Goal: Information Seeking & Learning: Learn about a topic

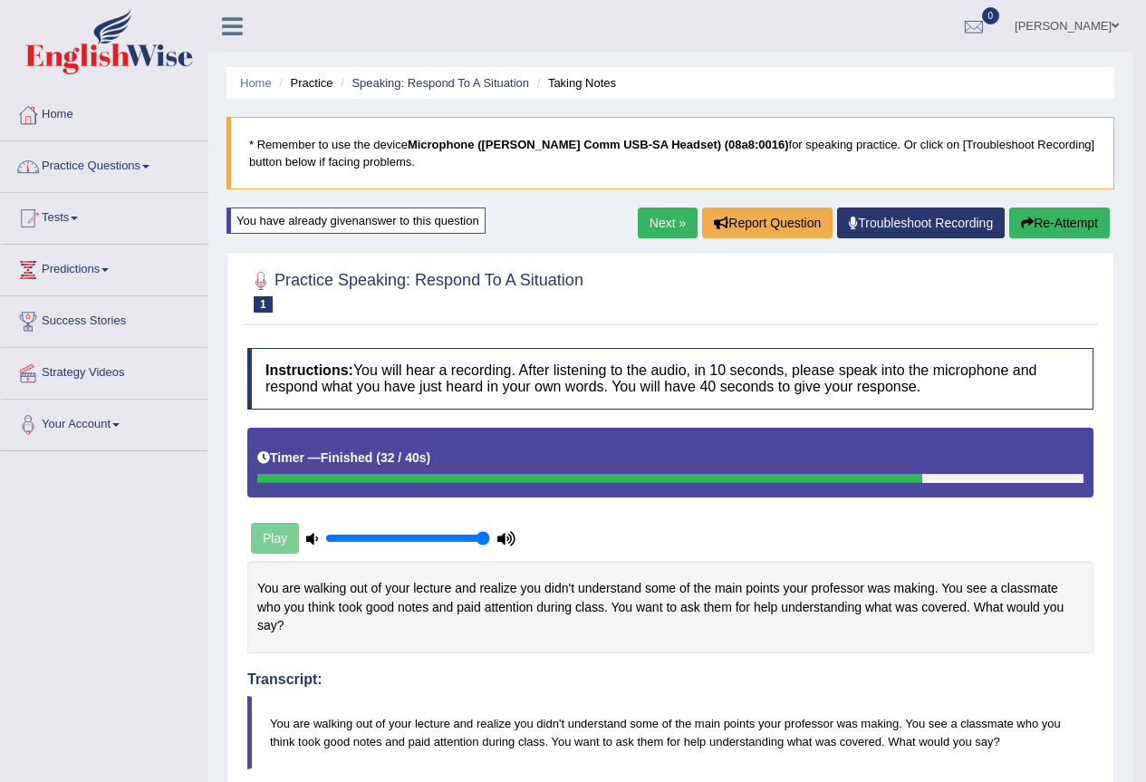
click at [128, 156] on link "Practice Questions" at bounding box center [104, 163] width 207 height 45
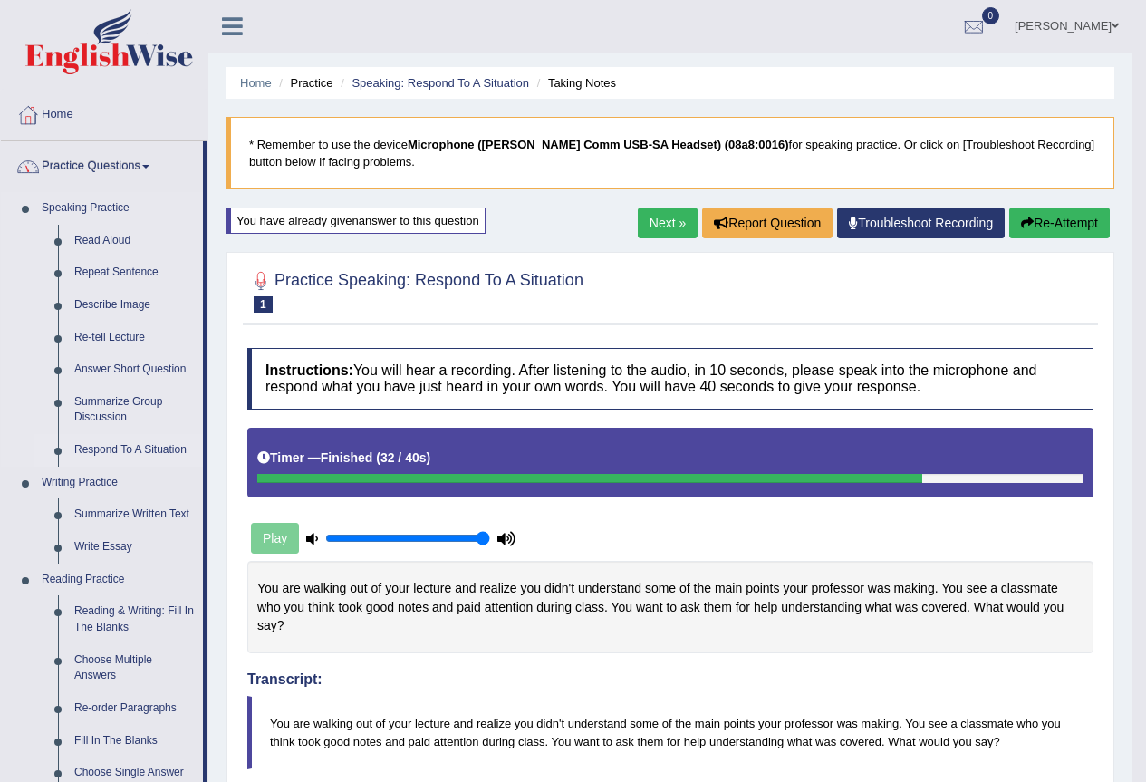
click at [112, 445] on link "Respond To A Situation" at bounding box center [134, 450] width 137 height 33
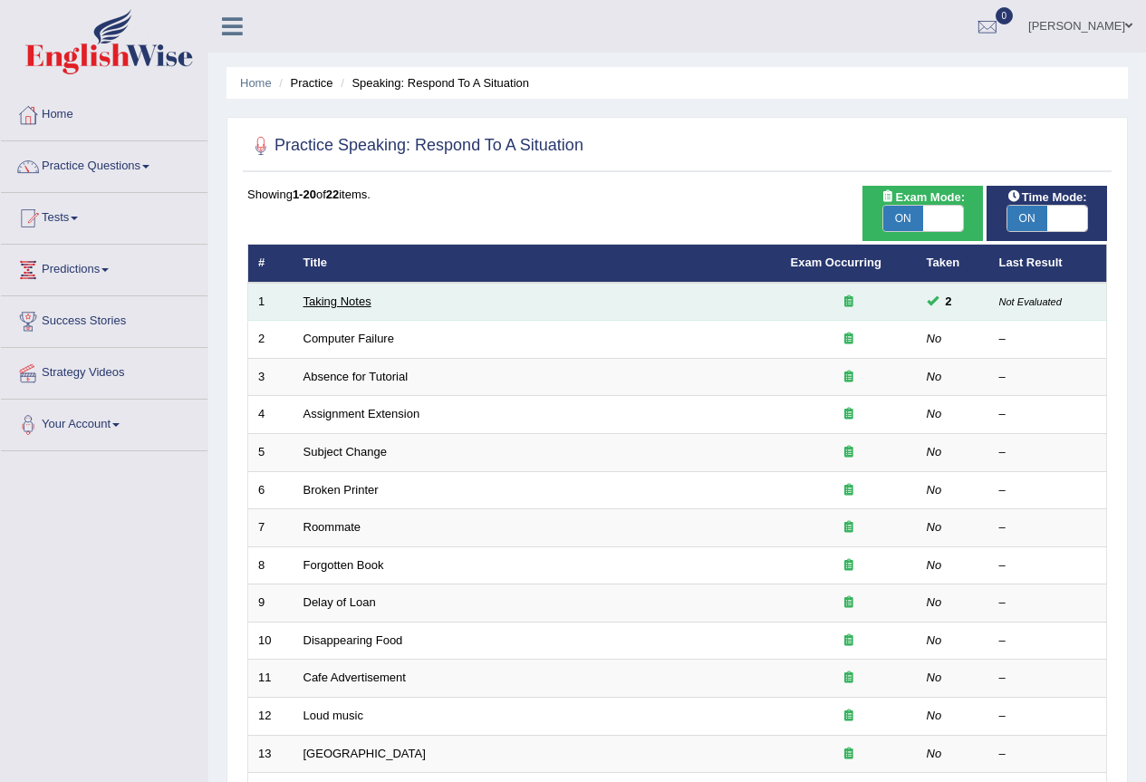
click at [341, 301] on link "Taking Notes" at bounding box center [337, 301] width 68 height 14
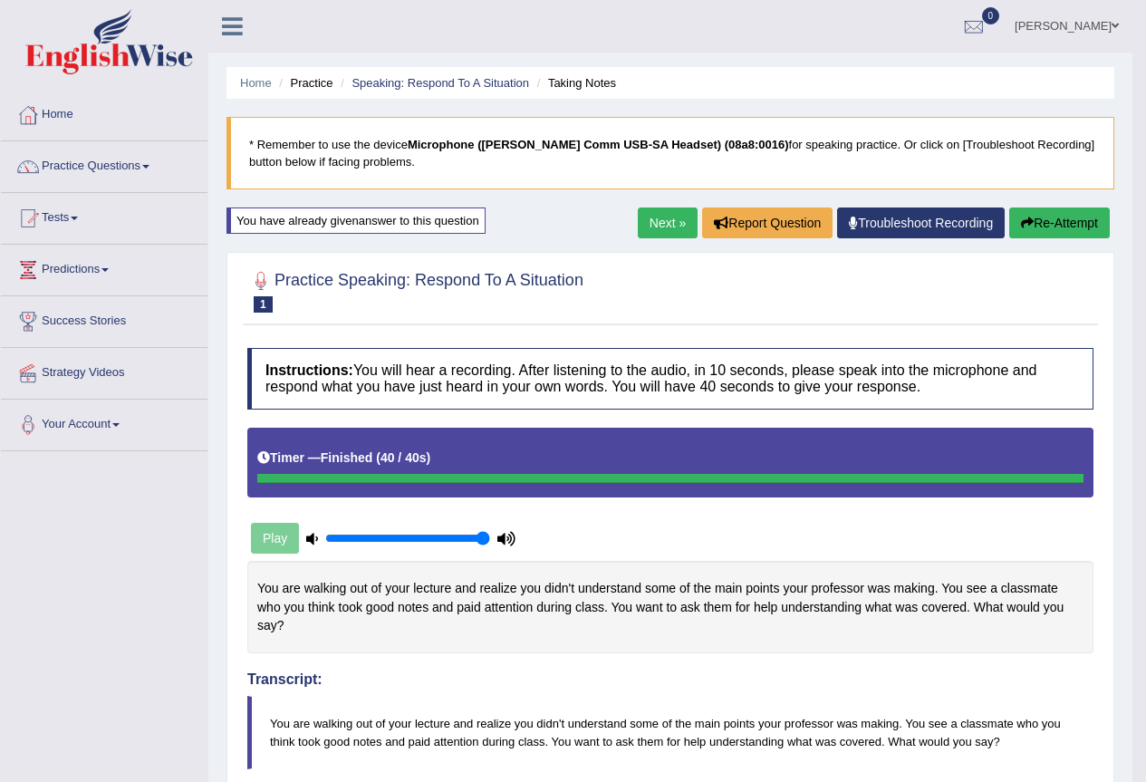
click at [1047, 220] on button "Re-Attempt" at bounding box center [1059, 222] width 101 height 31
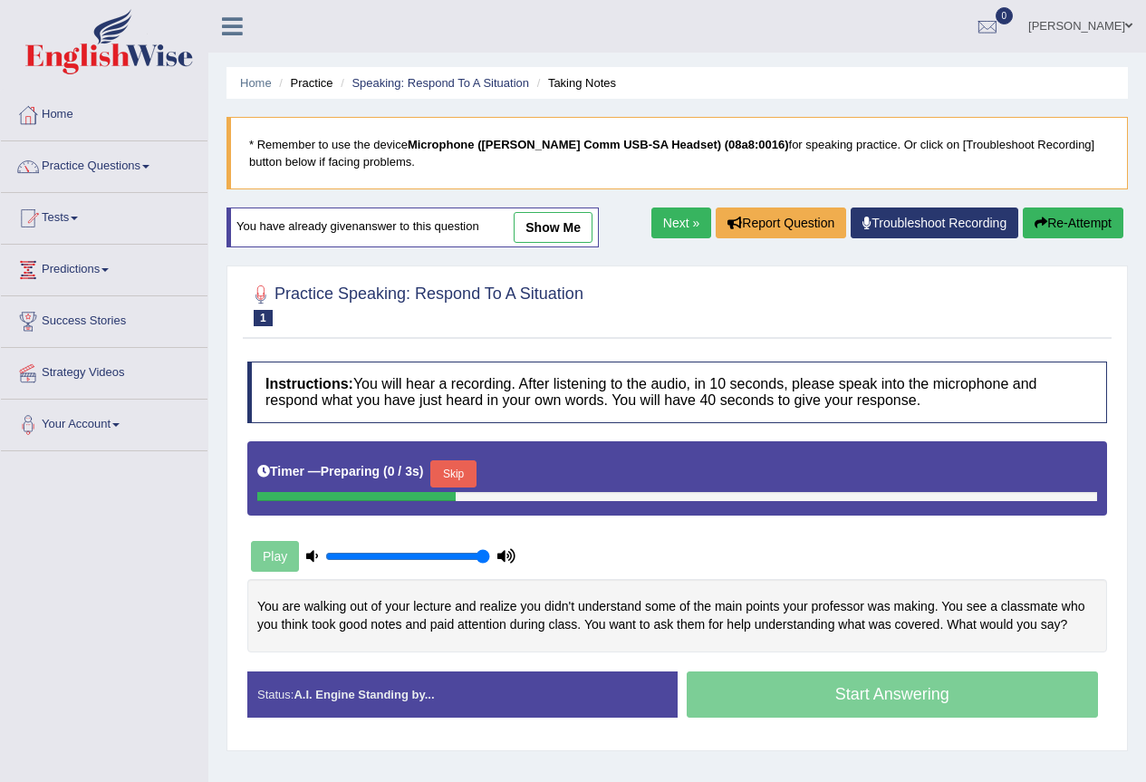
click at [467, 471] on button "Skip" at bounding box center [452, 473] width 45 height 27
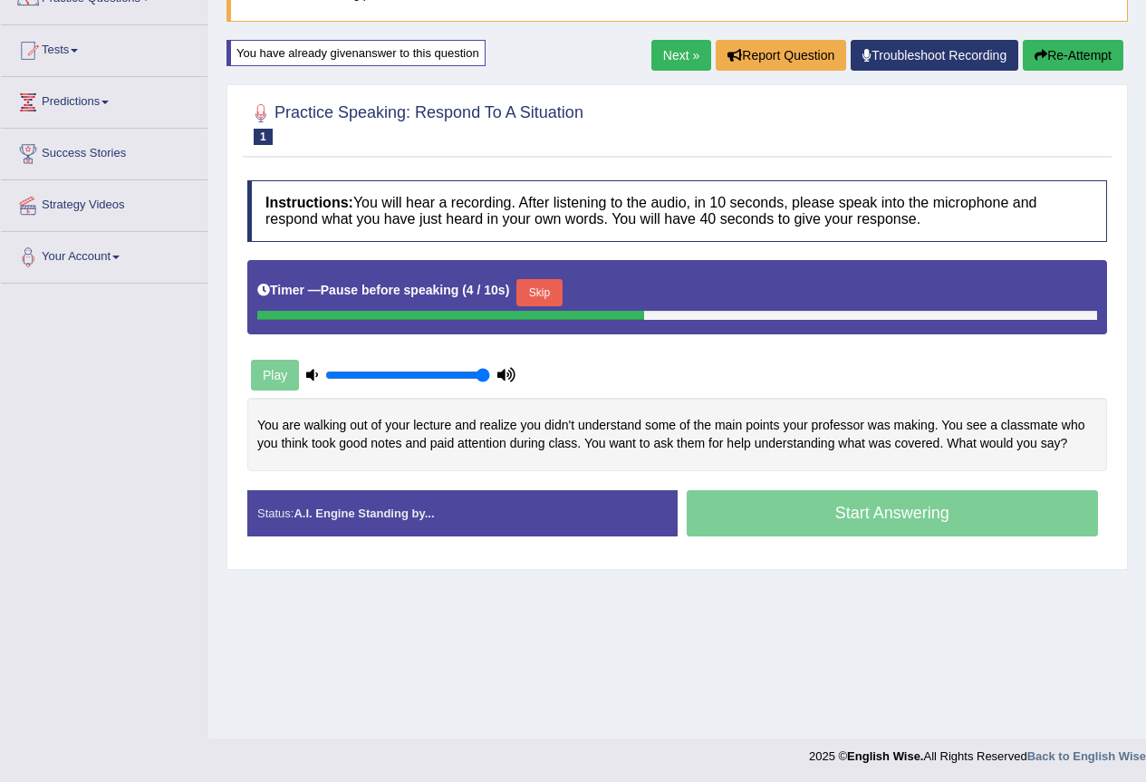
scroll to position [169, 0]
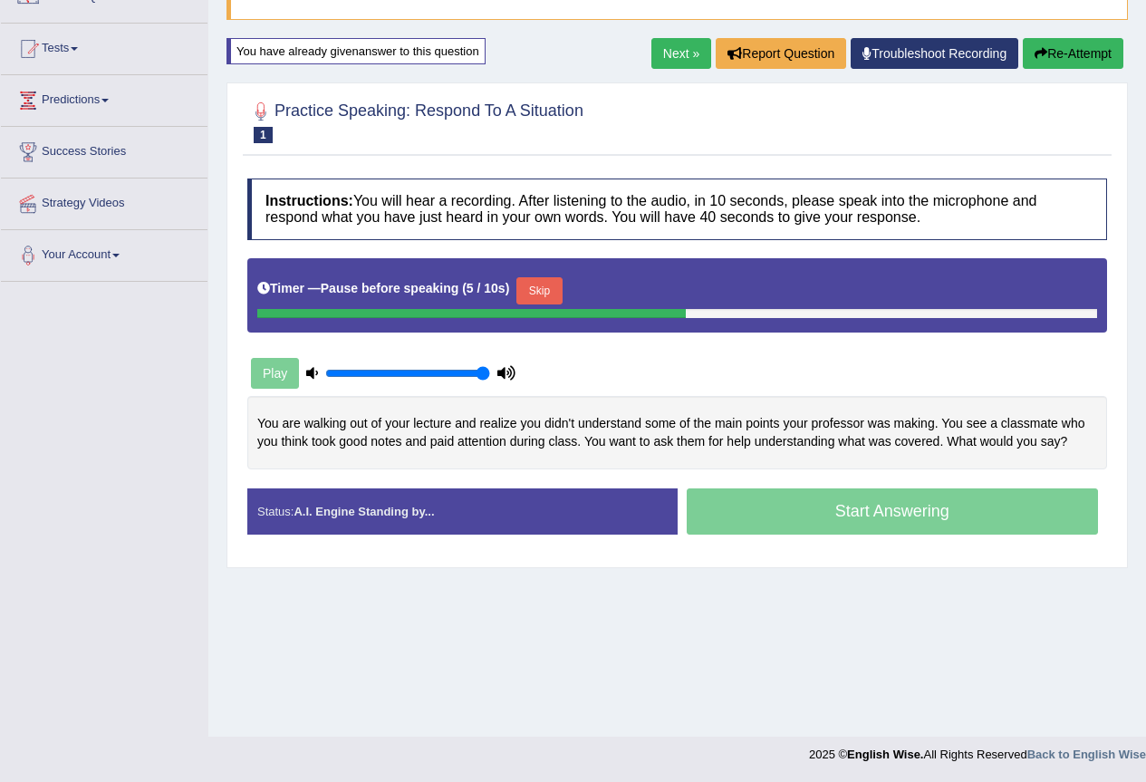
click at [552, 278] on button "Skip" at bounding box center [538, 290] width 45 height 27
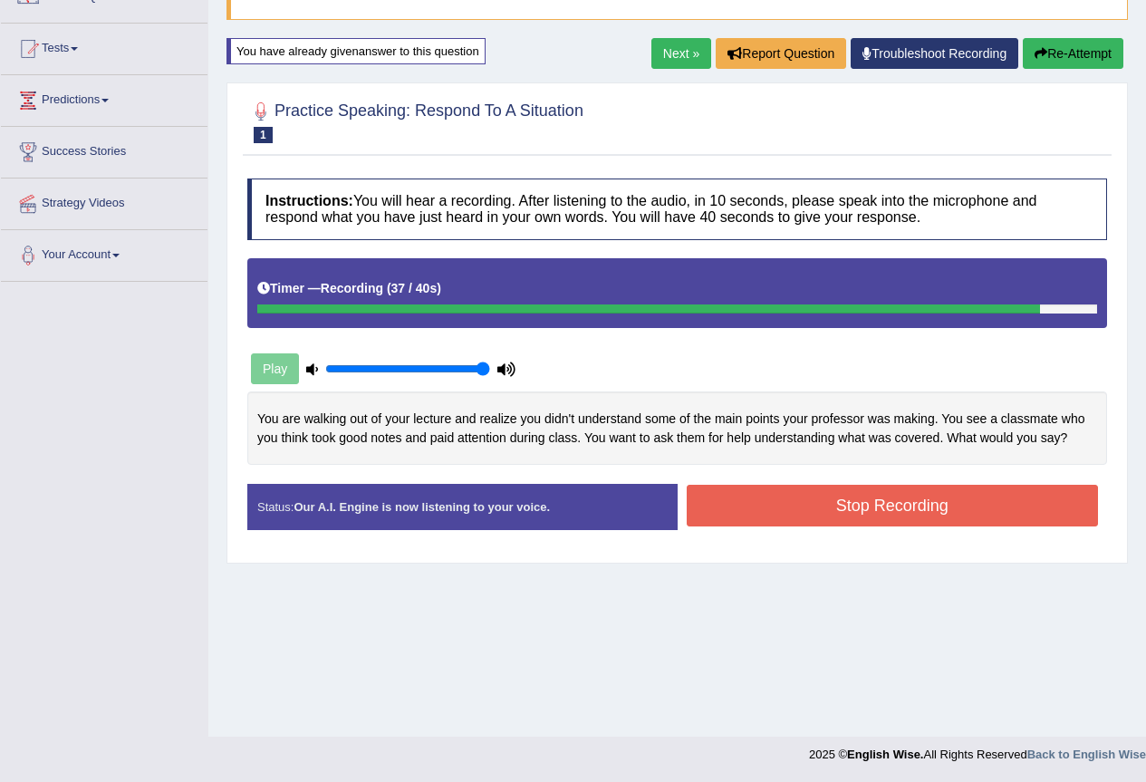
drag, startPoint x: 771, startPoint y: 502, endPoint x: 746, endPoint y: 495, distance: 25.5
click at [771, 503] on button "Stop Recording" at bounding box center [893, 506] width 412 height 42
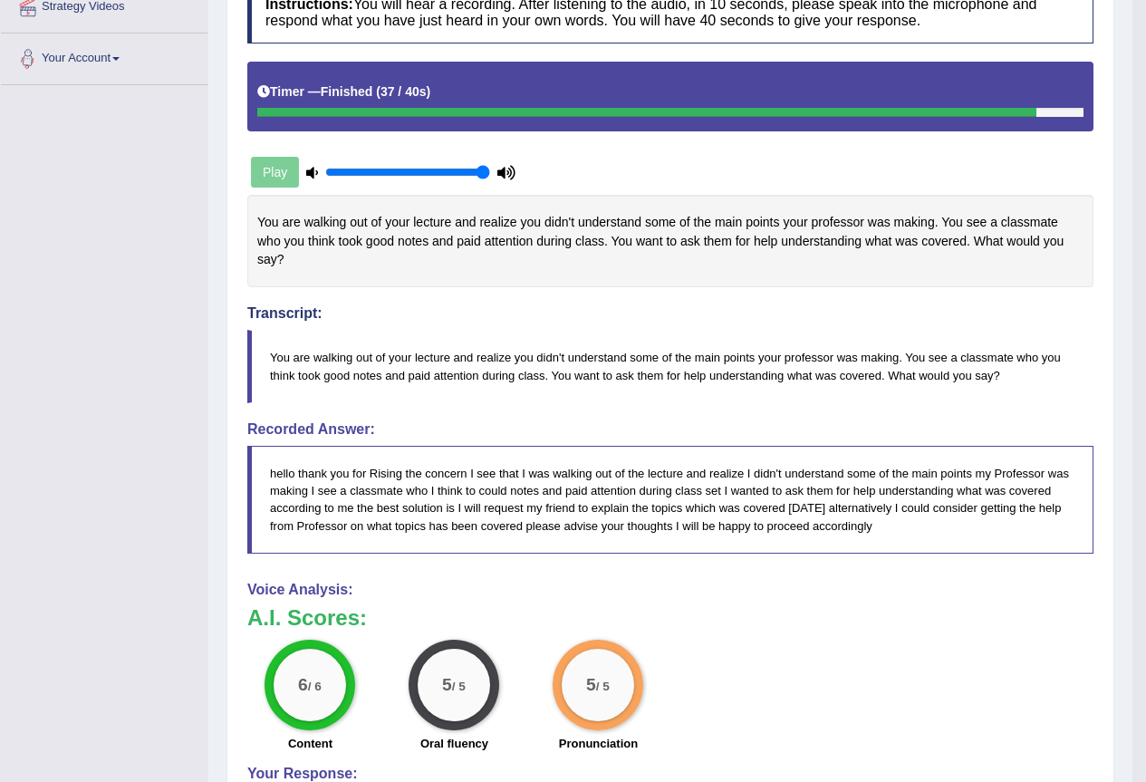
scroll to position [0, 0]
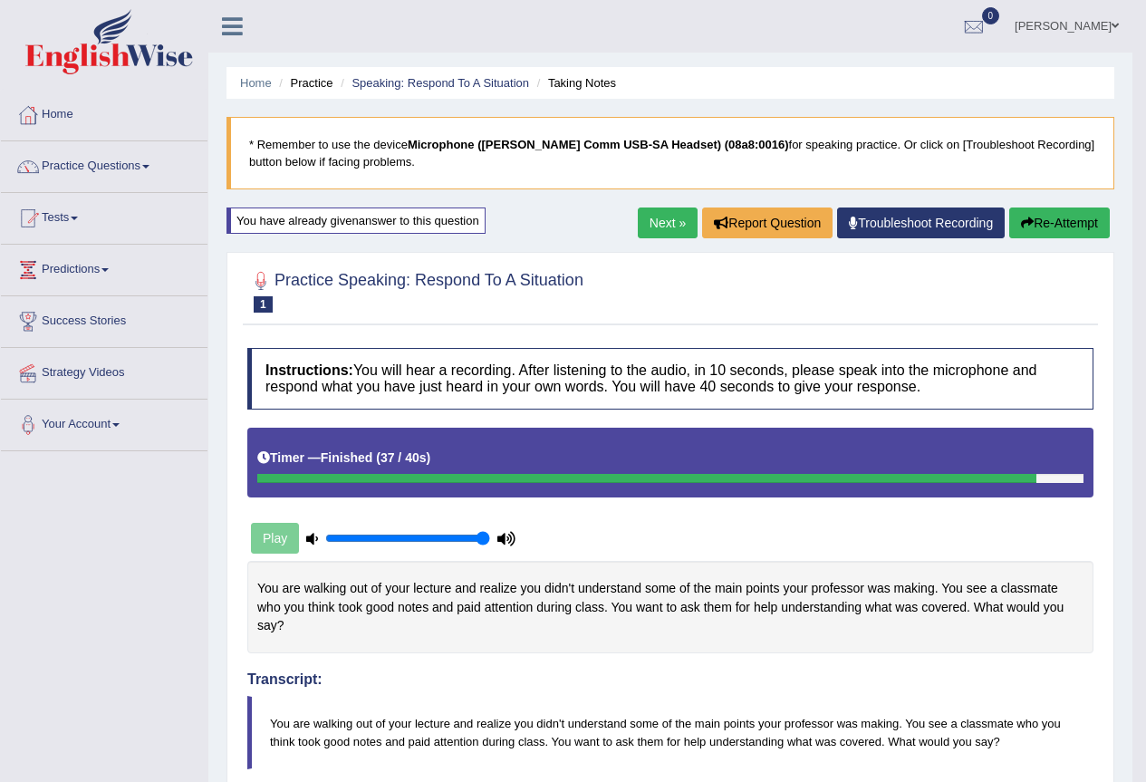
click at [640, 214] on link "Next »" at bounding box center [668, 222] width 60 height 31
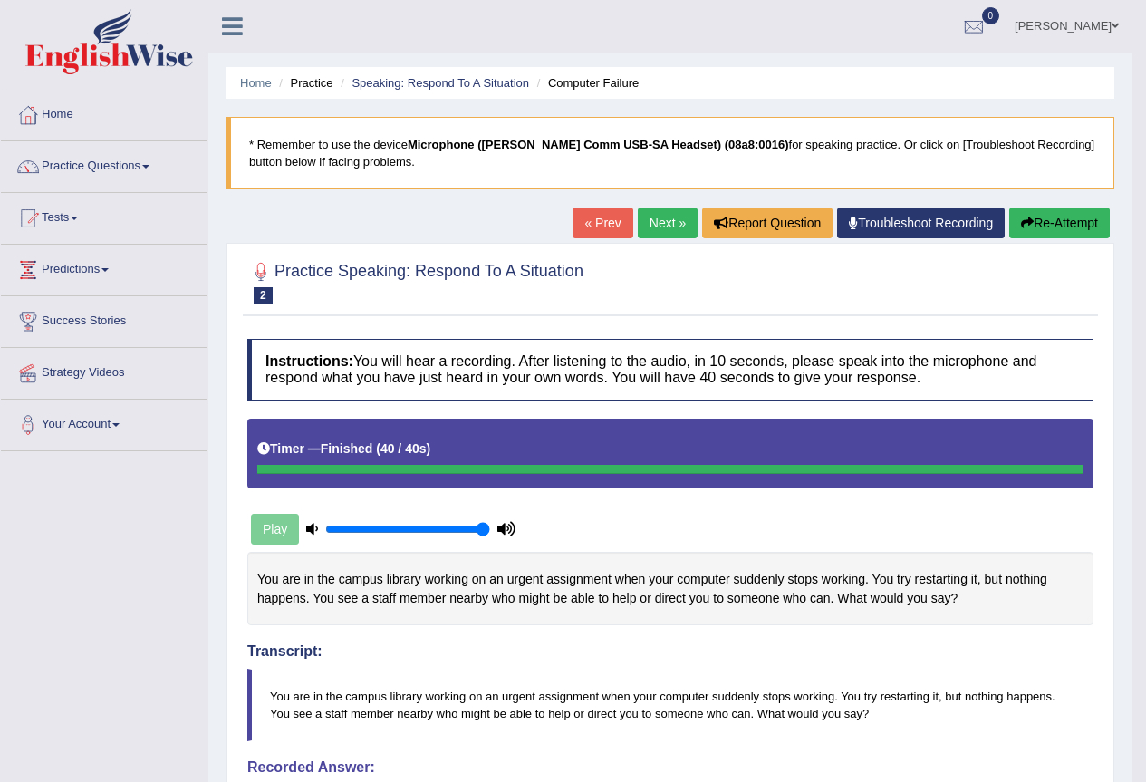
click at [651, 220] on link "Next »" at bounding box center [668, 222] width 60 height 31
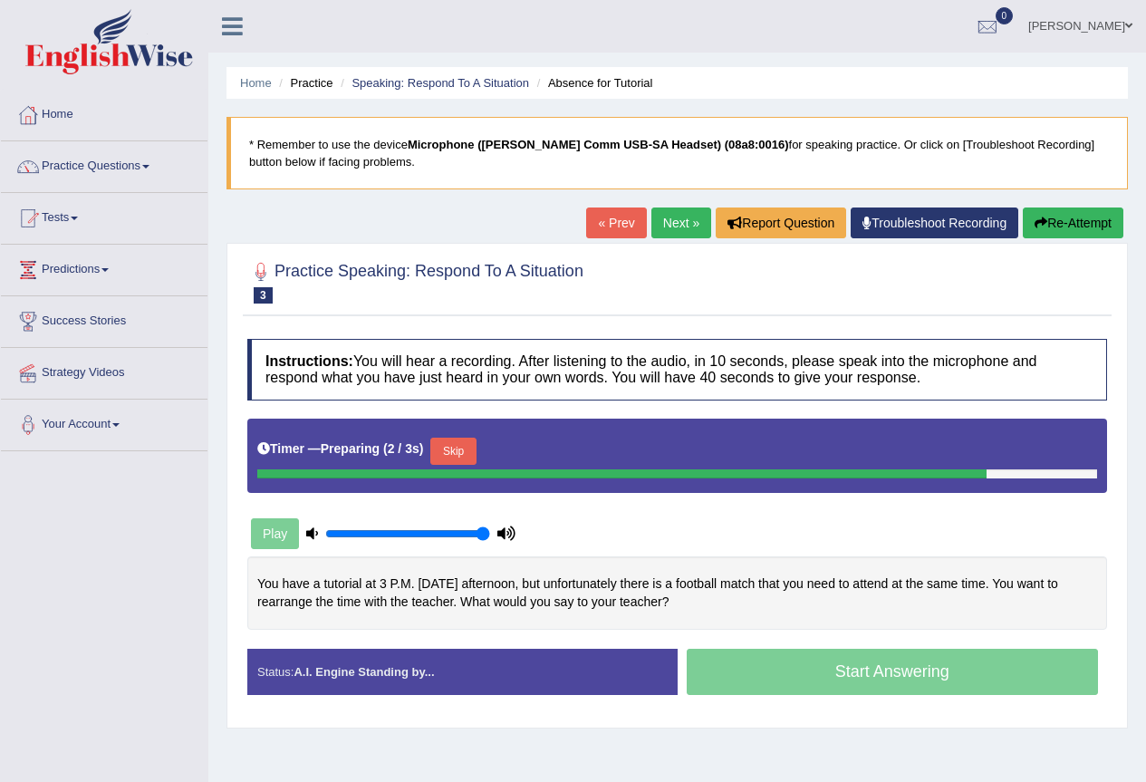
scroll to position [169, 0]
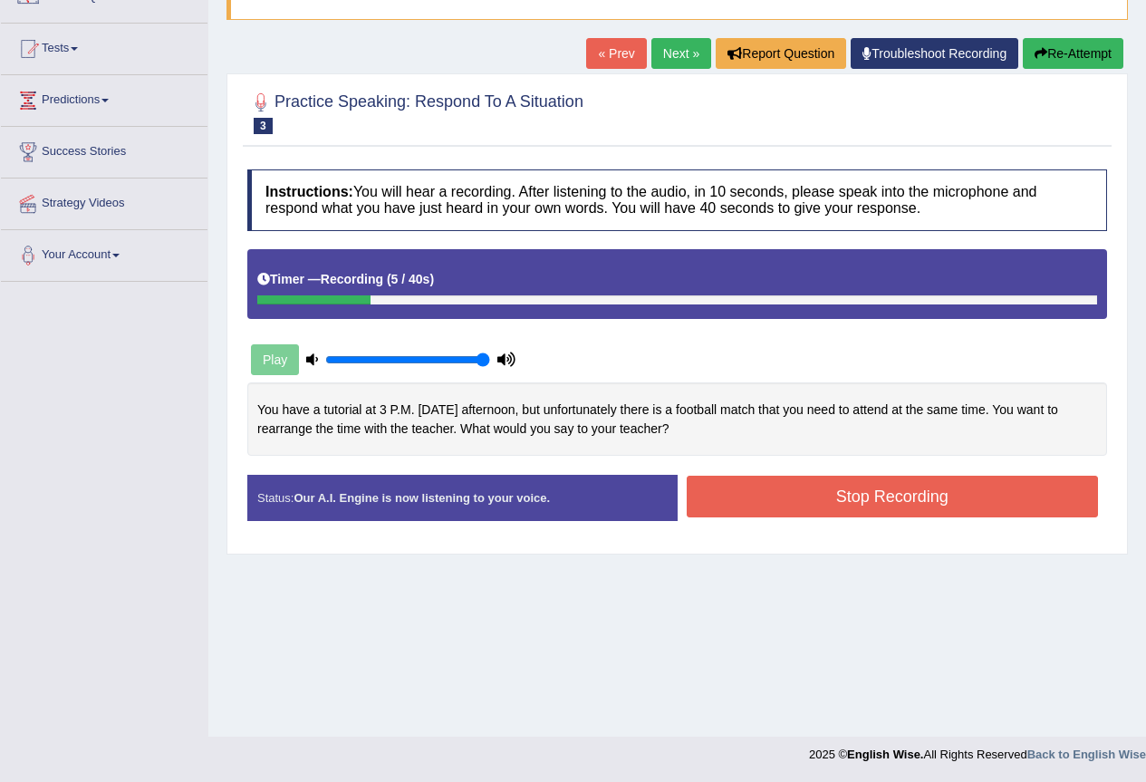
click at [815, 505] on button "Stop Recording" at bounding box center [893, 496] width 412 height 42
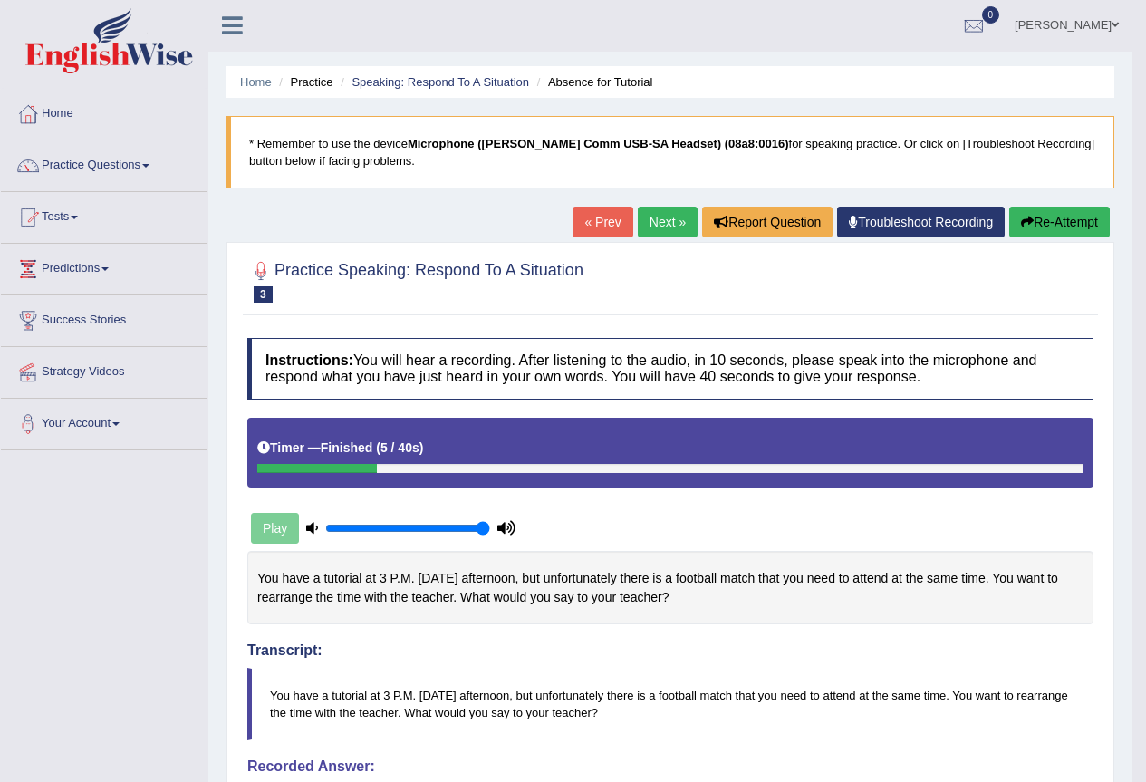
scroll to position [0, 0]
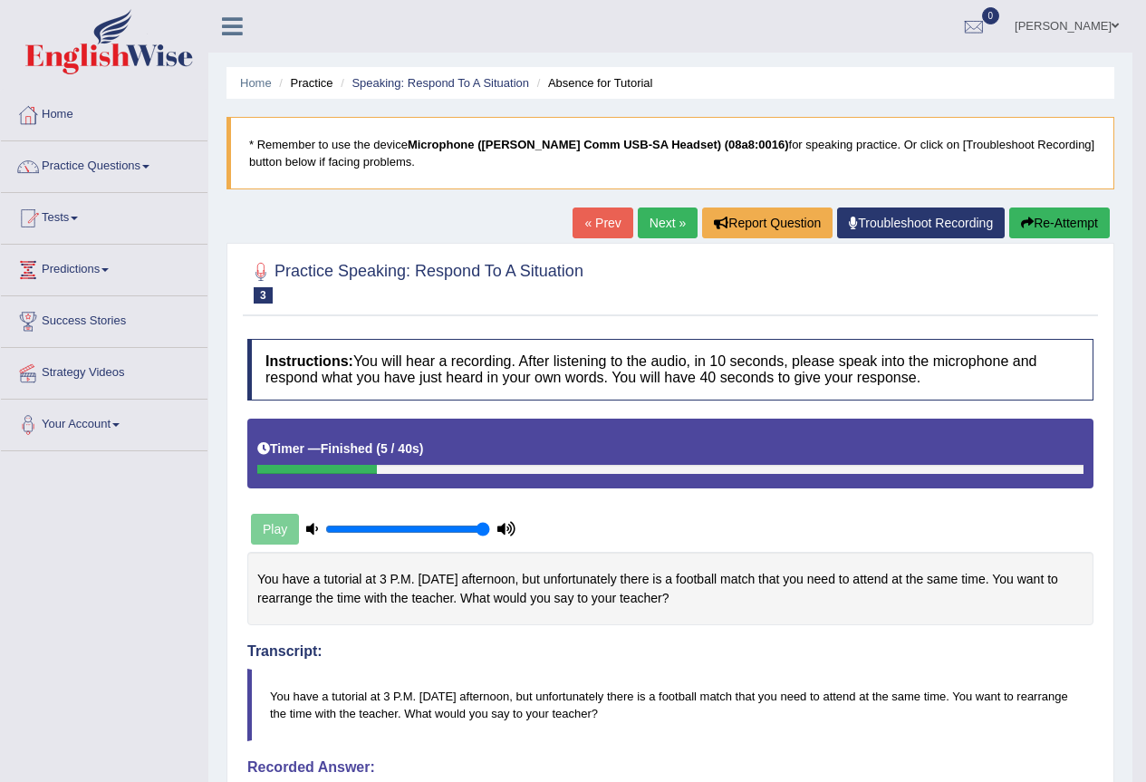
click at [1048, 219] on button "Re-Attempt" at bounding box center [1059, 222] width 101 height 31
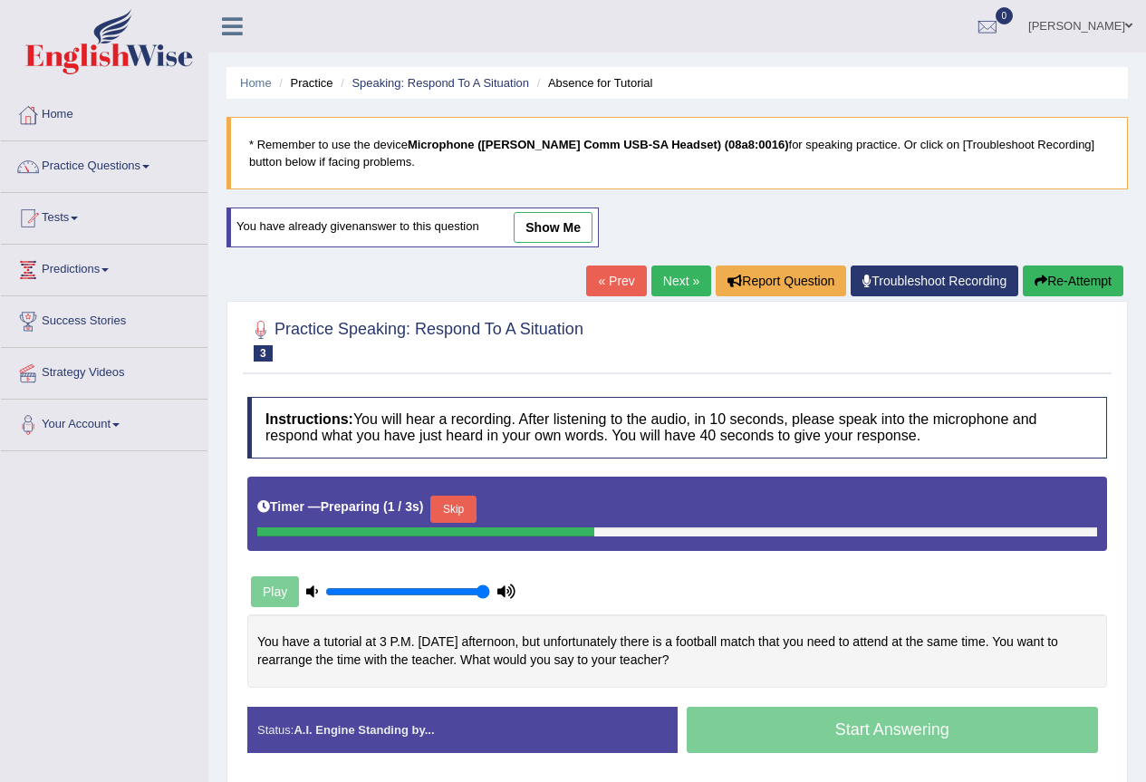
click at [451, 504] on button "Skip" at bounding box center [452, 508] width 45 height 27
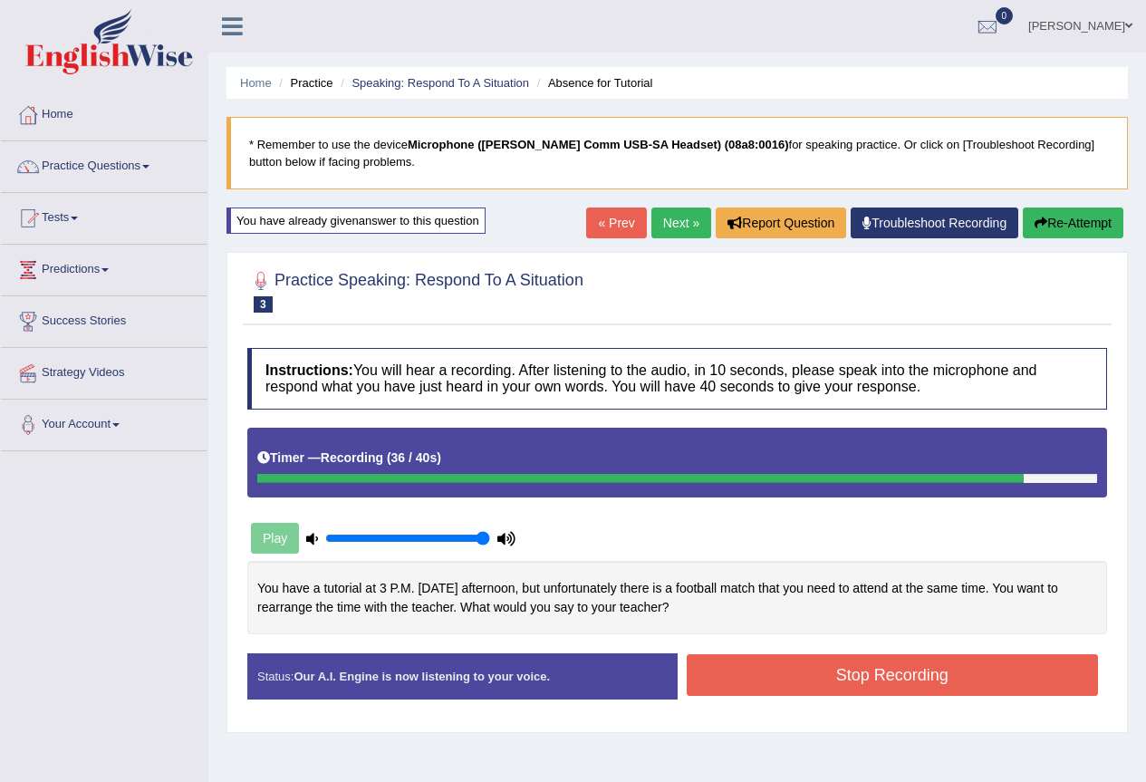
click at [779, 682] on button "Stop Recording" at bounding box center [893, 675] width 412 height 42
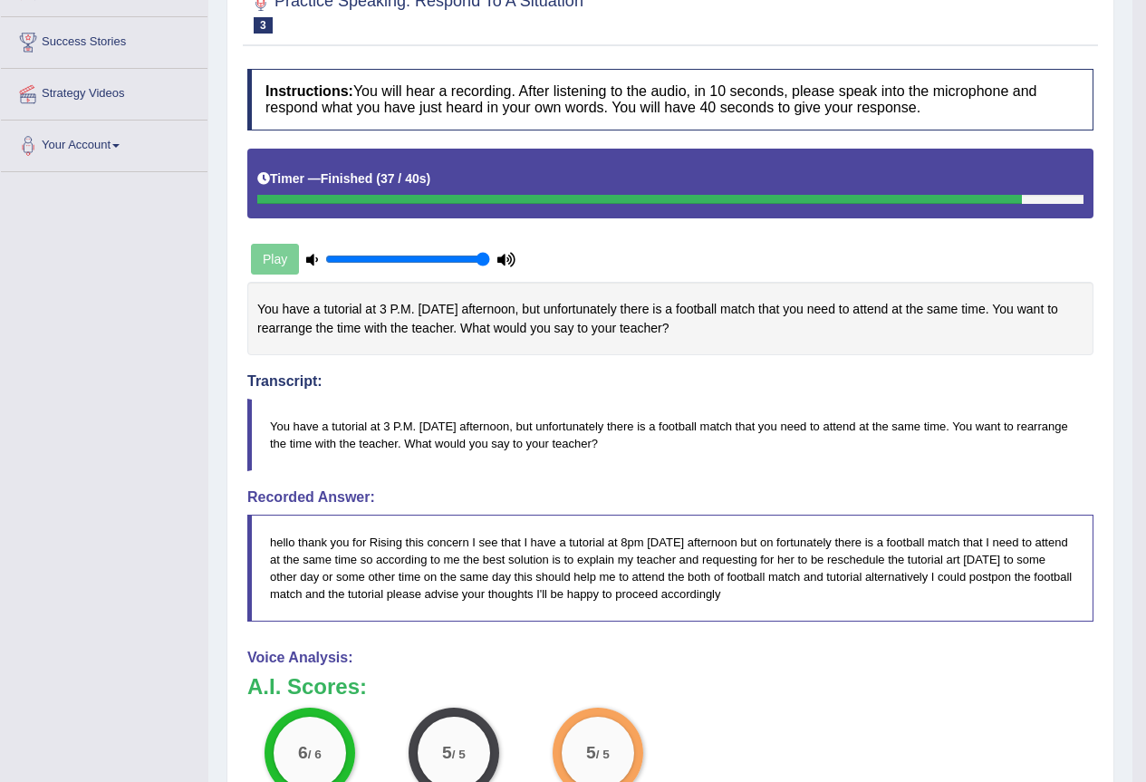
scroll to position [91, 0]
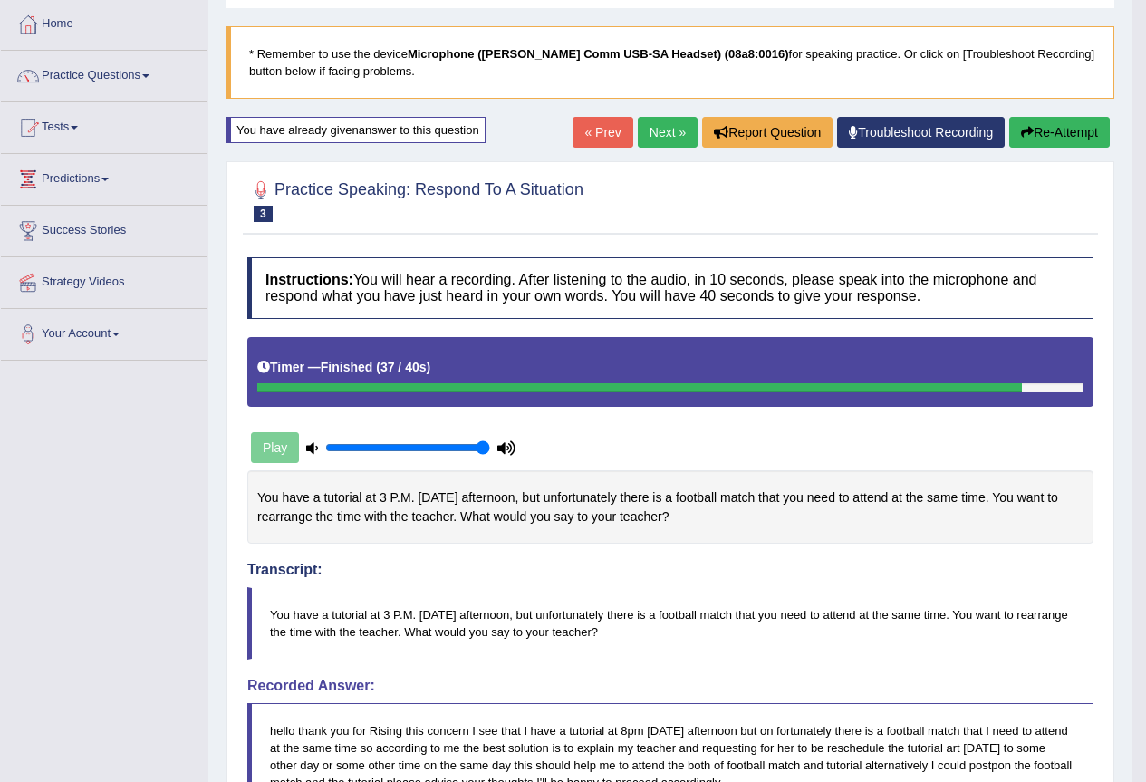
click at [651, 125] on link "Next »" at bounding box center [668, 132] width 60 height 31
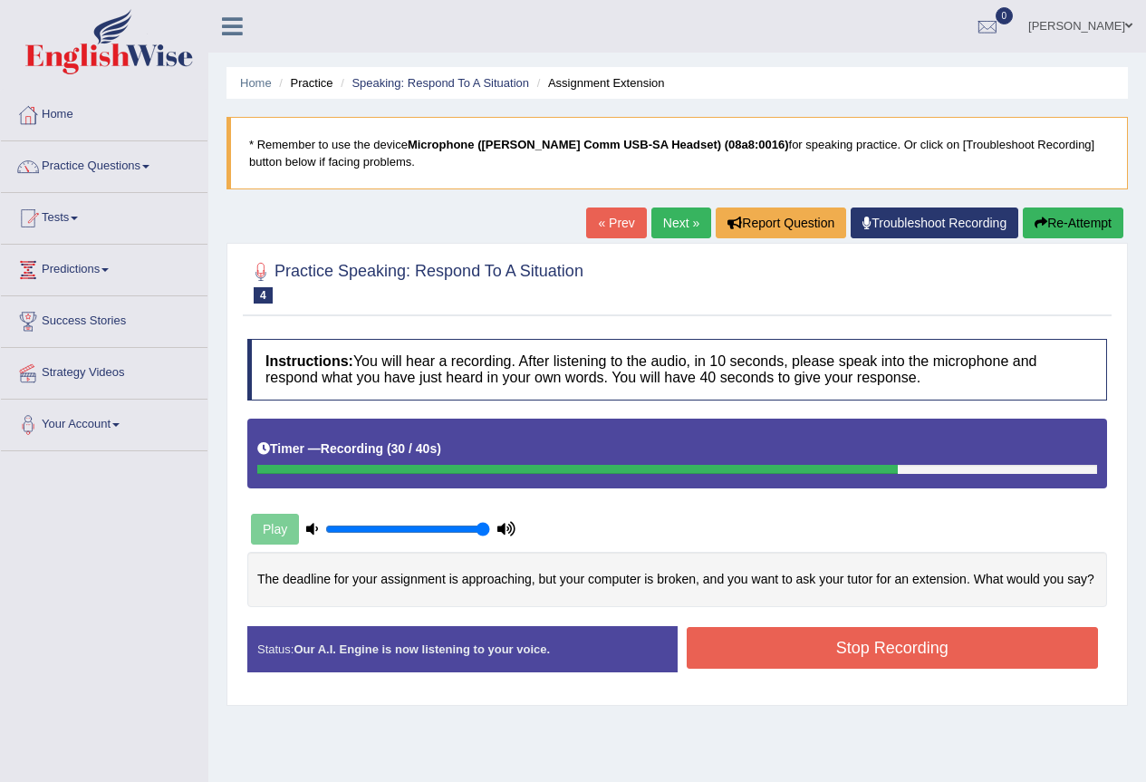
click at [772, 661] on button "Stop Recording" at bounding box center [893, 648] width 412 height 42
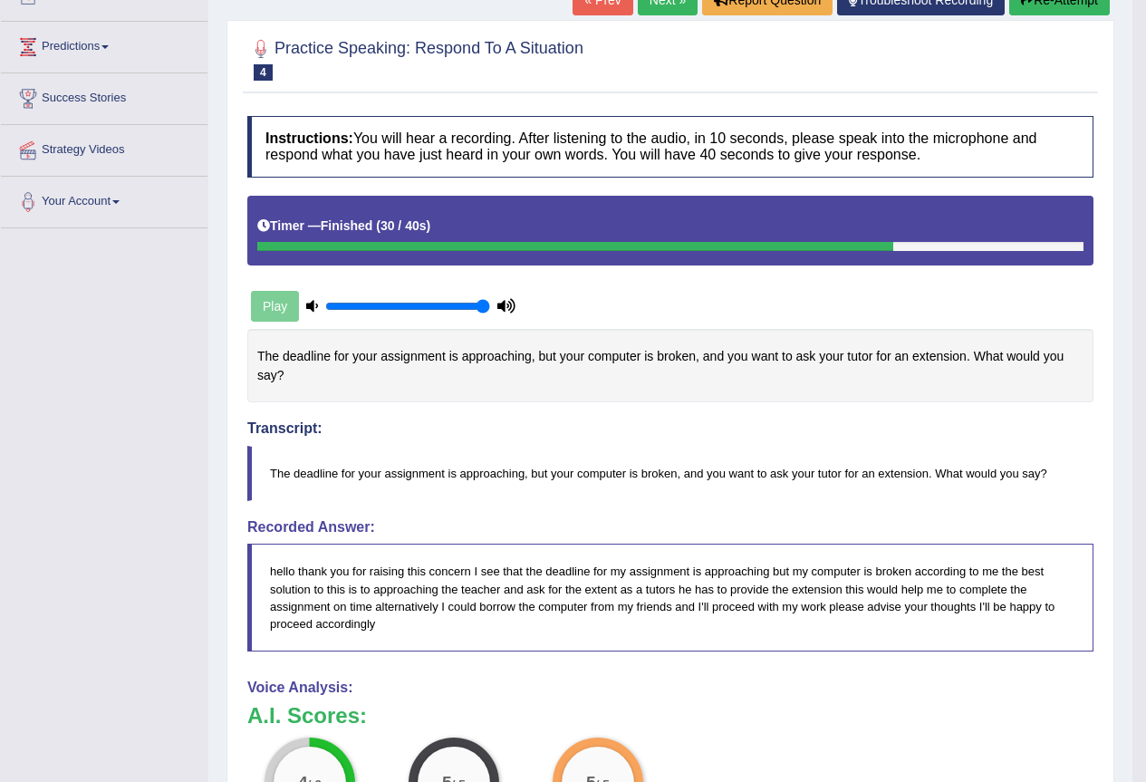
scroll to position [181, 0]
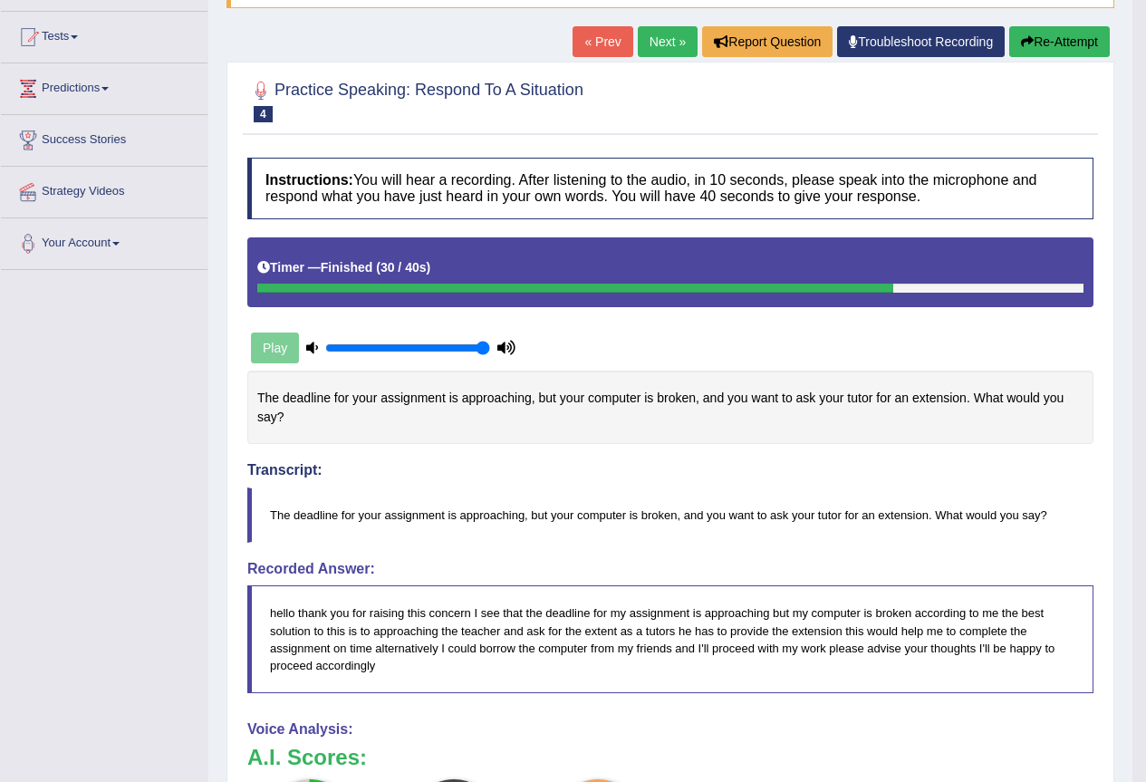
click at [669, 40] on link "Next »" at bounding box center [668, 41] width 60 height 31
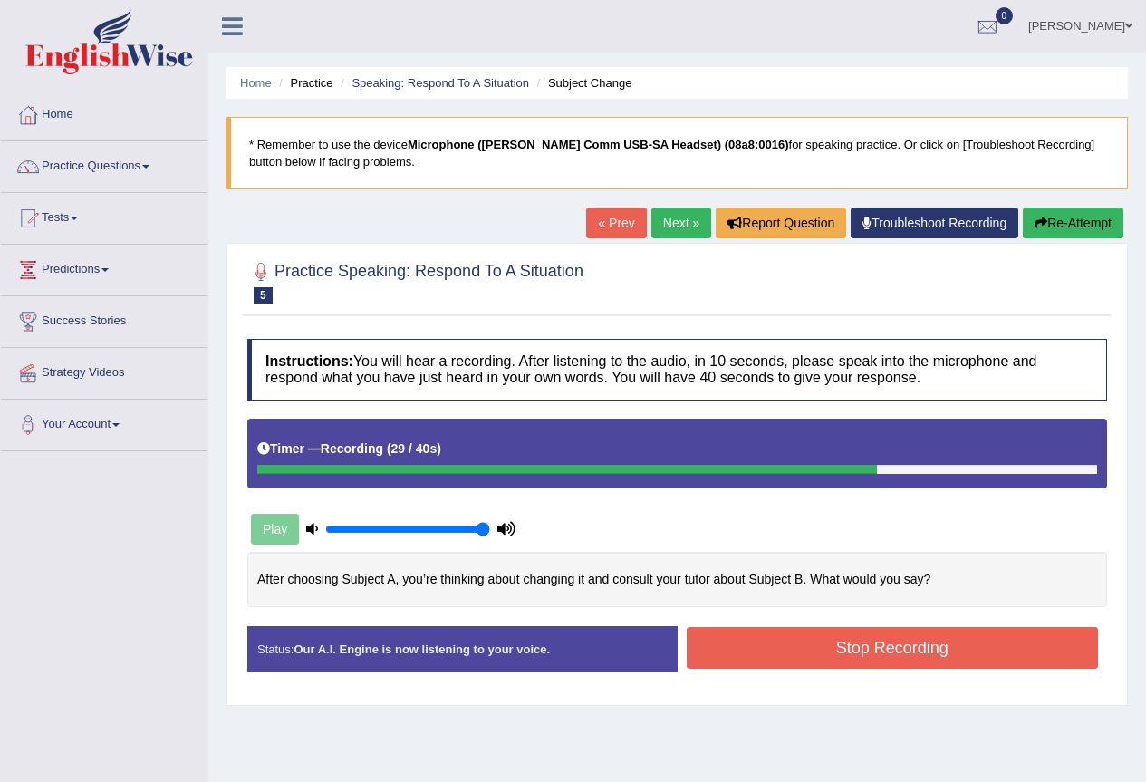
click at [819, 635] on button "Stop Recording" at bounding box center [893, 648] width 412 height 42
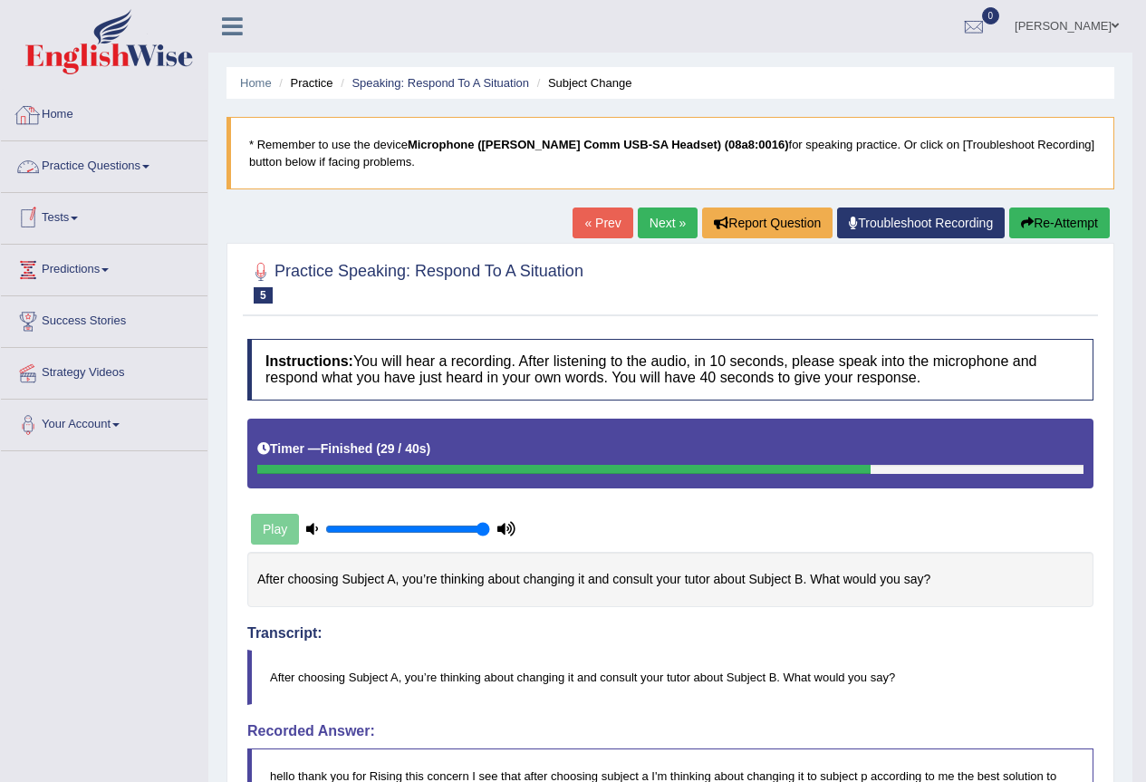
click at [90, 168] on link "Practice Questions" at bounding box center [104, 163] width 207 height 45
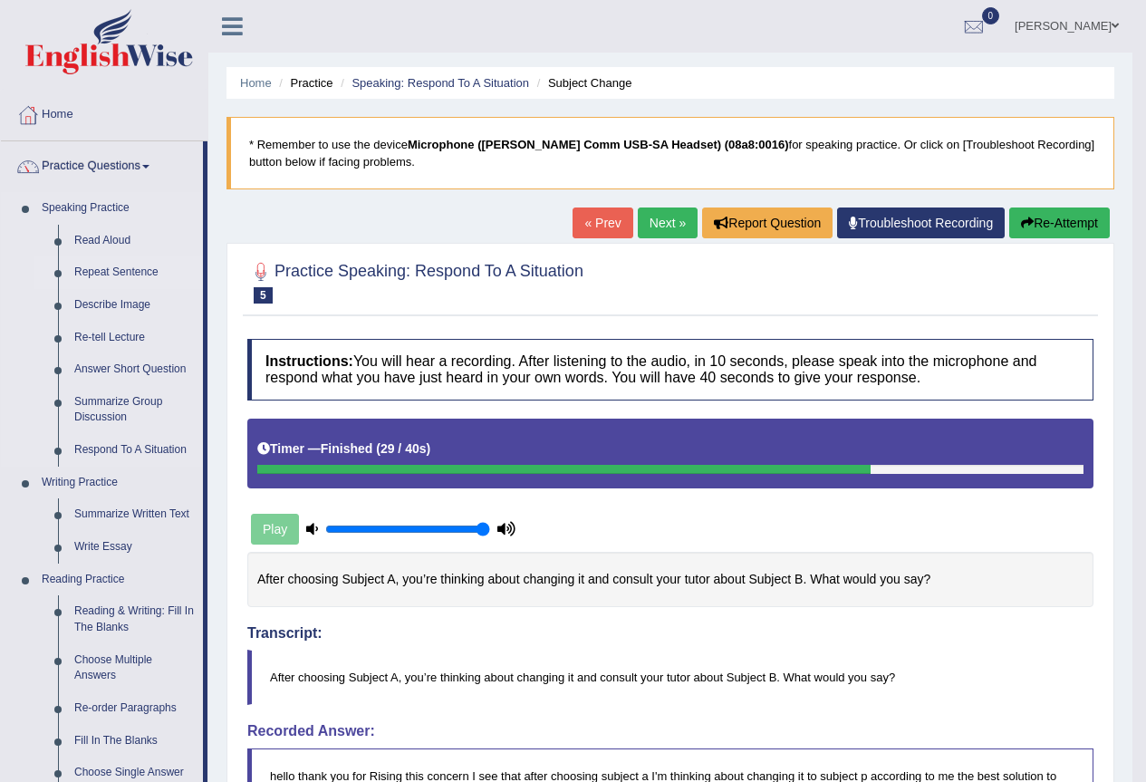
click at [93, 275] on link "Repeat Sentence" at bounding box center [134, 272] width 137 height 33
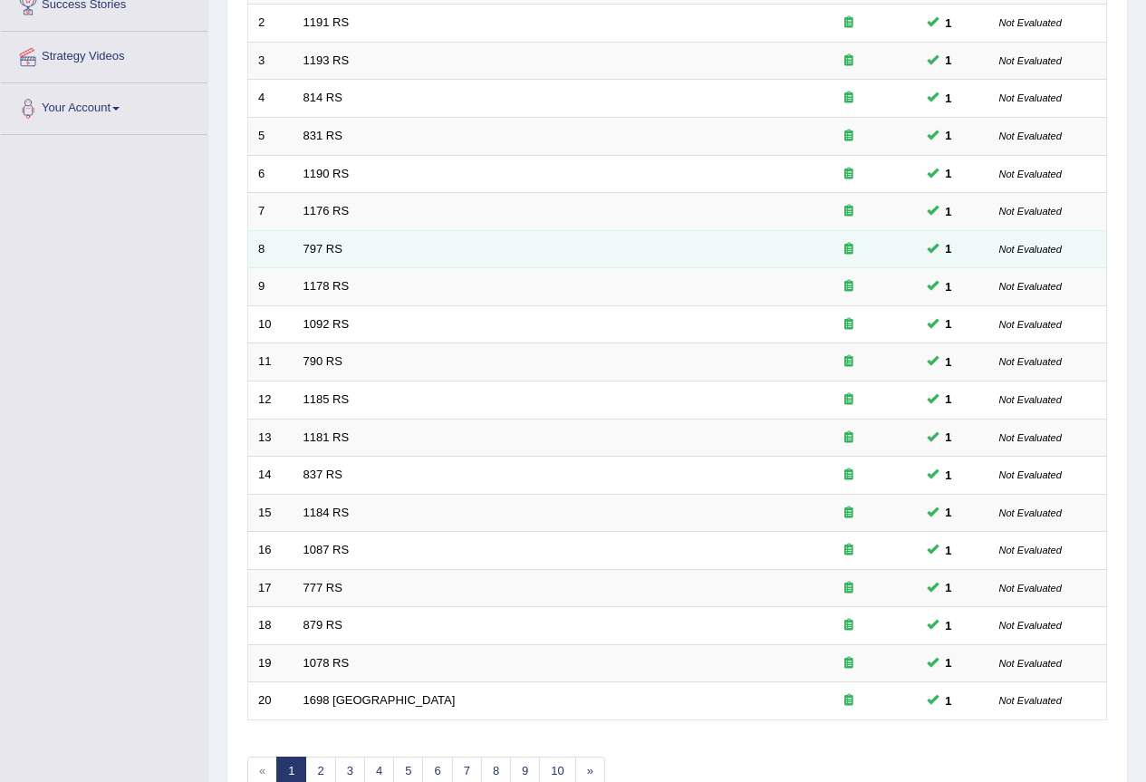
scroll to position [418, 0]
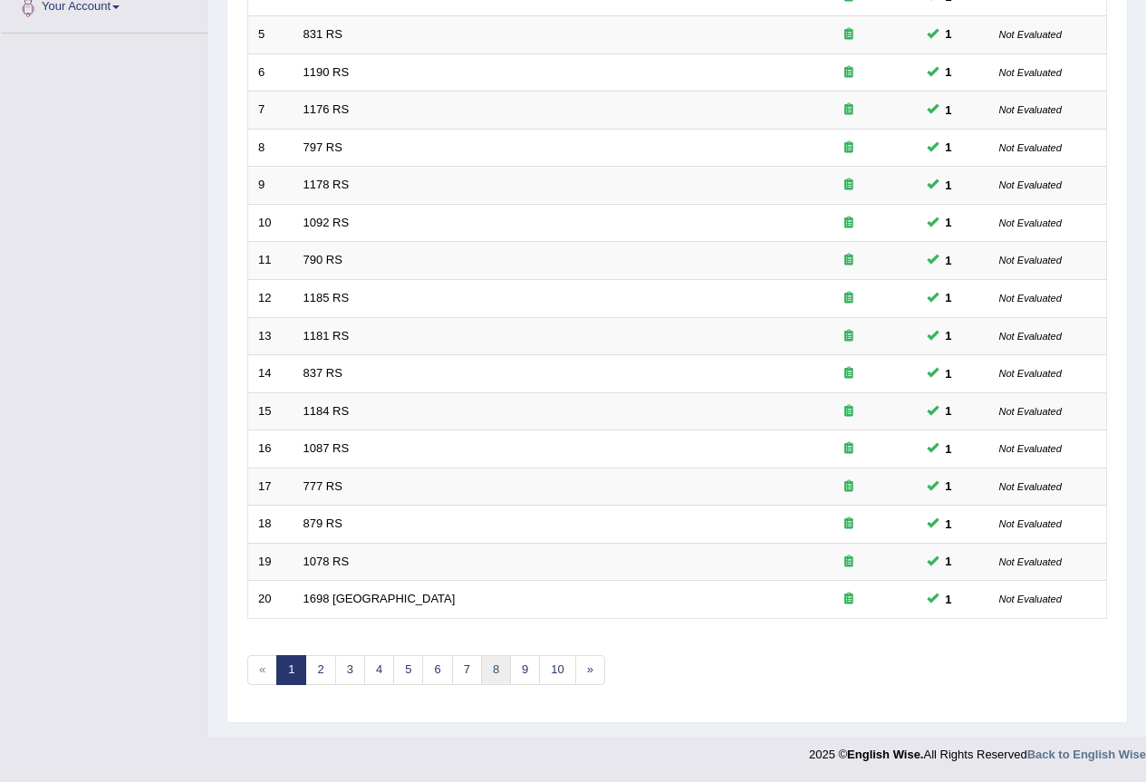
click at [500, 660] on link "8" at bounding box center [496, 670] width 30 height 30
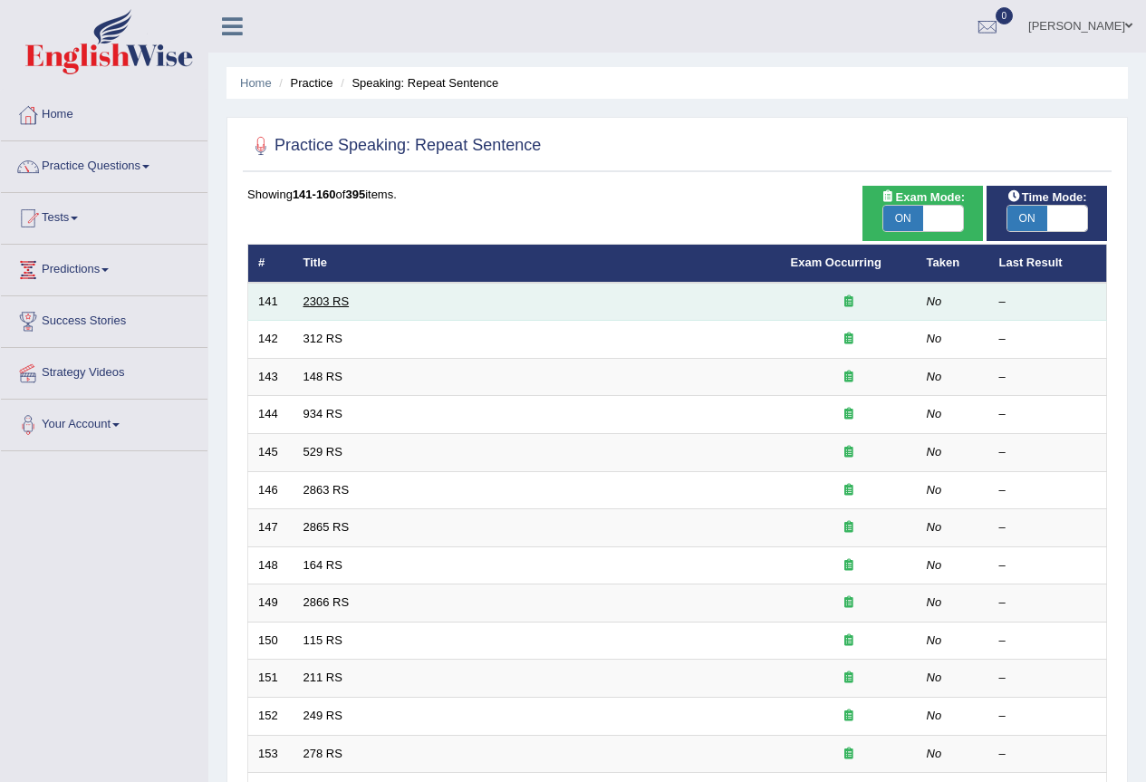
click at [325, 299] on link "2303 RS" at bounding box center [326, 301] width 46 height 14
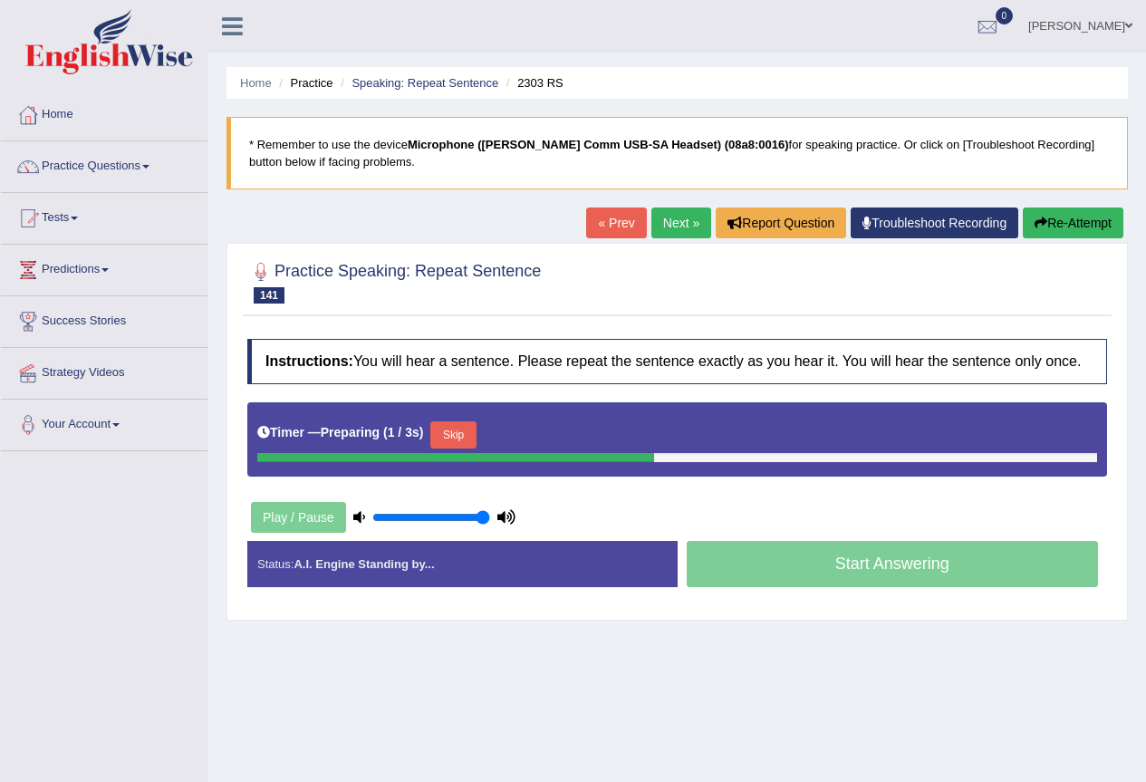
click at [459, 430] on button "Skip" at bounding box center [452, 434] width 45 height 27
click at [531, 437] on button "Skip" at bounding box center [532, 434] width 45 height 27
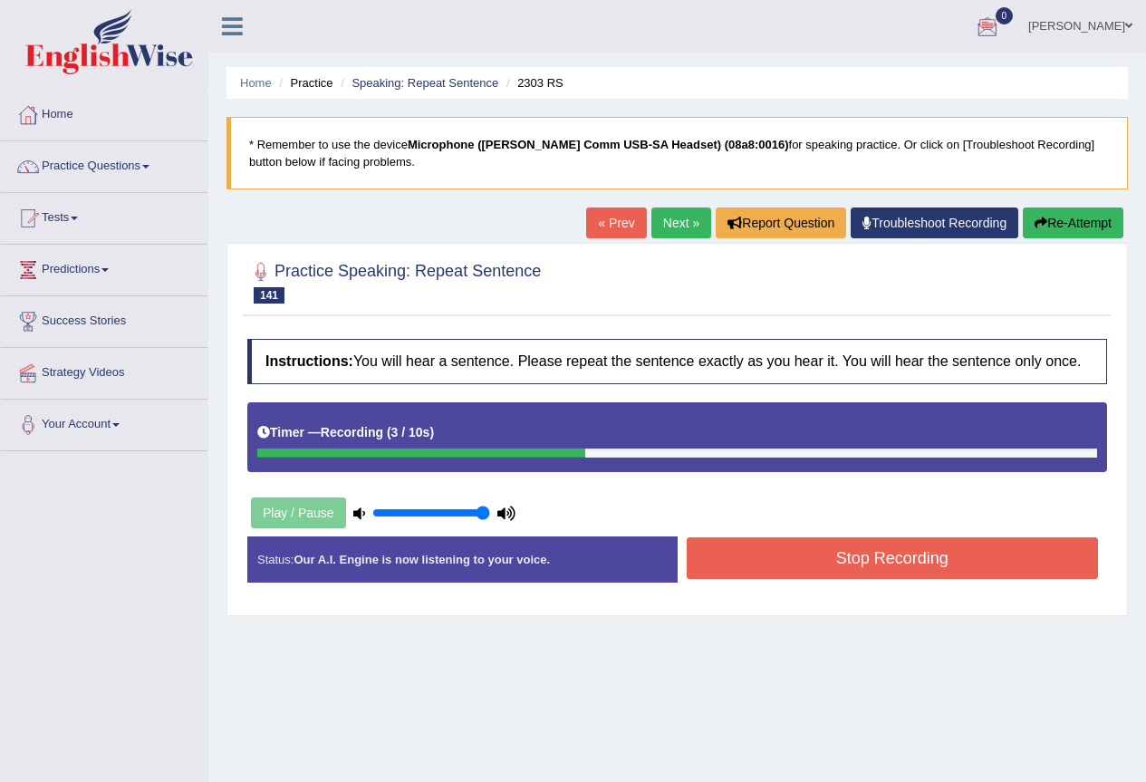
click at [945, 550] on button "Stop Recording" at bounding box center [893, 558] width 412 height 42
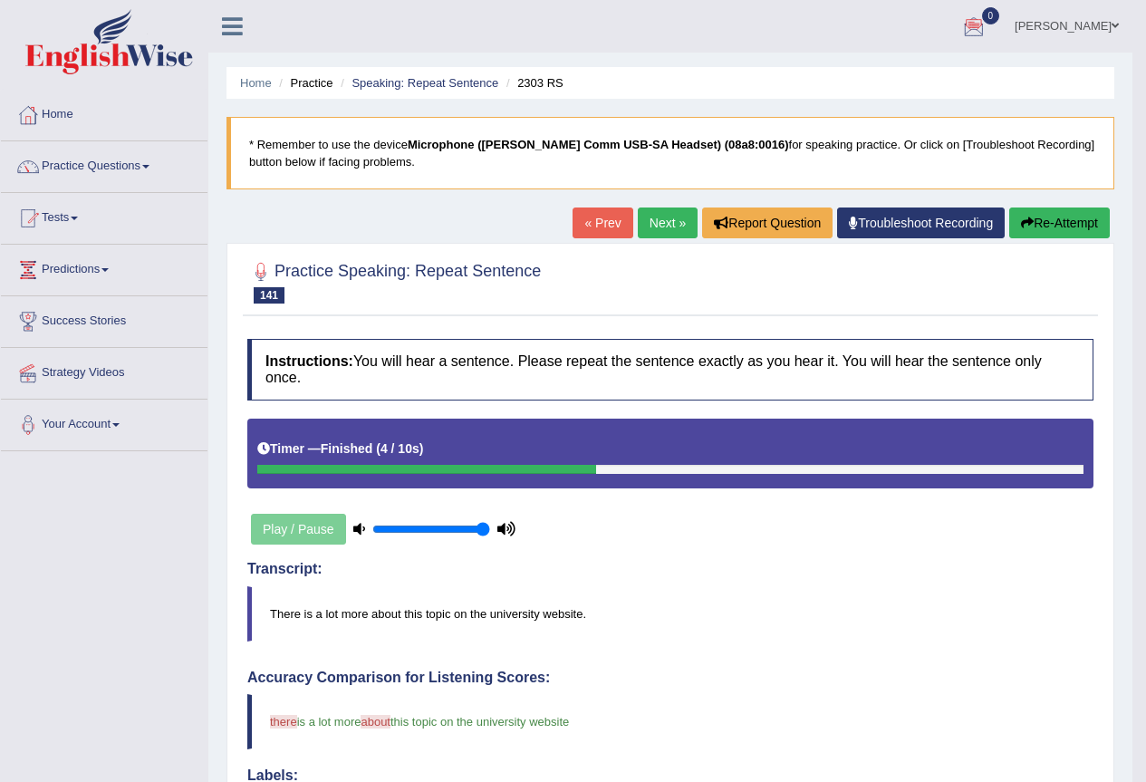
click at [624, 214] on div "« Prev Next » Report Question Troubleshoot Recording Re-Attempt" at bounding box center [843, 224] width 542 height 35
click at [655, 217] on link "Next »" at bounding box center [668, 222] width 60 height 31
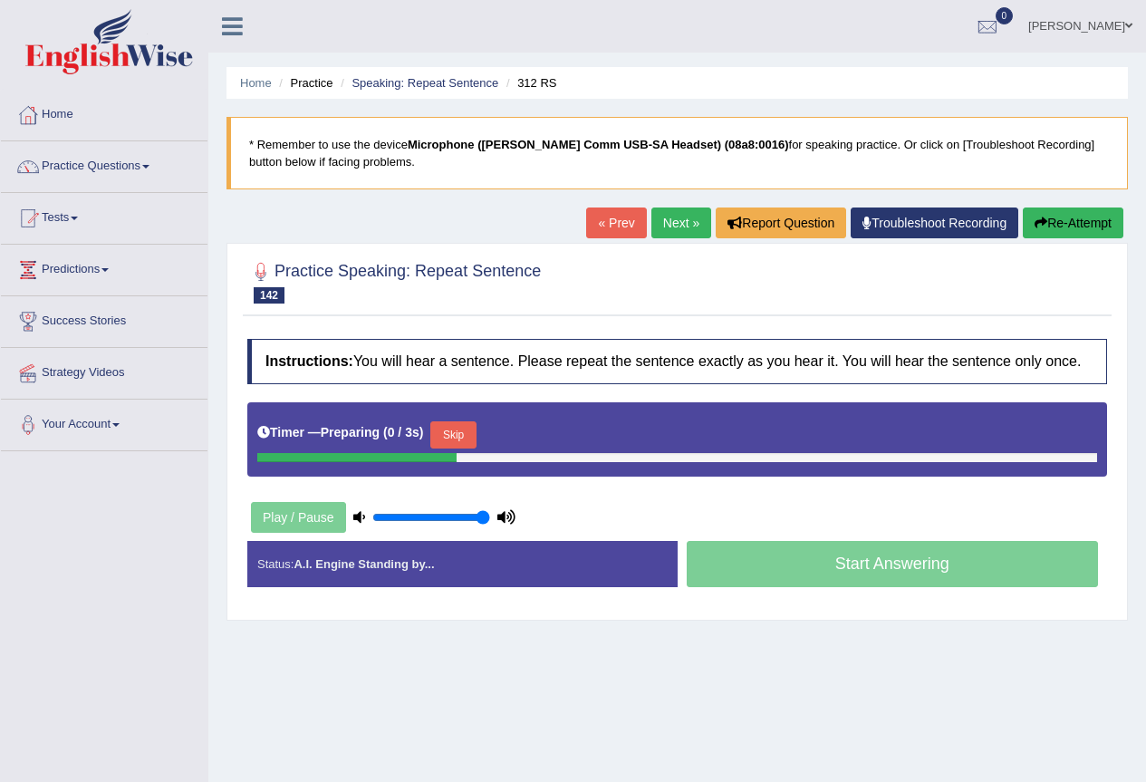
click at [456, 434] on button "Skip" at bounding box center [452, 434] width 45 height 27
click at [530, 427] on button "Skip" at bounding box center [532, 434] width 45 height 27
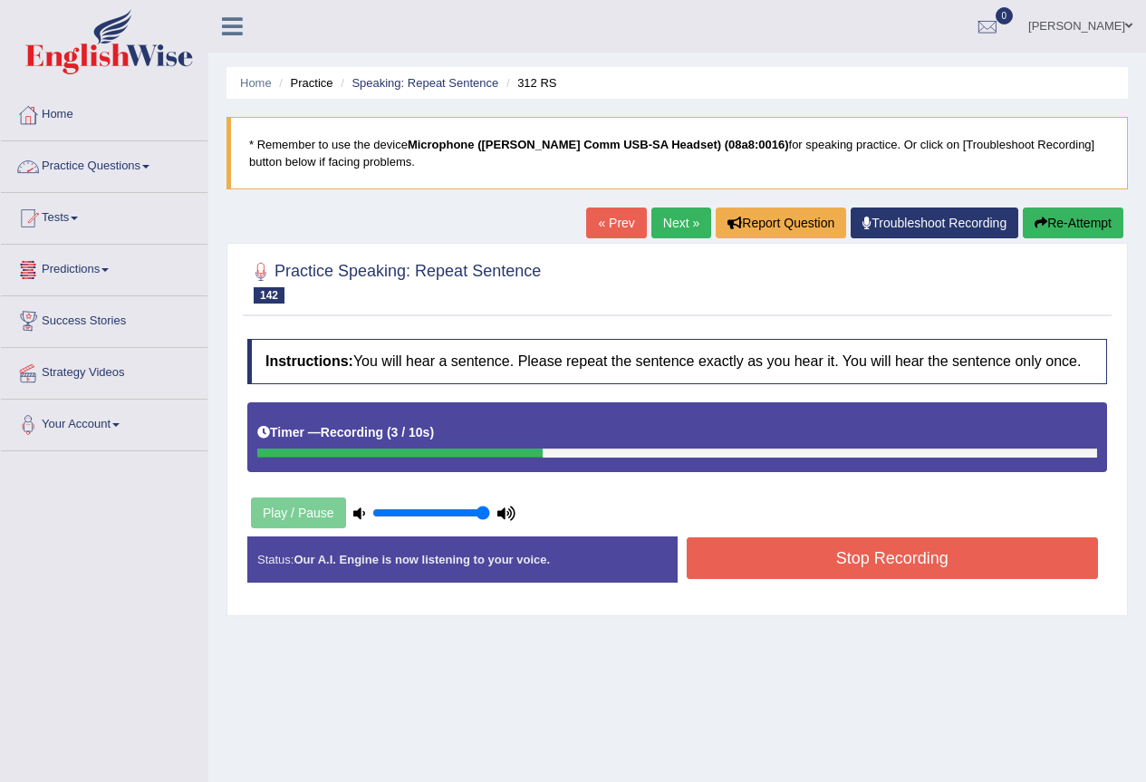
click at [817, 553] on button "Stop Recording" at bounding box center [893, 558] width 412 height 42
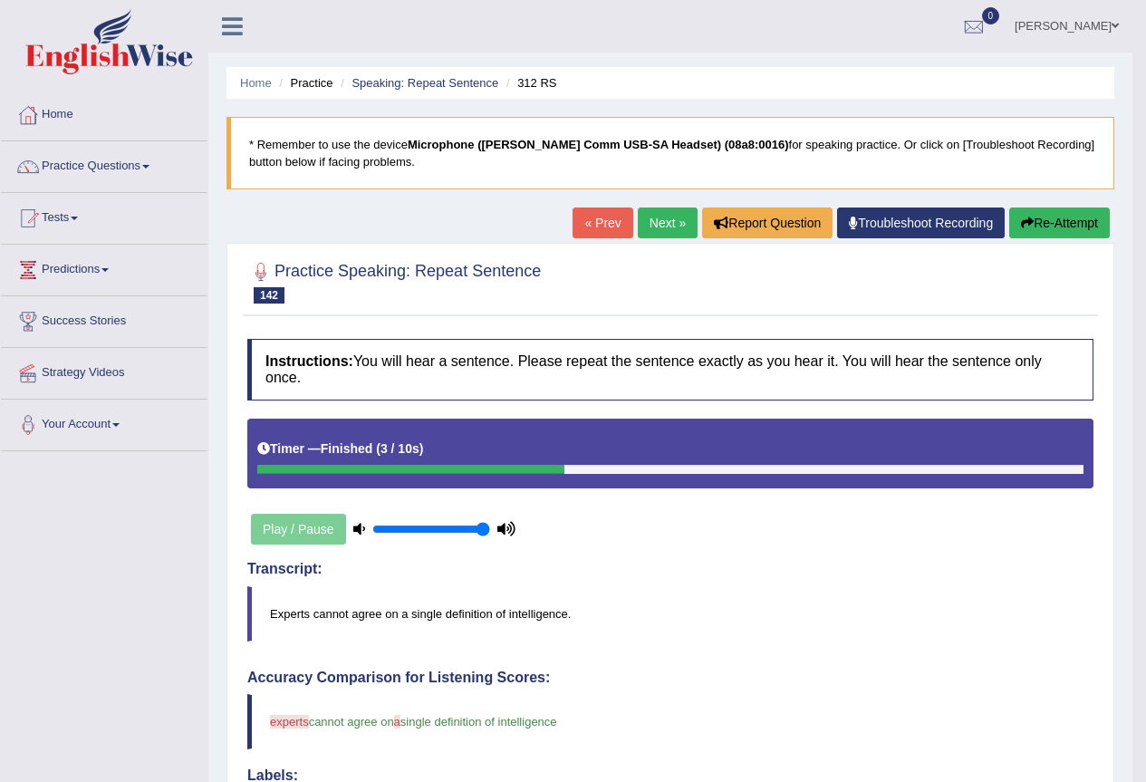
click at [645, 220] on link "Next »" at bounding box center [668, 222] width 60 height 31
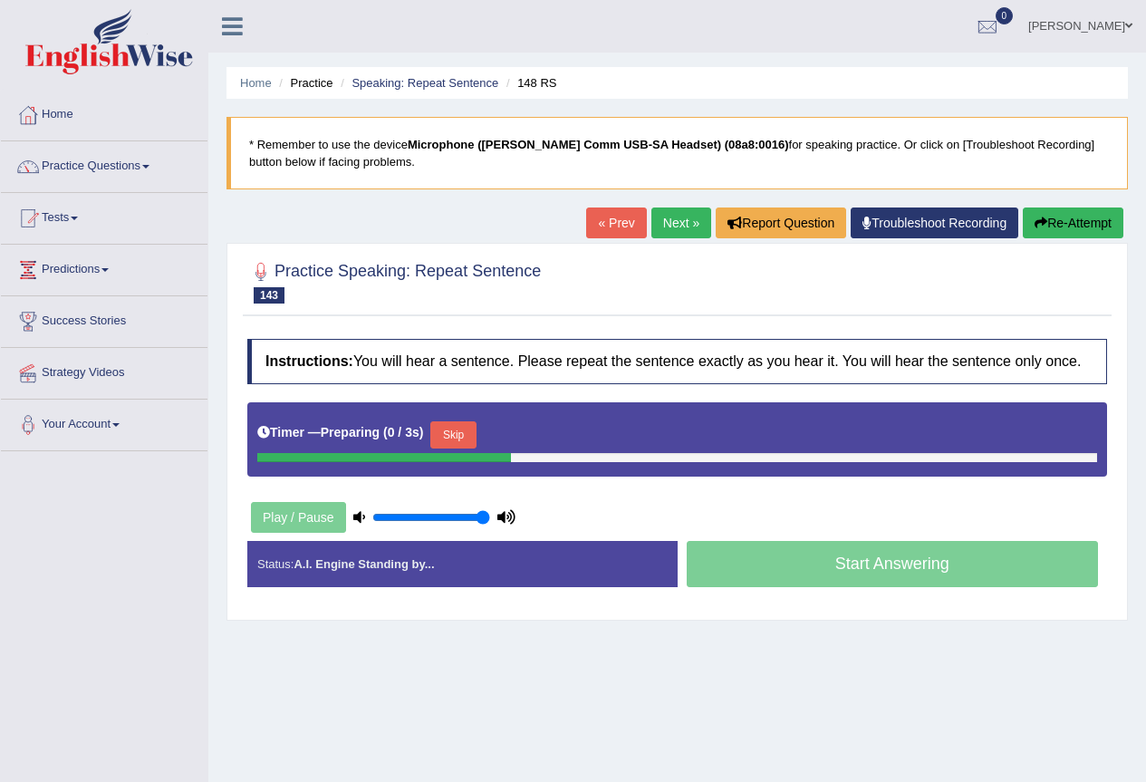
click at [466, 415] on div "Timer — Preparing ( 0 / 3s ) Skip" at bounding box center [677, 439] width 860 height 74
click at [466, 428] on button "Skip" at bounding box center [452, 434] width 45 height 27
click at [547, 437] on button "Skip" at bounding box center [532, 434] width 45 height 27
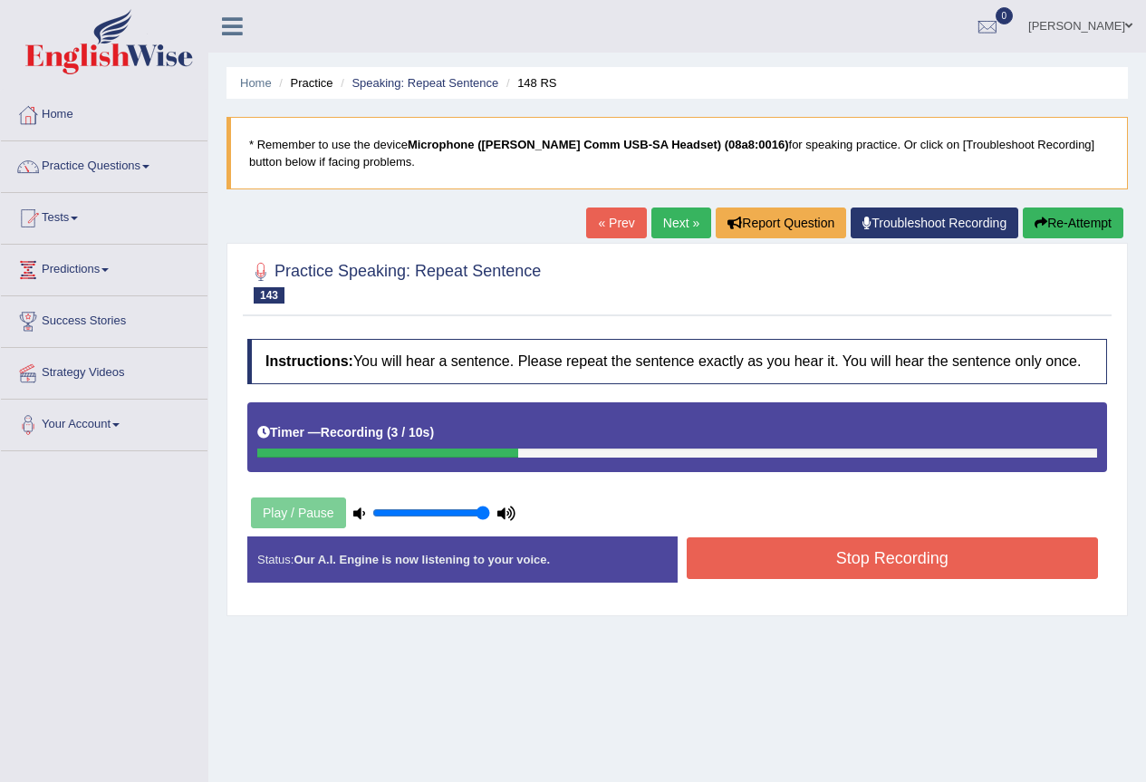
click at [971, 559] on button "Stop Recording" at bounding box center [893, 558] width 412 height 42
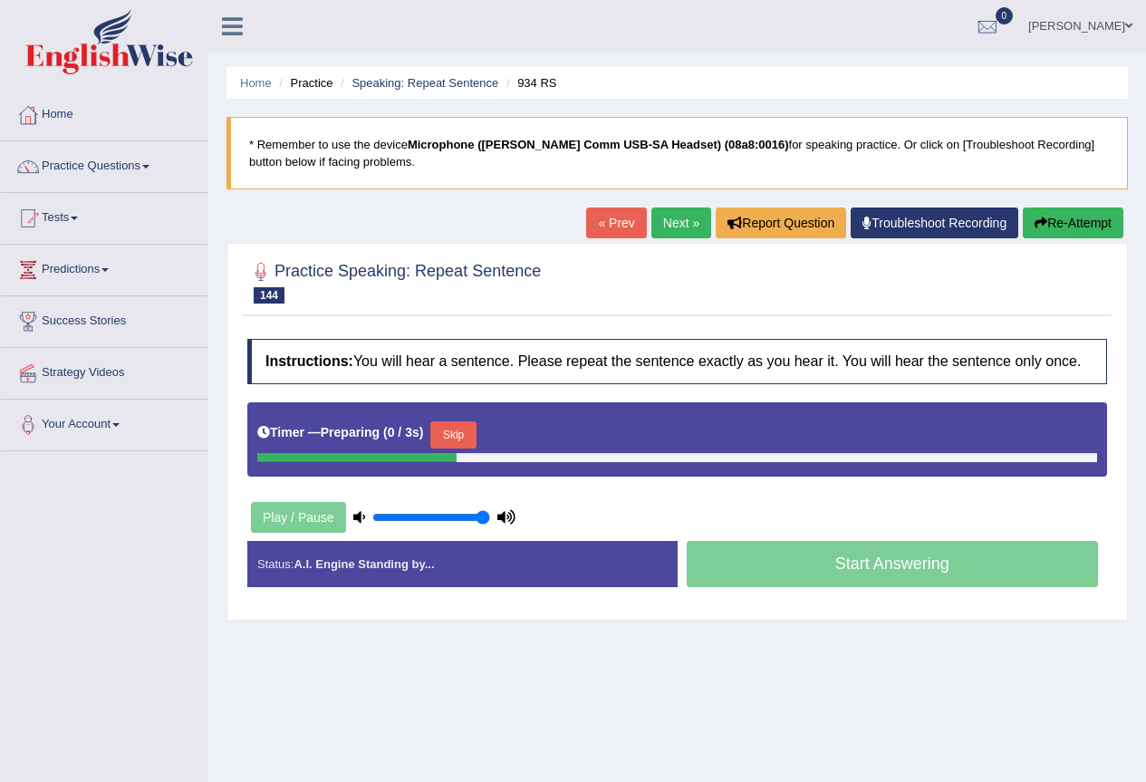
click at [466, 426] on button "Skip" at bounding box center [452, 434] width 45 height 27
click at [531, 424] on button "Skip" at bounding box center [532, 434] width 45 height 27
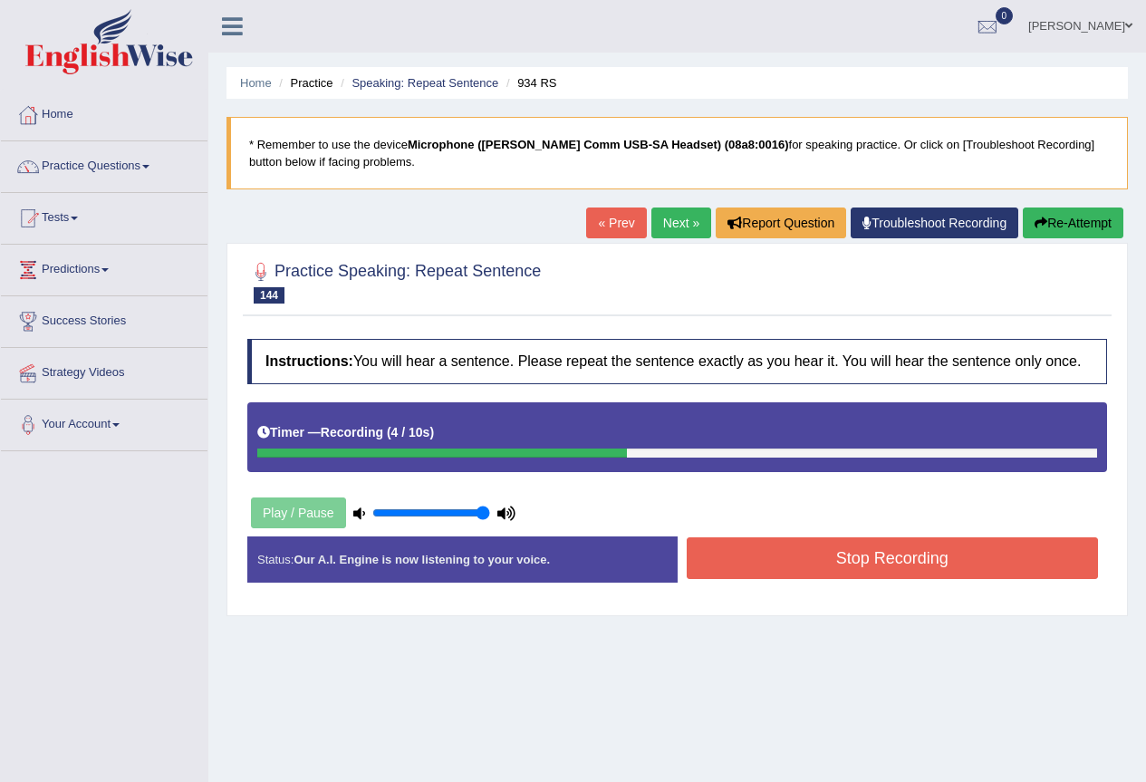
click at [851, 551] on button "Stop Recording" at bounding box center [893, 558] width 412 height 42
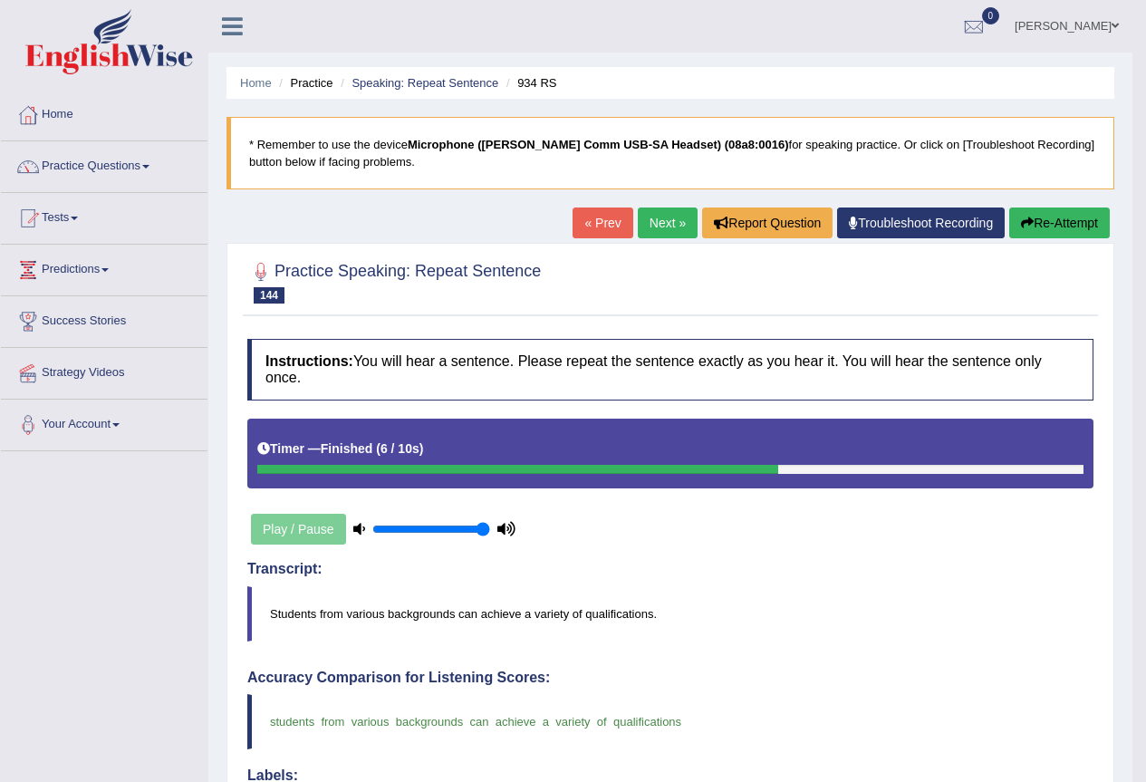
click at [638, 224] on link "Next »" at bounding box center [668, 222] width 60 height 31
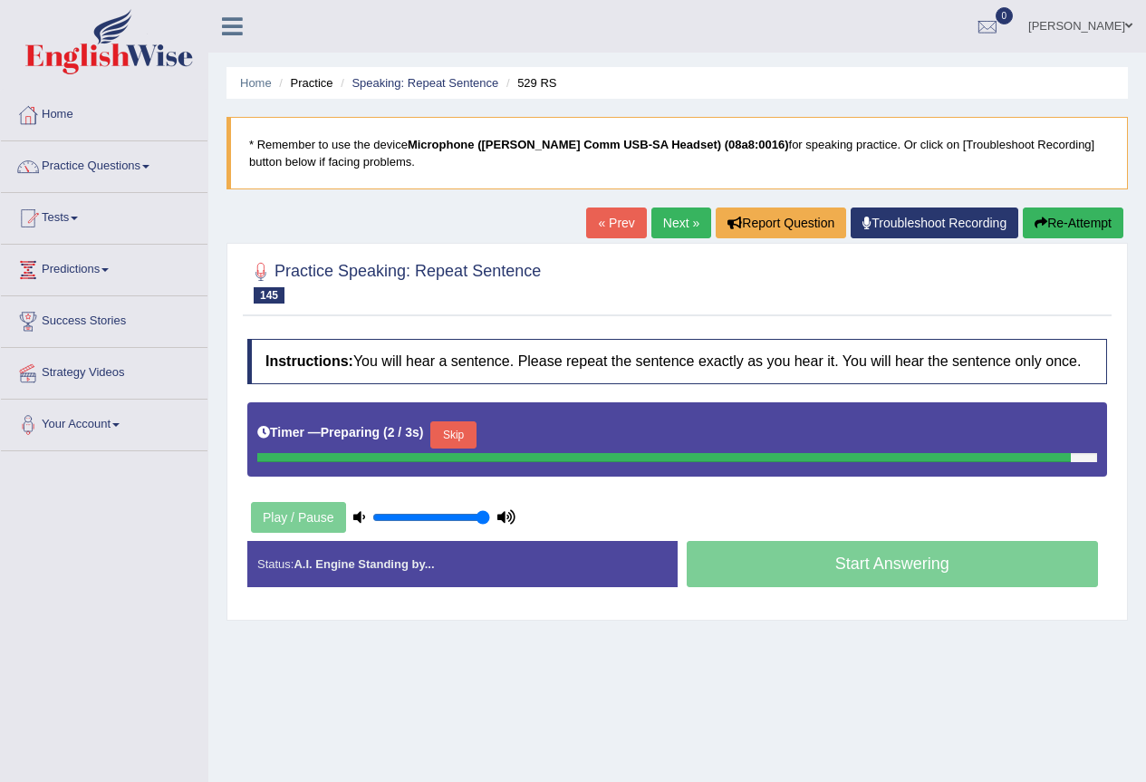
click at [452, 434] on div "Timer — Preparing ( 2 / 3s ) Skip" at bounding box center [677, 435] width 840 height 36
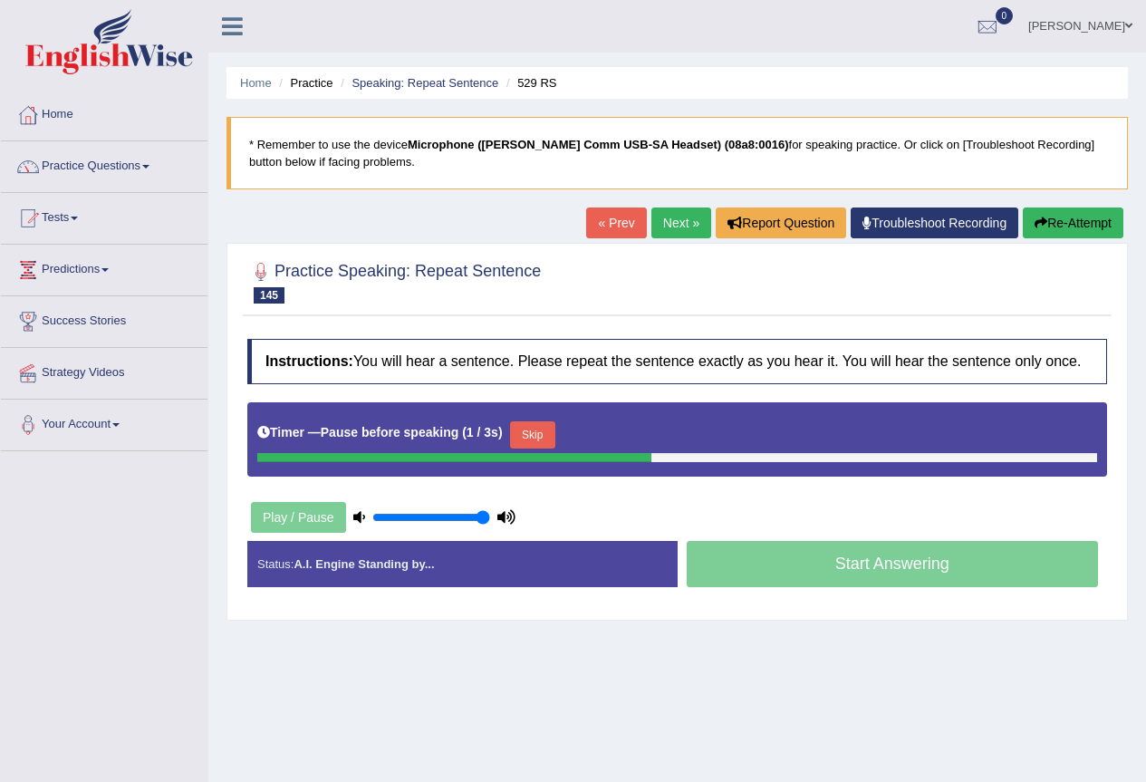
click at [528, 425] on button "Skip" at bounding box center [532, 434] width 45 height 27
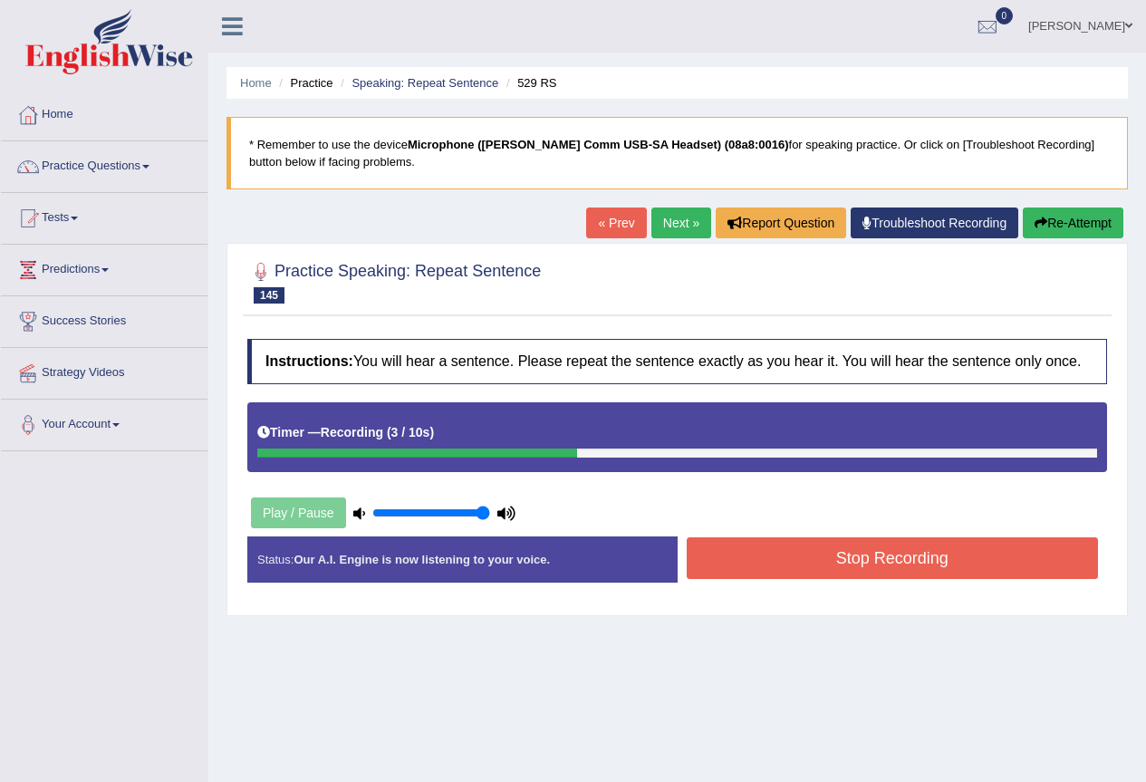
click at [849, 550] on button "Stop Recording" at bounding box center [893, 558] width 412 height 42
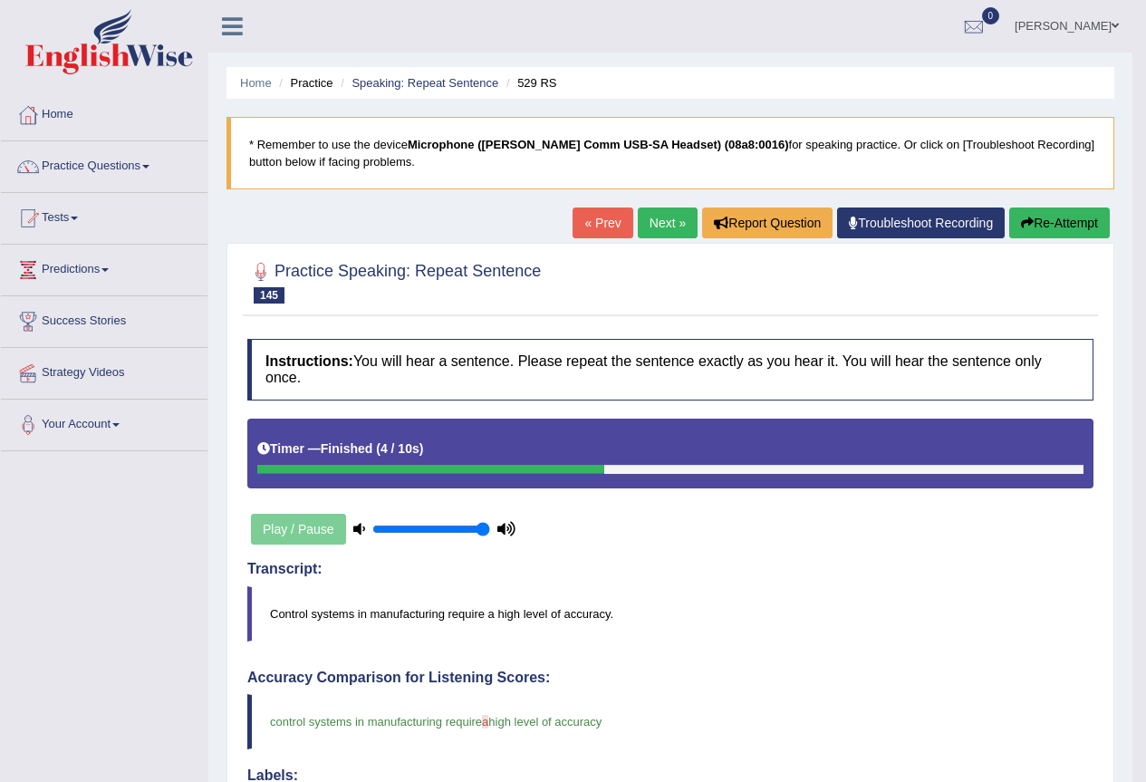
click at [650, 225] on link "Next »" at bounding box center [668, 222] width 60 height 31
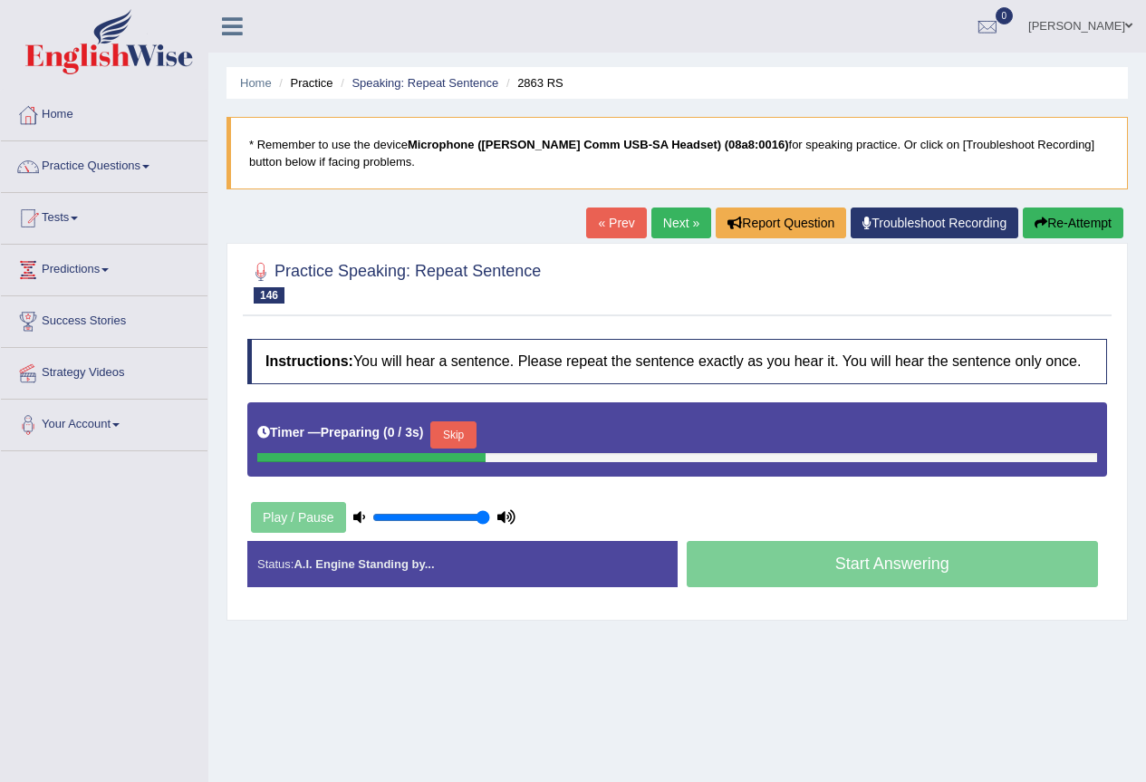
click at [462, 424] on button "Skip" at bounding box center [452, 434] width 45 height 27
click at [523, 431] on button "Skip" at bounding box center [532, 434] width 45 height 27
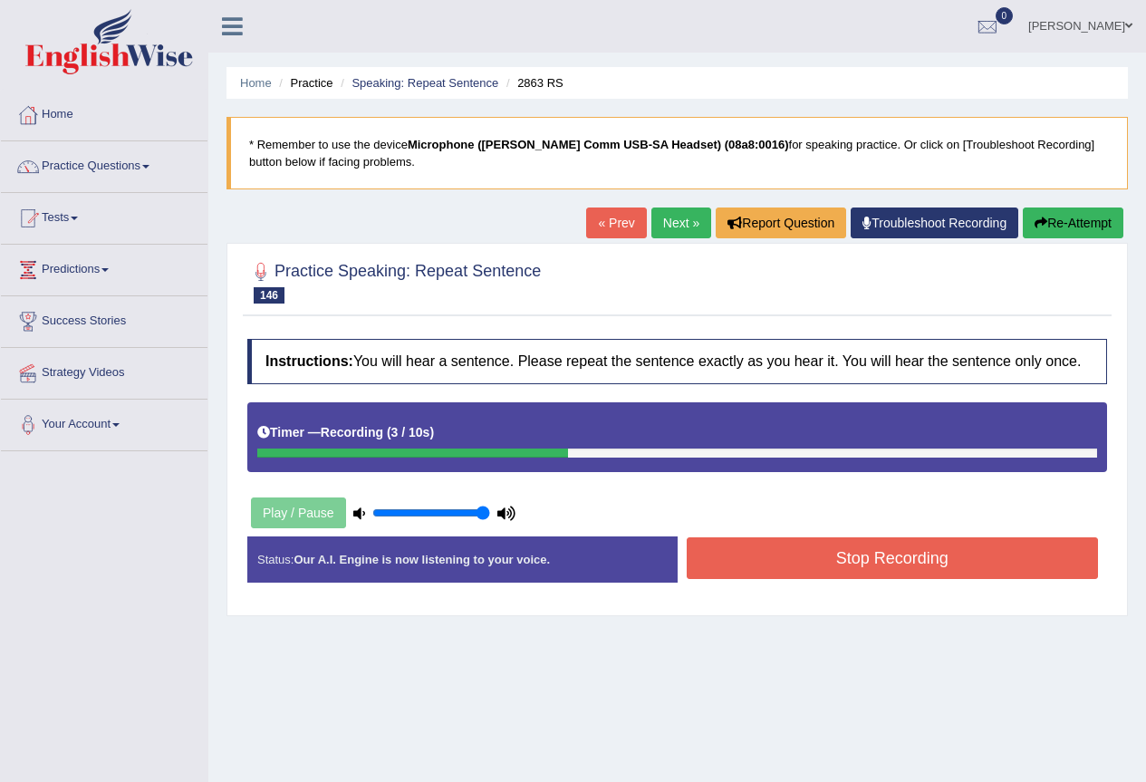
click at [849, 573] on button "Stop Recording" at bounding box center [893, 558] width 412 height 42
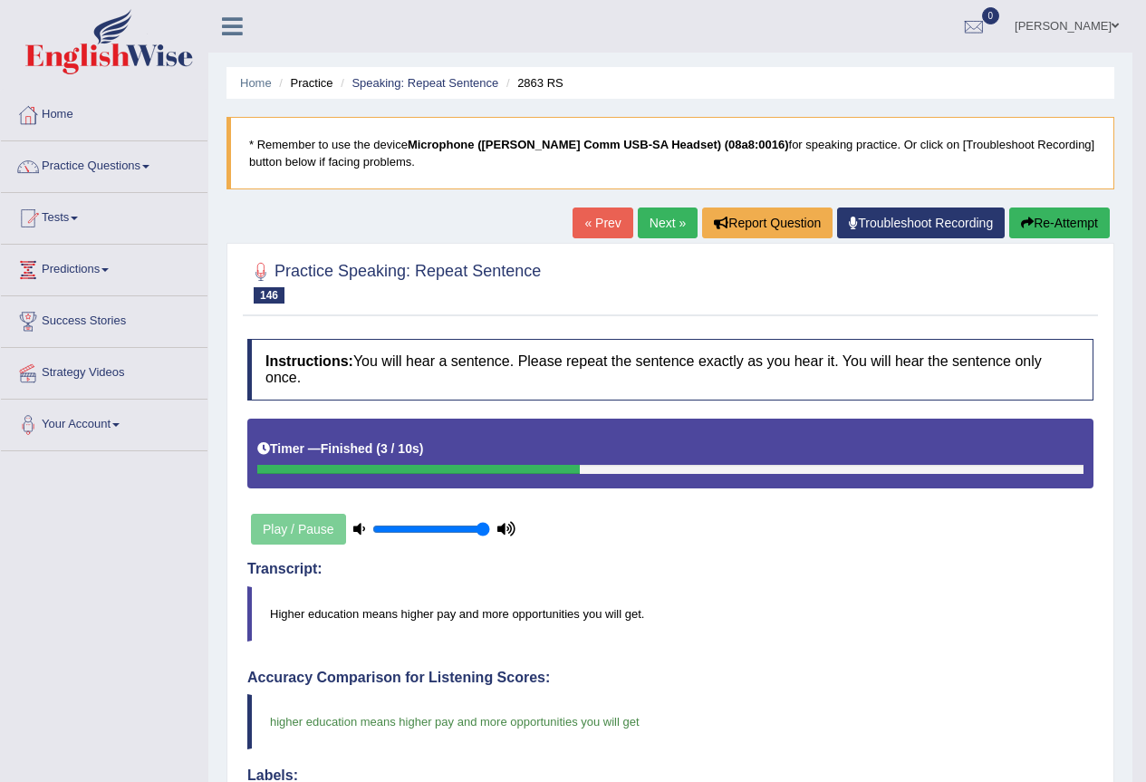
click at [638, 238] on link "Next »" at bounding box center [668, 222] width 60 height 31
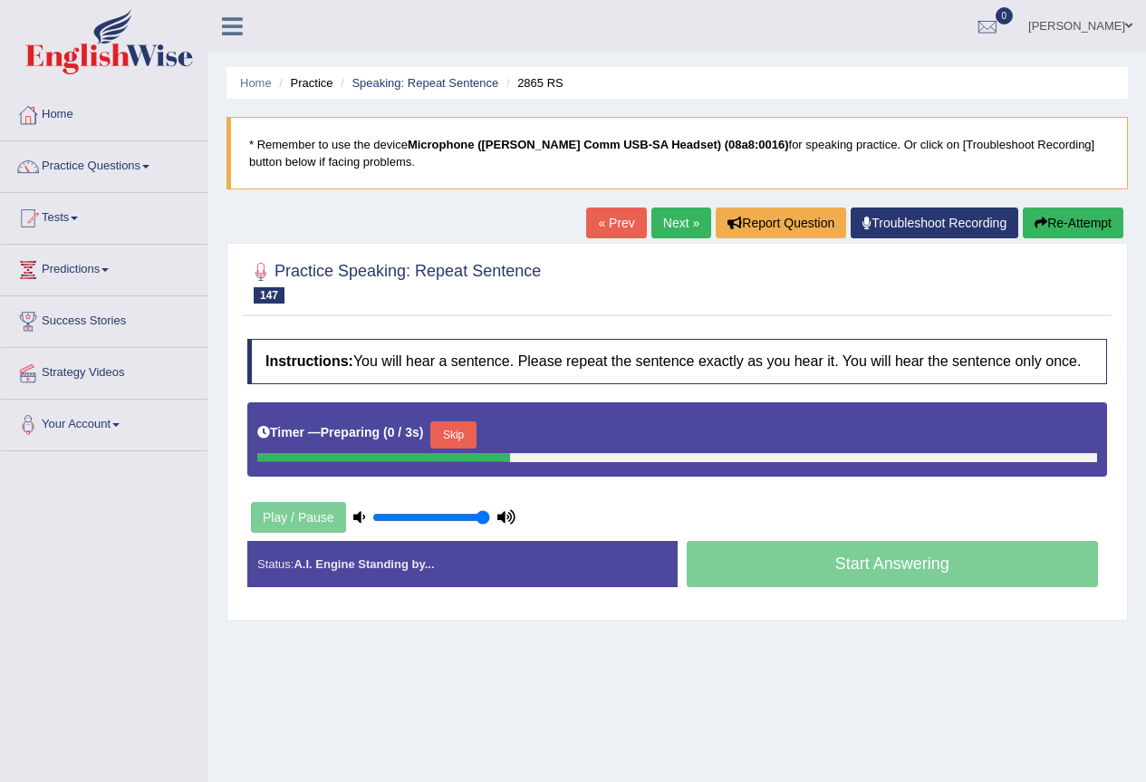
click at [460, 437] on button "Skip" at bounding box center [452, 434] width 45 height 27
click at [565, 432] on div "Timer — Pause before speaking ( 0 / 3s ) Skip" at bounding box center [677, 435] width 840 height 36
click at [555, 430] on button "Skip" at bounding box center [532, 434] width 45 height 27
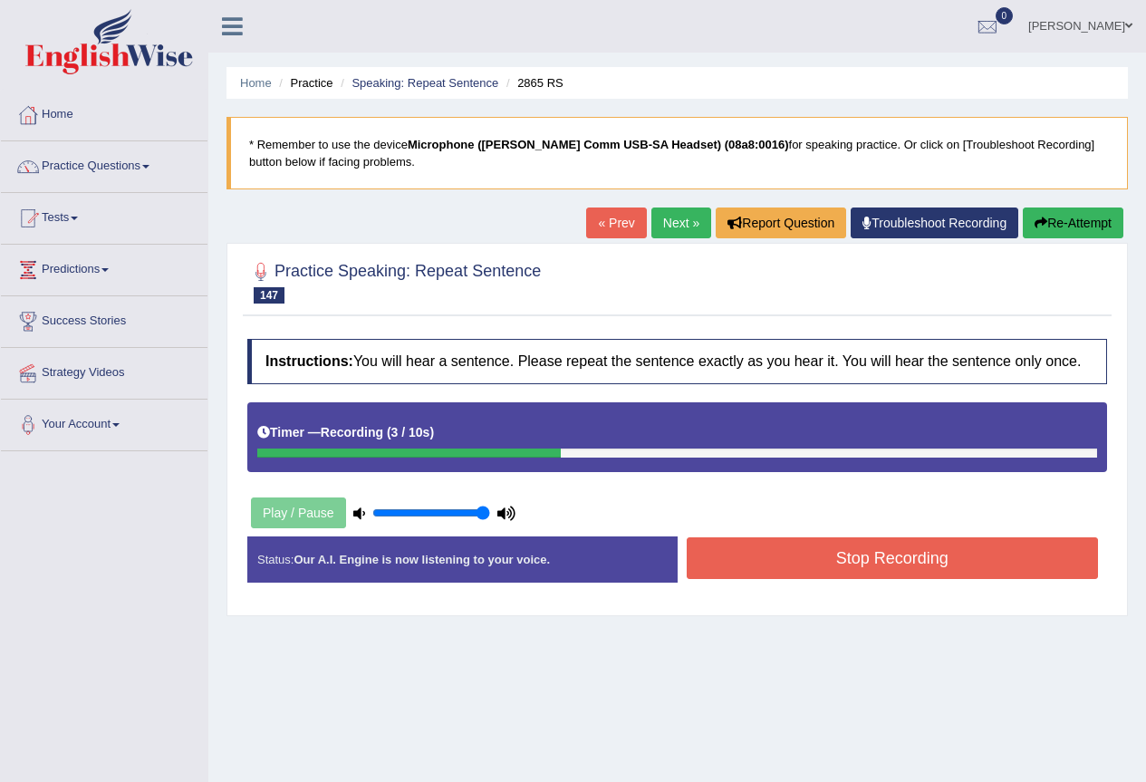
click at [690, 550] on button "Stop Recording" at bounding box center [893, 558] width 412 height 42
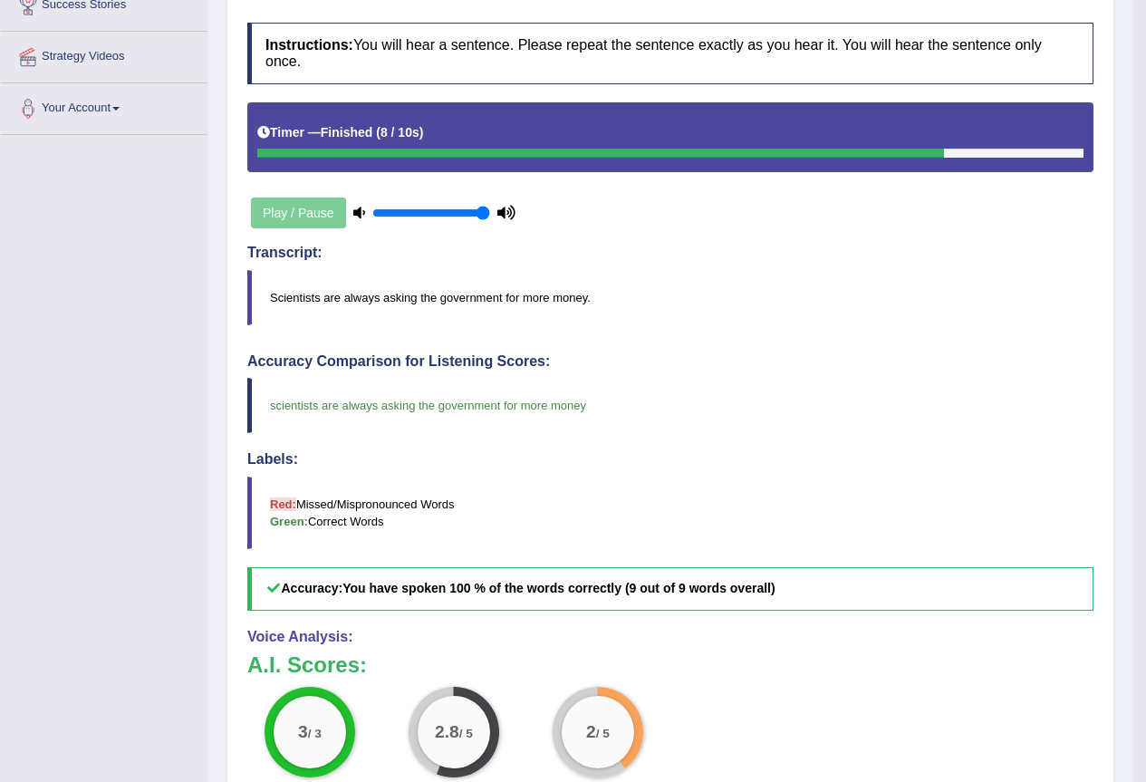
scroll to position [8, 0]
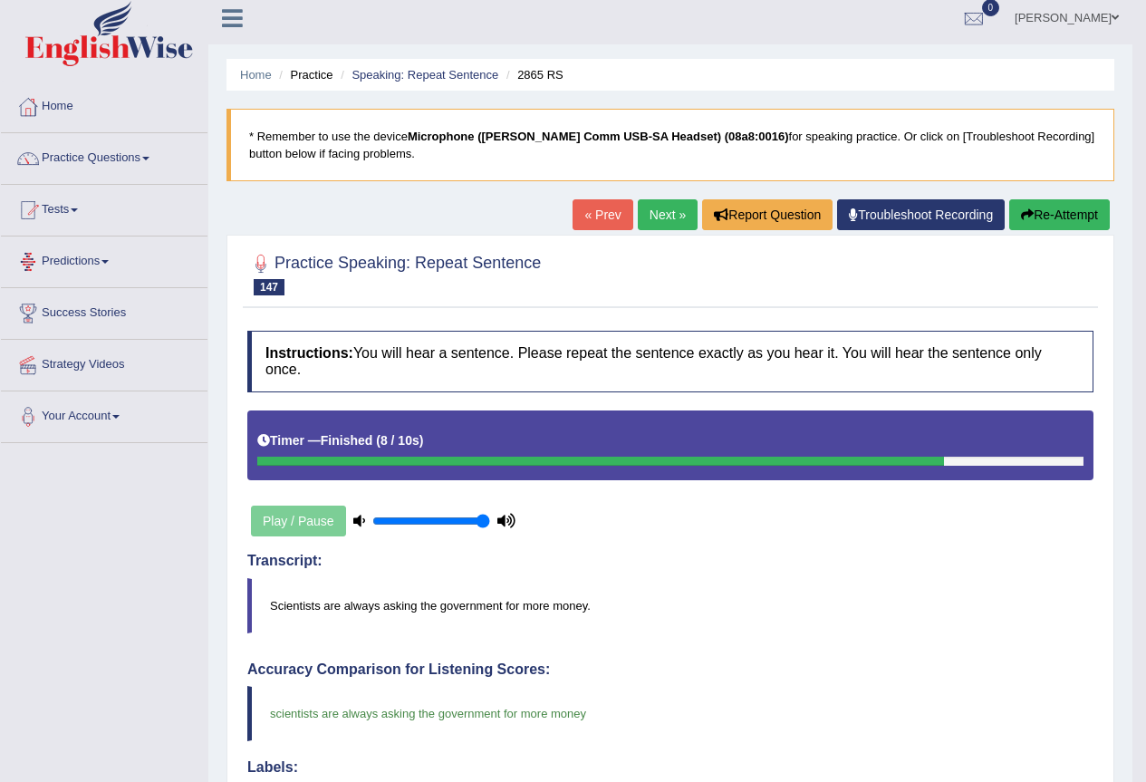
drag, startPoint x: 653, startPoint y: 207, endPoint x: 677, endPoint y: 385, distance: 180.0
click at [650, 208] on link "Next »" at bounding box center [668, 214] width 60 height 31
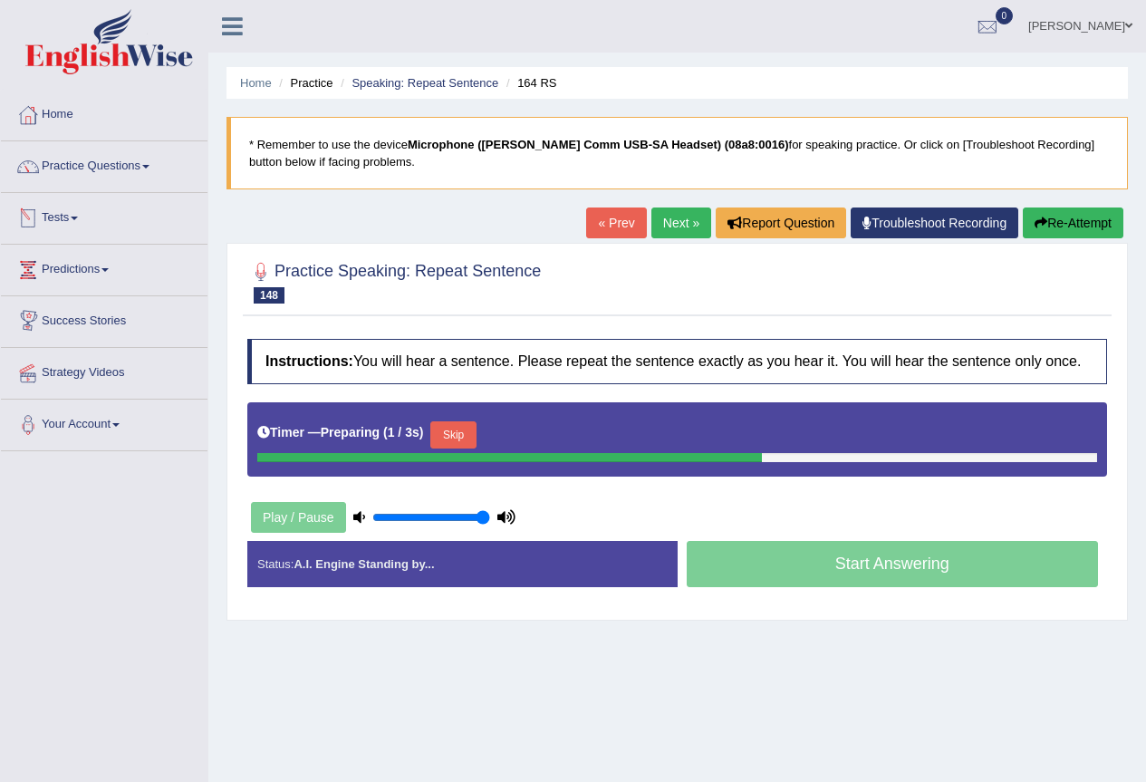
click at [460, 437] on button "Skip" at bounding box center [452, 434] width 45 height 27
click at [533, 431] on button "Skip" at bounding box center [532, 434] width 45 height 27
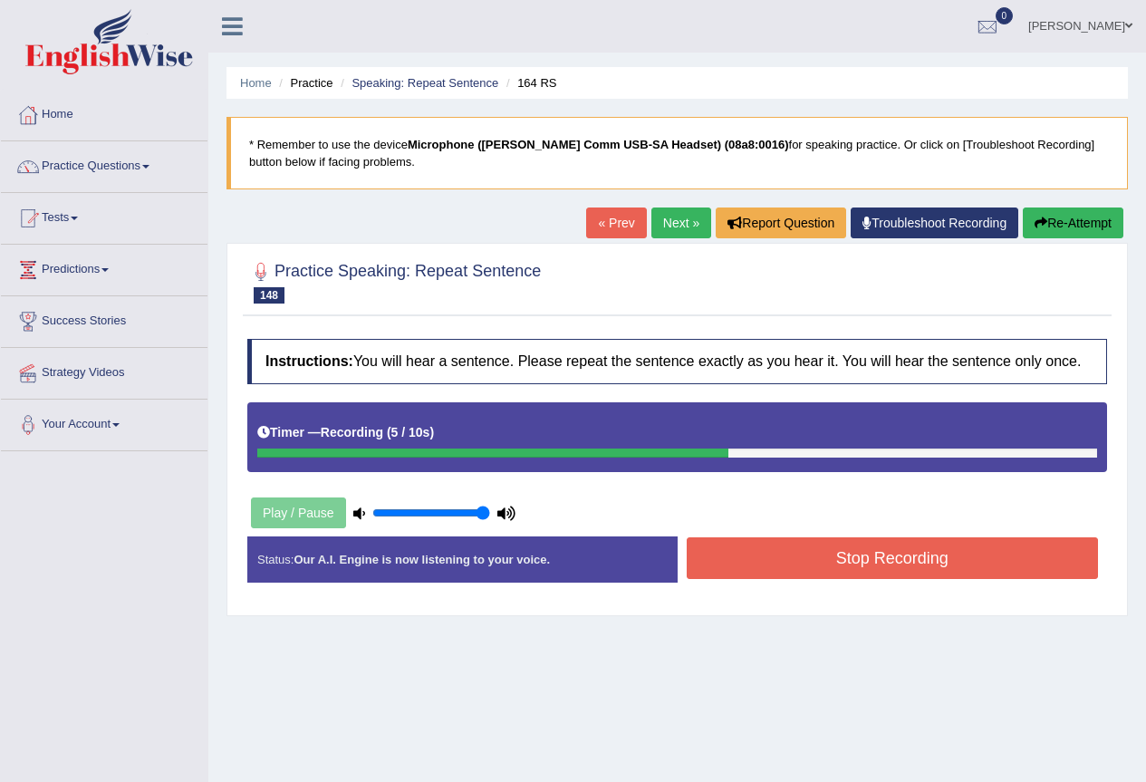
click at [786, 580] on div "Stop Recording" at bounding box center [892, 560] width 430 height 46
click at [781, 557] on button "Stop Recording" at bounding box center [893, 558] width 412 height 42
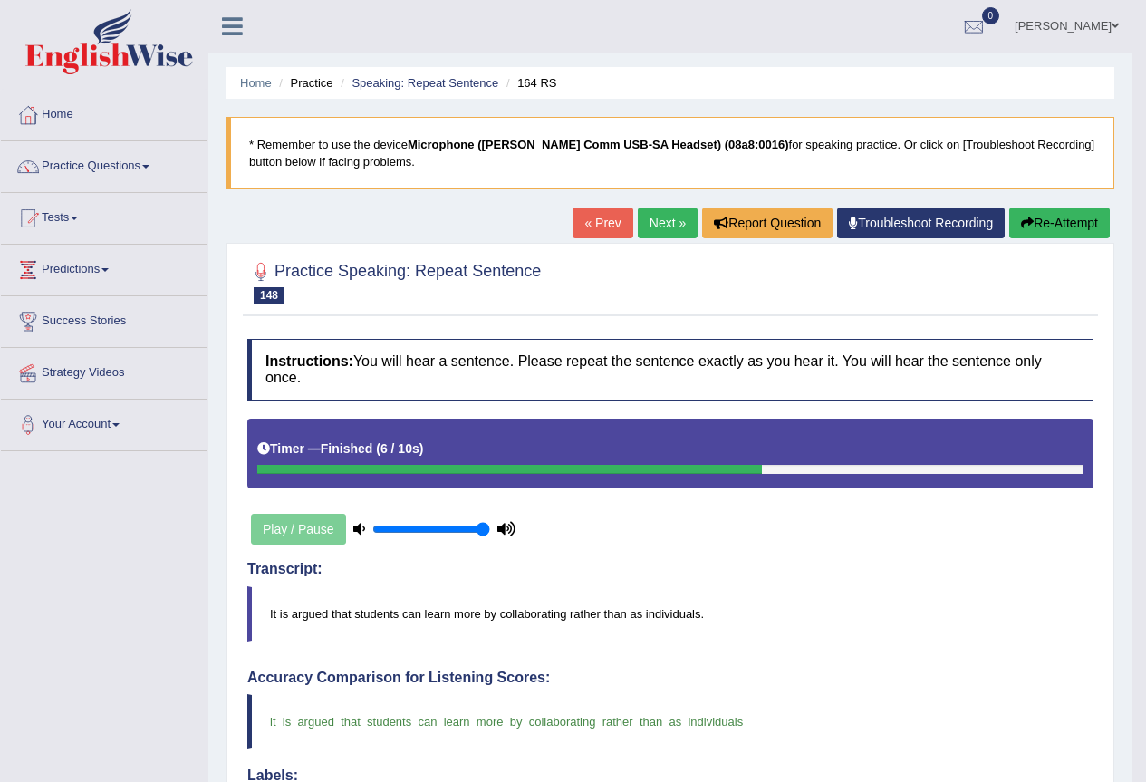
click at [668, 222] on link "Next »" at bounding box center [668, 222] width 60 height 31
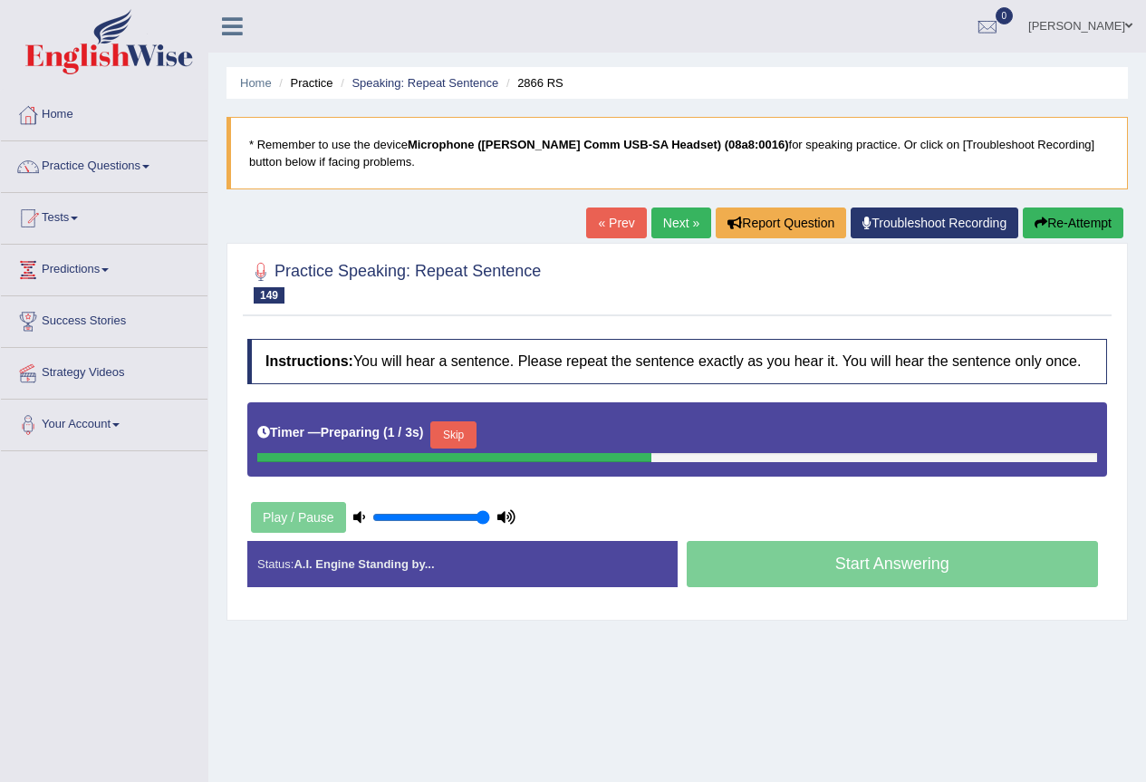
click at [465, 442] on button "Skip" at bounding box center [452, 434] width 45 height 27
click at [531, 433] on button "Skip" at bounding box center [532, 434] width 45 height 27
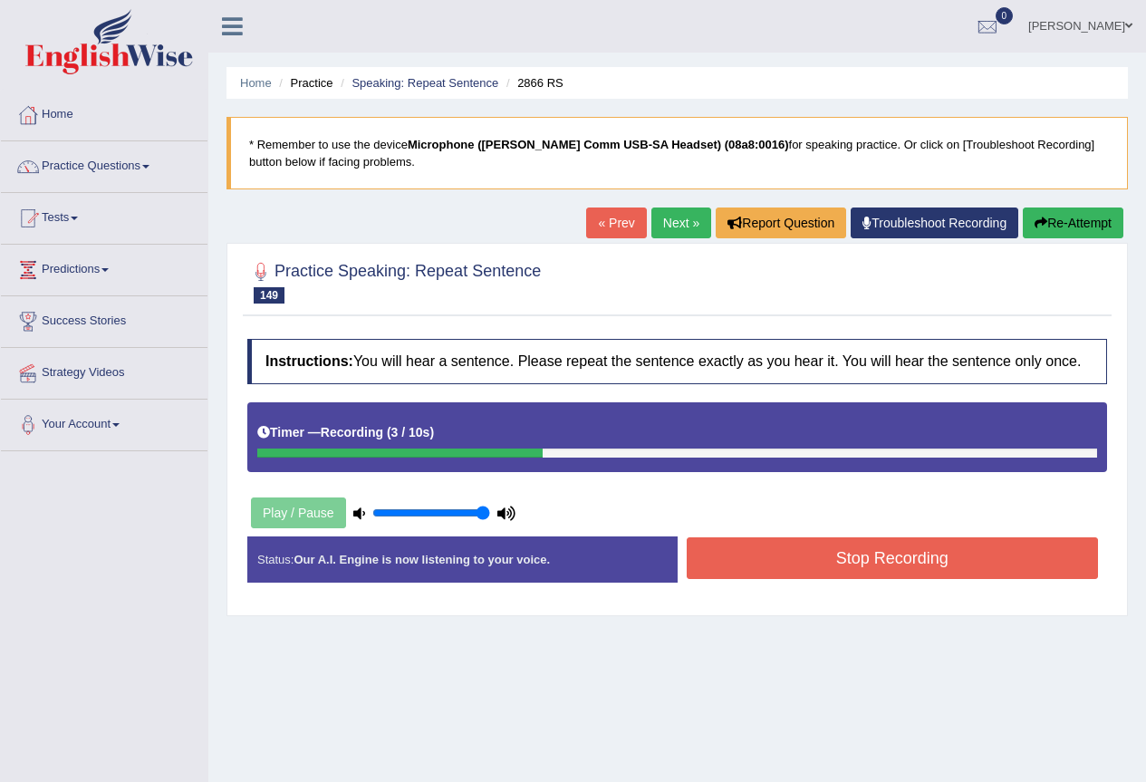
click at [827, 559] on button "Stop Recording" at bounding box center [893, 558] width 412 height 42
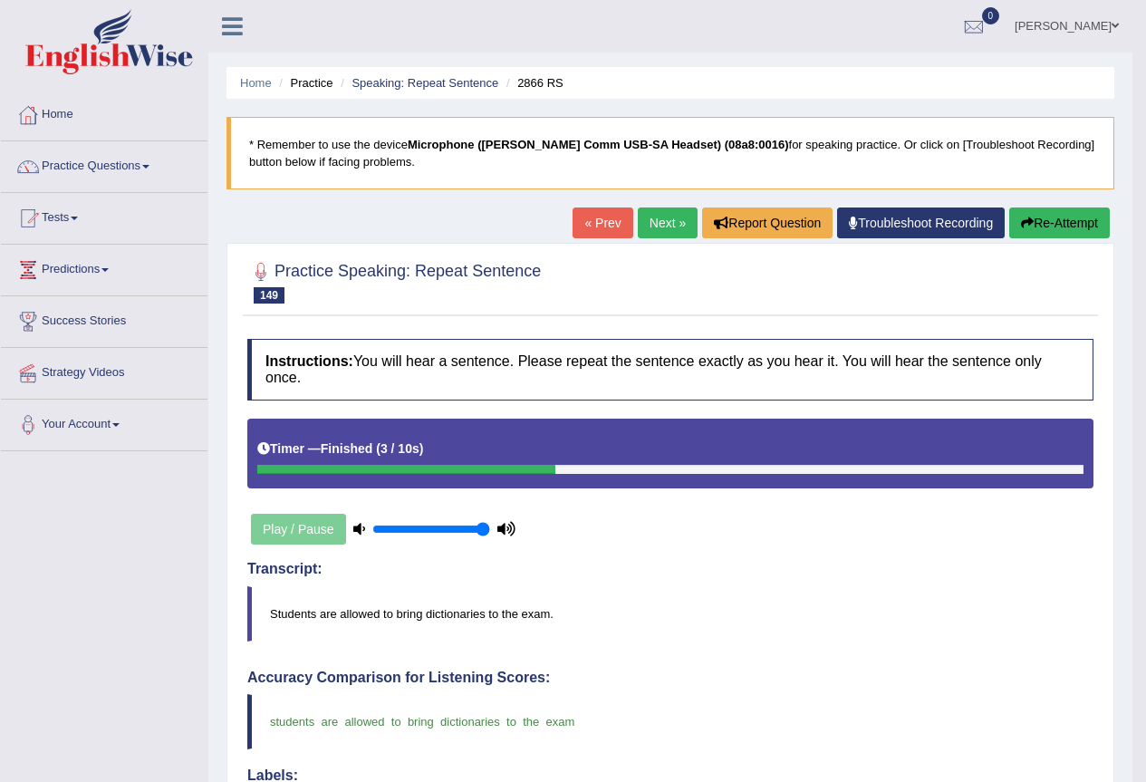
click at [661, 220] on link "Next »" at bounding box center [668, 222] width 60 height 31
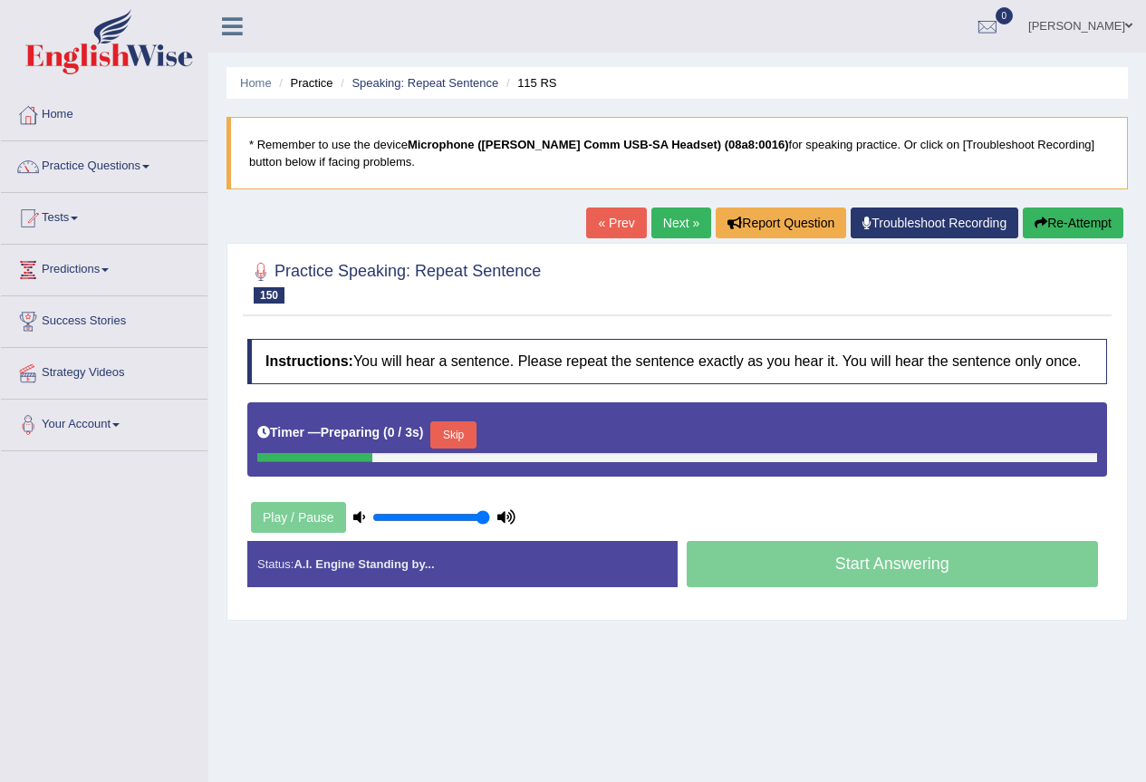
click at [469, 441] on button "Skip" at bounding box center [452, 434] width 45 height 27
click at [533, 423] on button "Skip" at bounding box center [532, 434] width 45 height 27
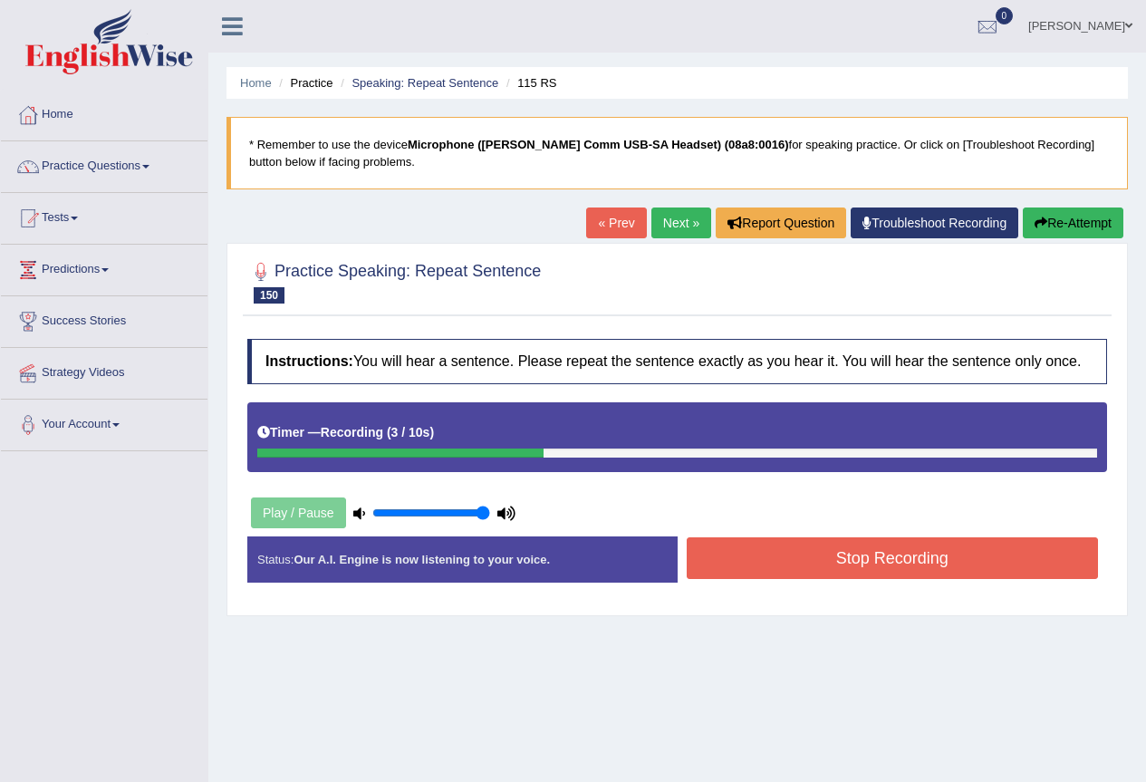
click at [762, 514] on div "Instructions: You will hear a sentence. Please repeat the sentence exactly as y…" at bounding box center [677, 468] width 869 height 276
click at [769, 553] on button "Stop Recording" at bounding box center [893, 558] width 412 height 42
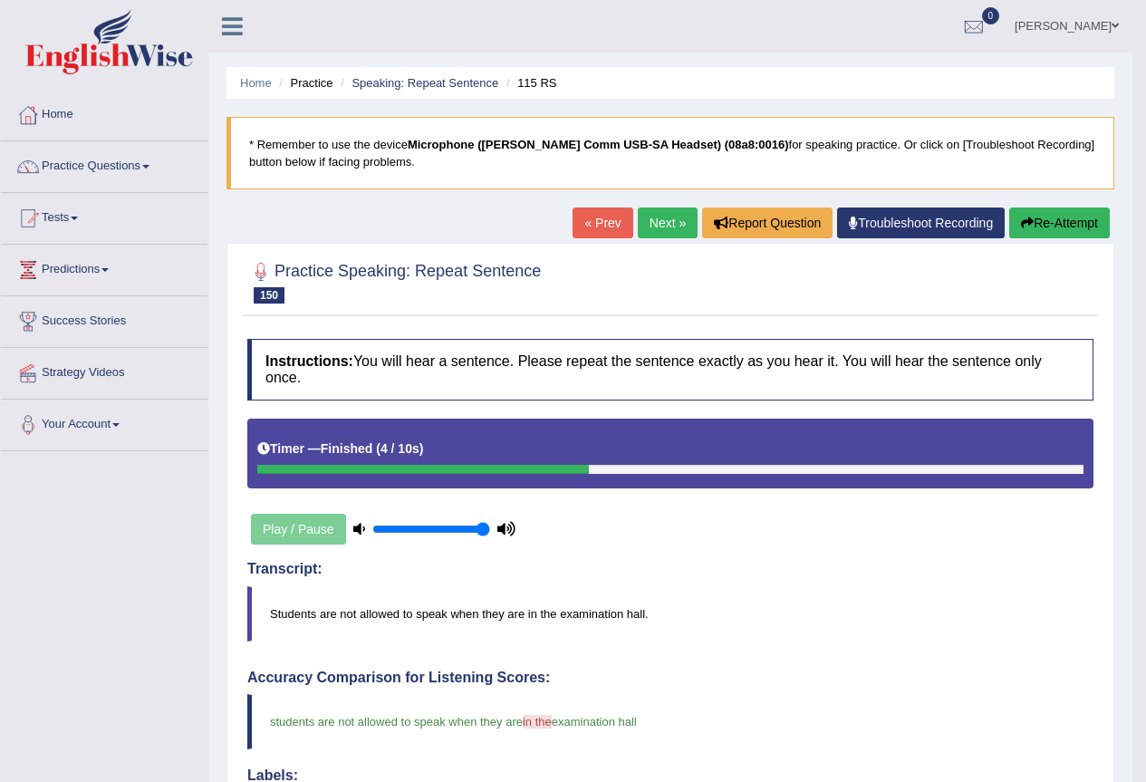
click at [676, 229] on link "Next »" at bounding box center [668, 222] width 60 height 31
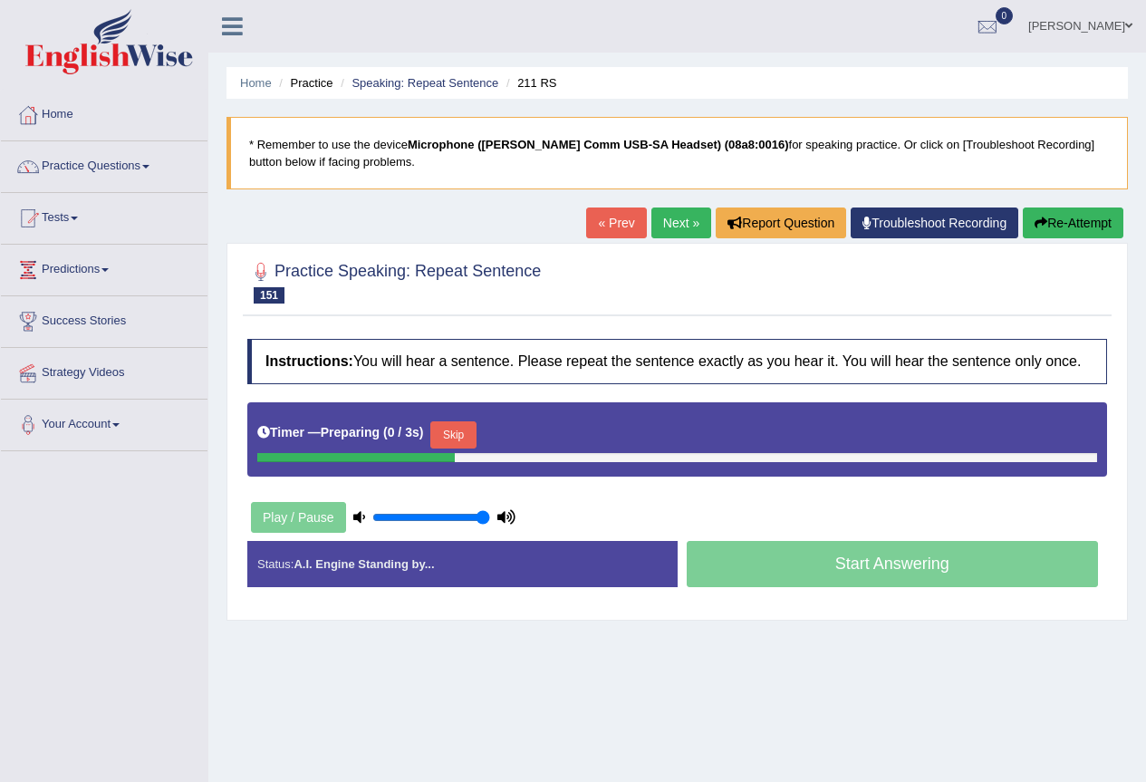
click at [436, 442] on div "Timer — Preparing ( 0 / 3s ) Skip" at bounding box center [677, 435] width 840 height 36
click at [437, 442] on button "Skip" at bounding box center [452, 434] width 45 height 27
click at [546, 433] on button "Skip" at bounding box center [532, 434] width 45 height 27
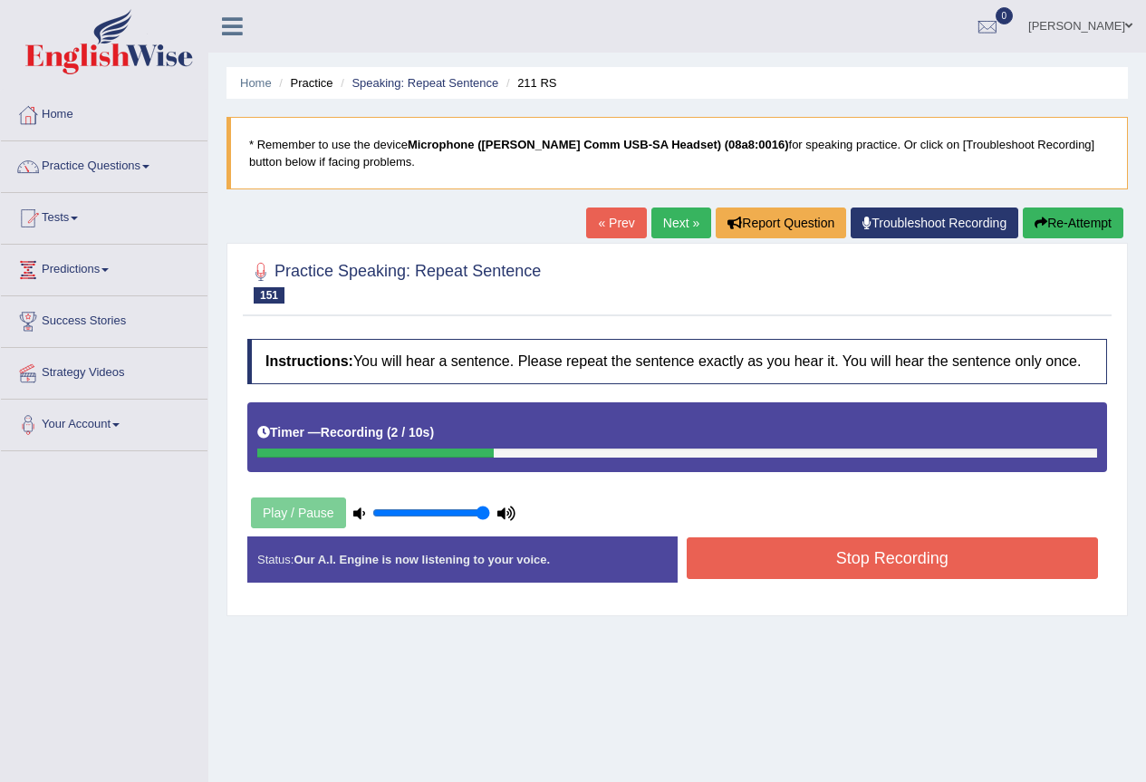
click at [945, 565] on button "Stop Recording" at bounding box center [893, 558] width 412 height 42
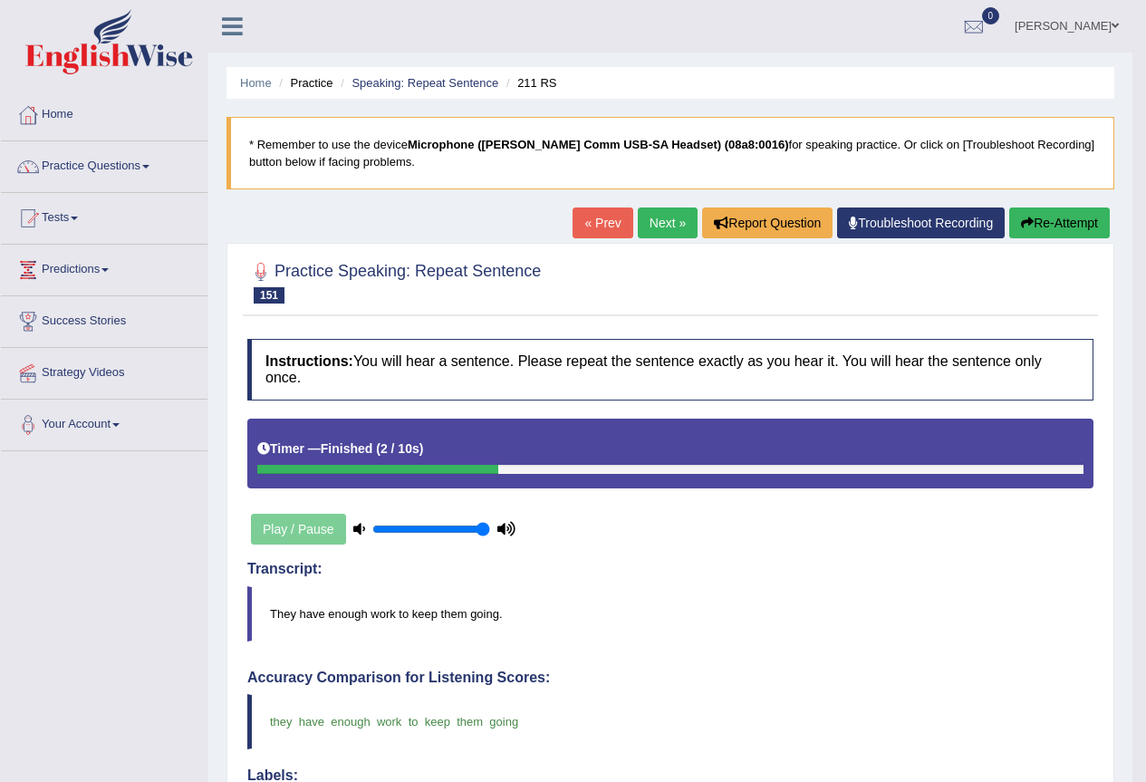
click at [653, 231] on link "Next »" at bounding box center [668, 222] width 60 height 31
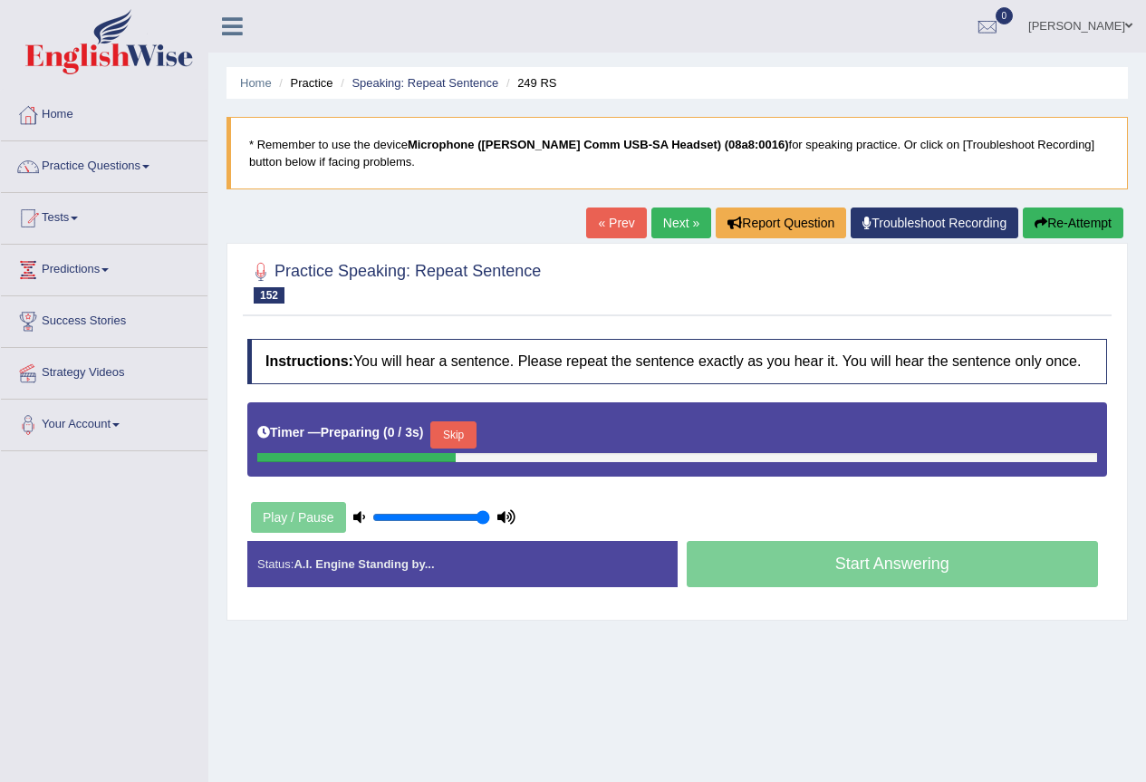
click at [462, 419] on div "Timer — Preparing ( 0 / 3s ) Skip" at bounding box center [677, 435] width 840 height 36
click at [462, 419] on div "Timer — Preparing ( 1 / 3s ) Skip" at bounding box center [677, 435] width 840 height 36
click at [462, 424] on button "Skip" at bounding box center [452, 434] width 45 height 27
click at [551, 427] on button "Skip" at bounding box center [532, 434] width 45 height 27
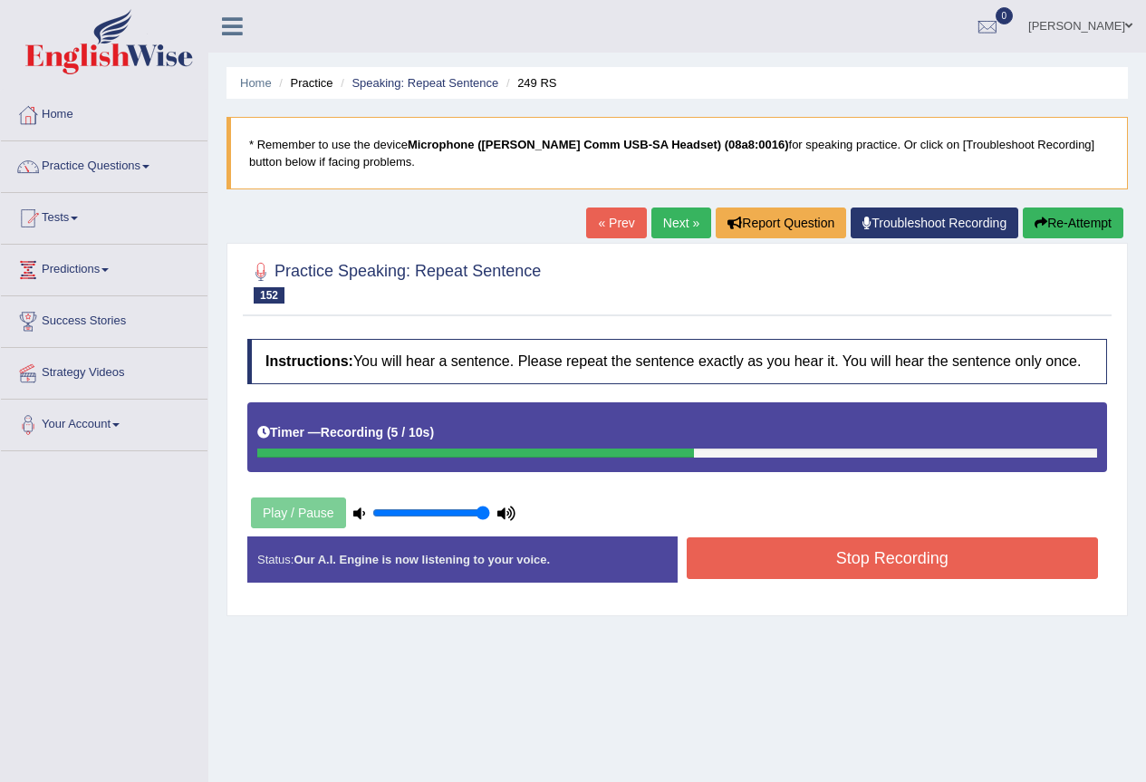
click at [752, 572] on button "Stop Recording" at bounding box center [893, 558] width 412 height 42
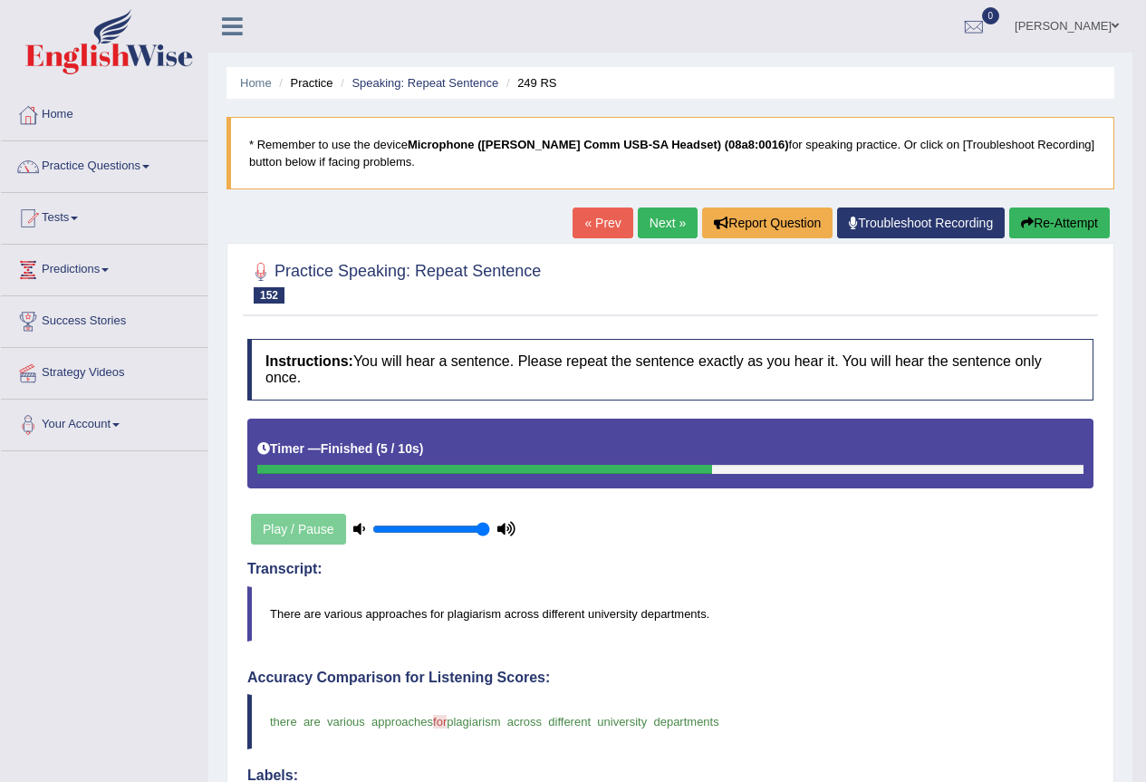
click at [641, 220] on link "Next »" at bounding box center [668, 222] width 60 height 31
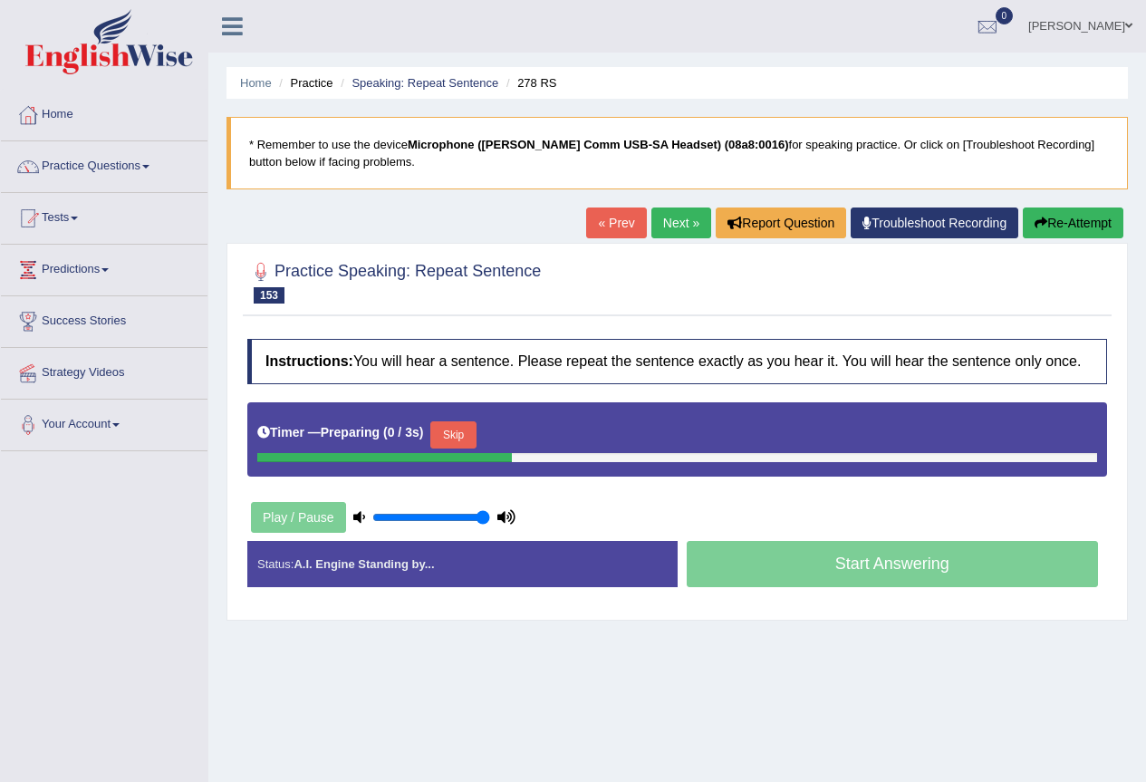
click at [458, 436] on button "Skip" at bounding box center [452, 434] width 45 height 27
click at [525, 431] on button "Skip" at bounding box center [532, 434] width 45 height 27
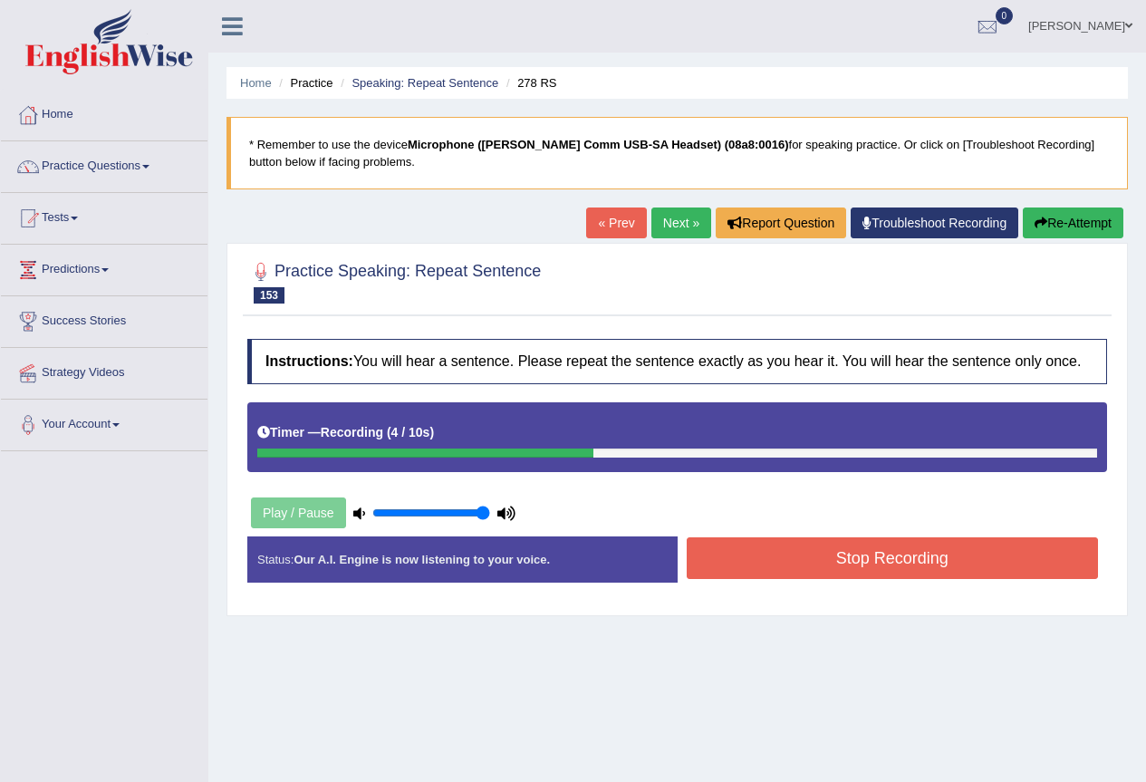
click at [782, 556] on button "Stop Recording" at bounding box center [893, 558] width 412 height 42
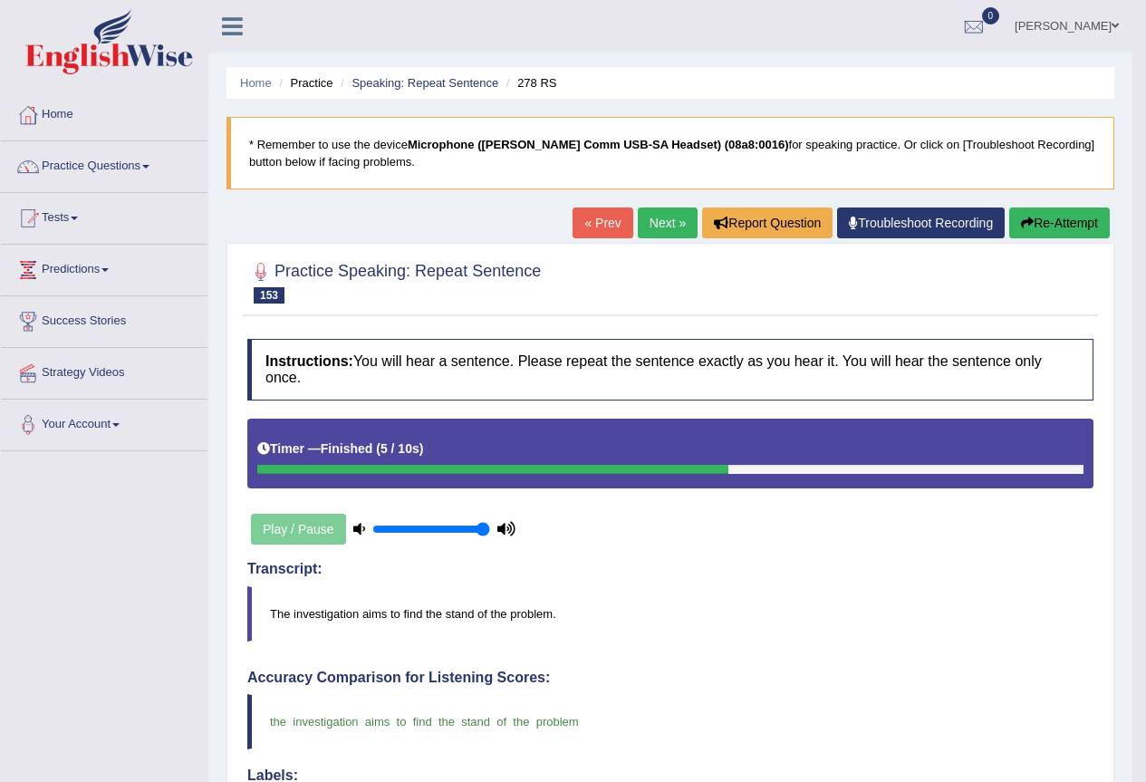
click at [676, 220] on link "Next »" at bounding box center [668, 222] width 60 height 31
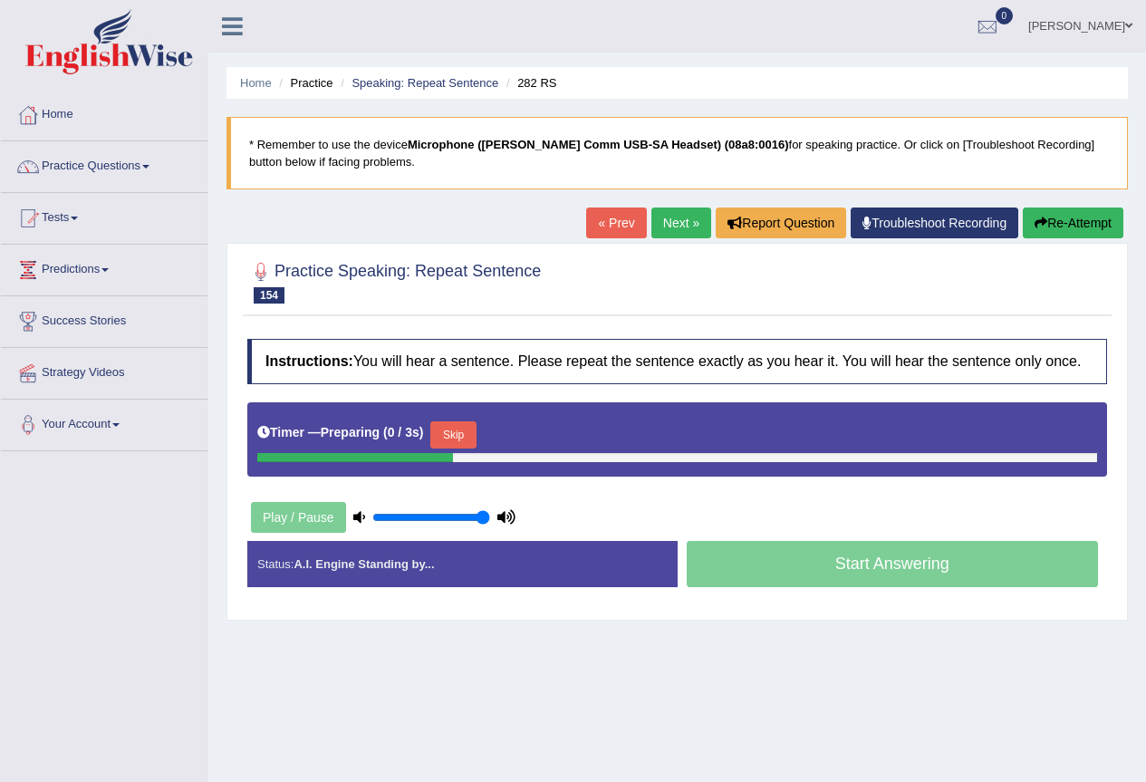
click at [475, 433] on button "Skip" at bounding box center [452, 434] width 45 height 27
click at [548, 428] on button "Skip" at bounding box center [532, 434] width 45 height 27
click at [463, 435] on button "Skip" at bounding box center [452, 434] width 45 height 27
click at [525, 429] on button "Skip" at bounding box center [532, 434] width 45 height 27
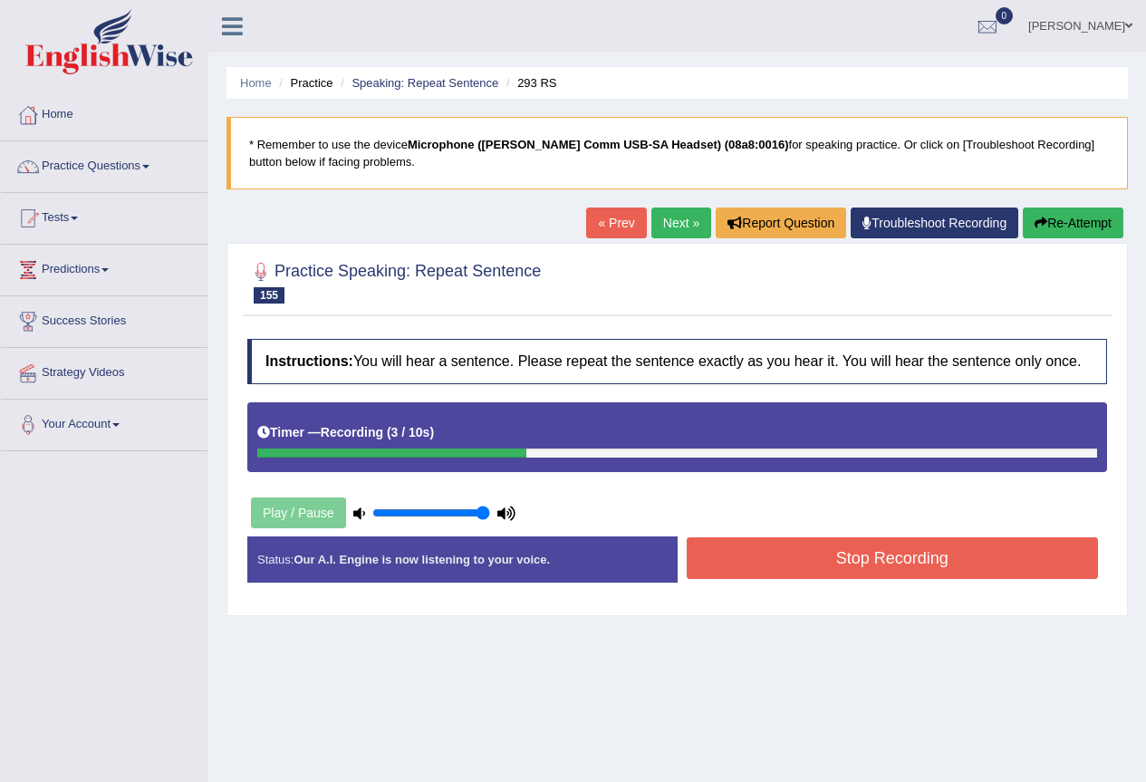
click at [886, 520] on div "Instructions: You will hear a sentence. Please repeat the sentence exactly as y…" at bounding box center [677, 468] width 869 height 276
click at [889, 568] on button "Stop Recording" at bounding box center [893, 558] width 412 height 42
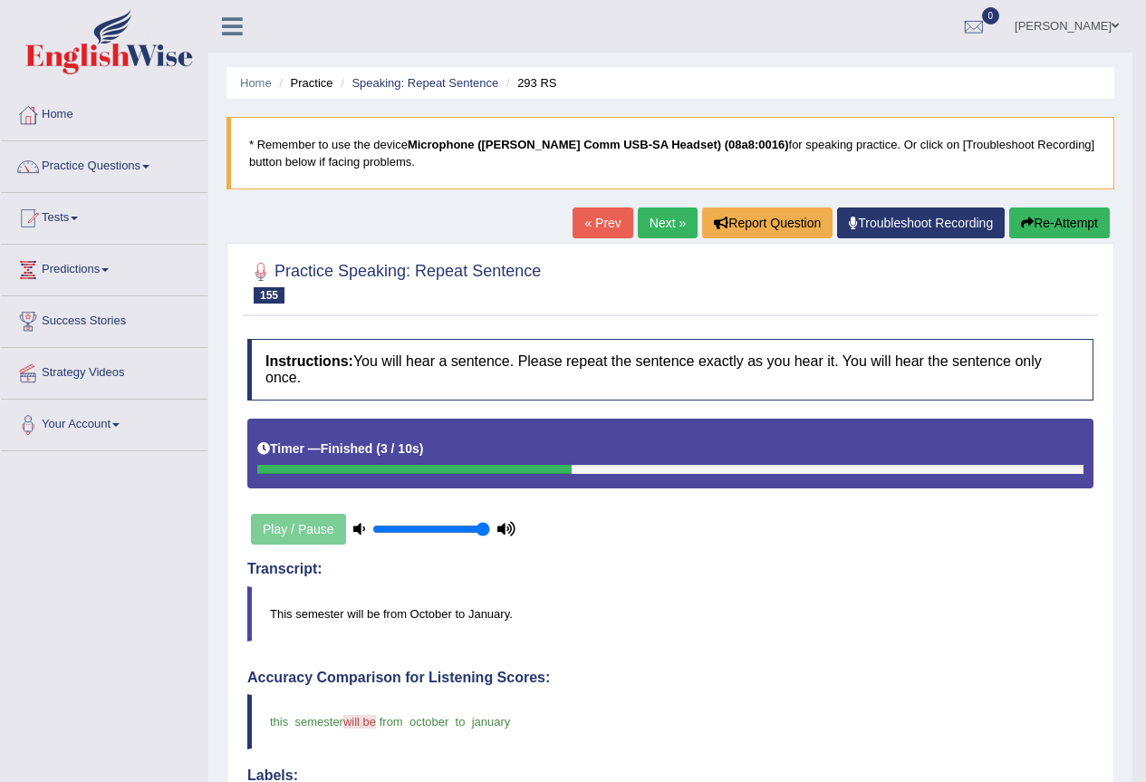
click at [653, 225] on link "Next »" at bounding box center [668, 222] width 60 height 31
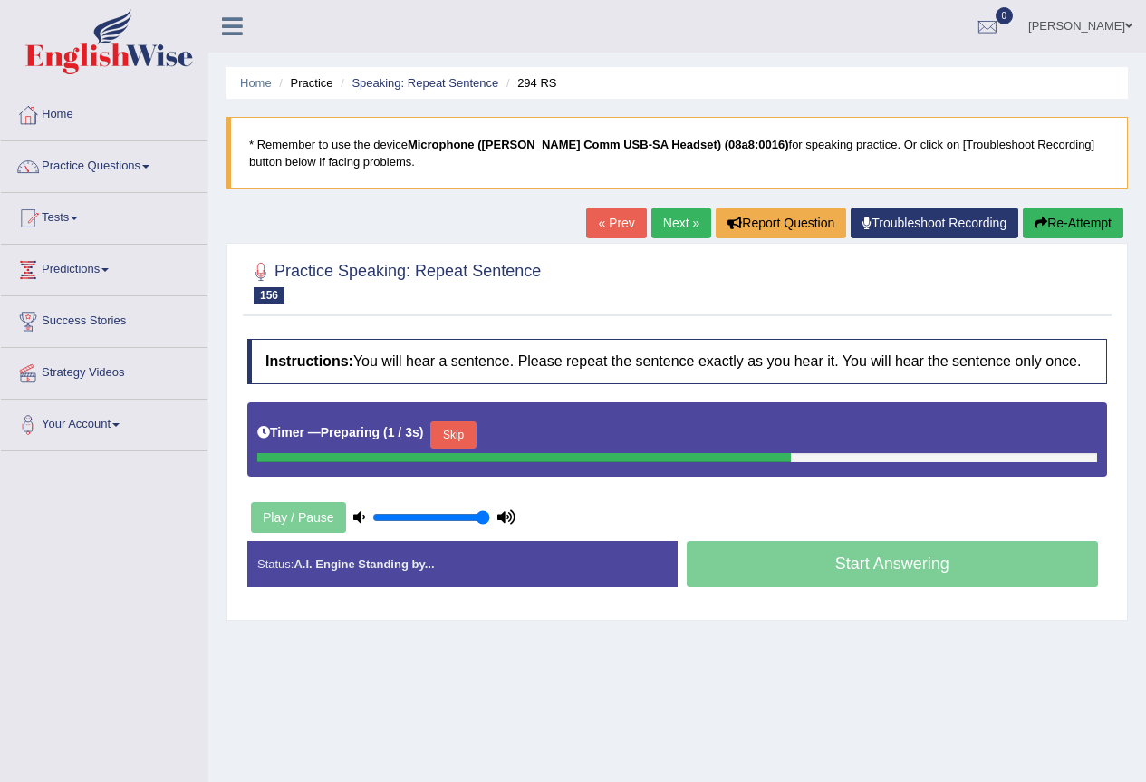
click at [437, 421] on div "Timer — Preparing ( 1 / 3s ) Skip" at bounding box center [677, 435] width 840 height 36
click at [456, 427] on button "Skip" at bounding box center [452, 434] width 45 height 27
click at [543, 432] on button "Skip" at bounding box center [532, 434] width 45 height 27
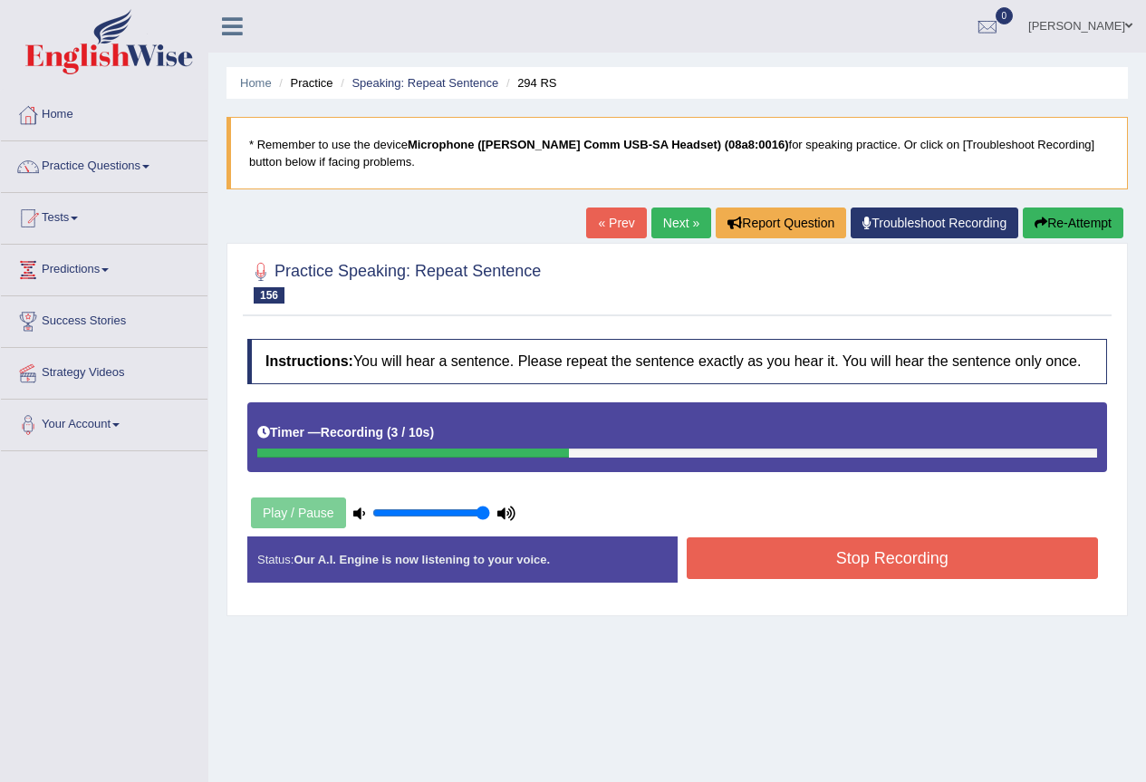
click at [926, 569] on button "Stop Recording" at bounding box center [893, 558] width 412 height 42
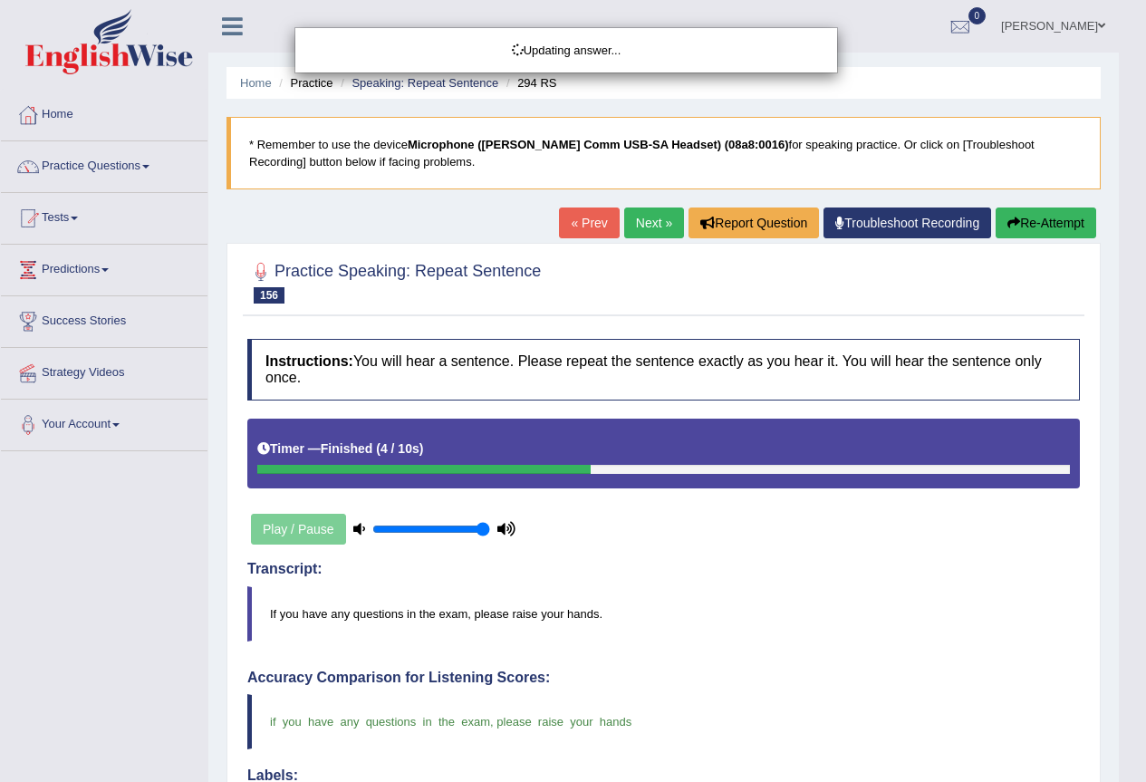
click at [662, 227] on body "Toggle navigation Home Practice Questions Speaking Practice Read Aloud Repeat S…" at bounding box center [573, 391] width 1146 height 782
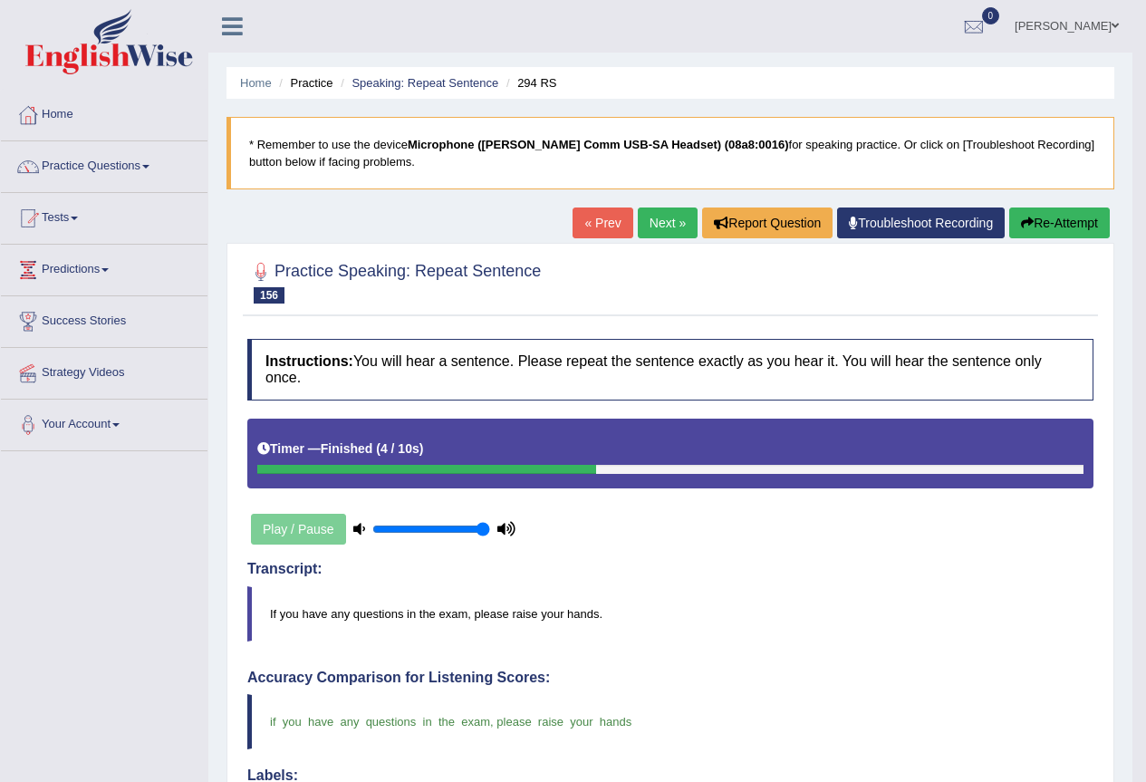
click at [651, 222] on link "Next »" at bounding box center [668, 222] width 60 height 31
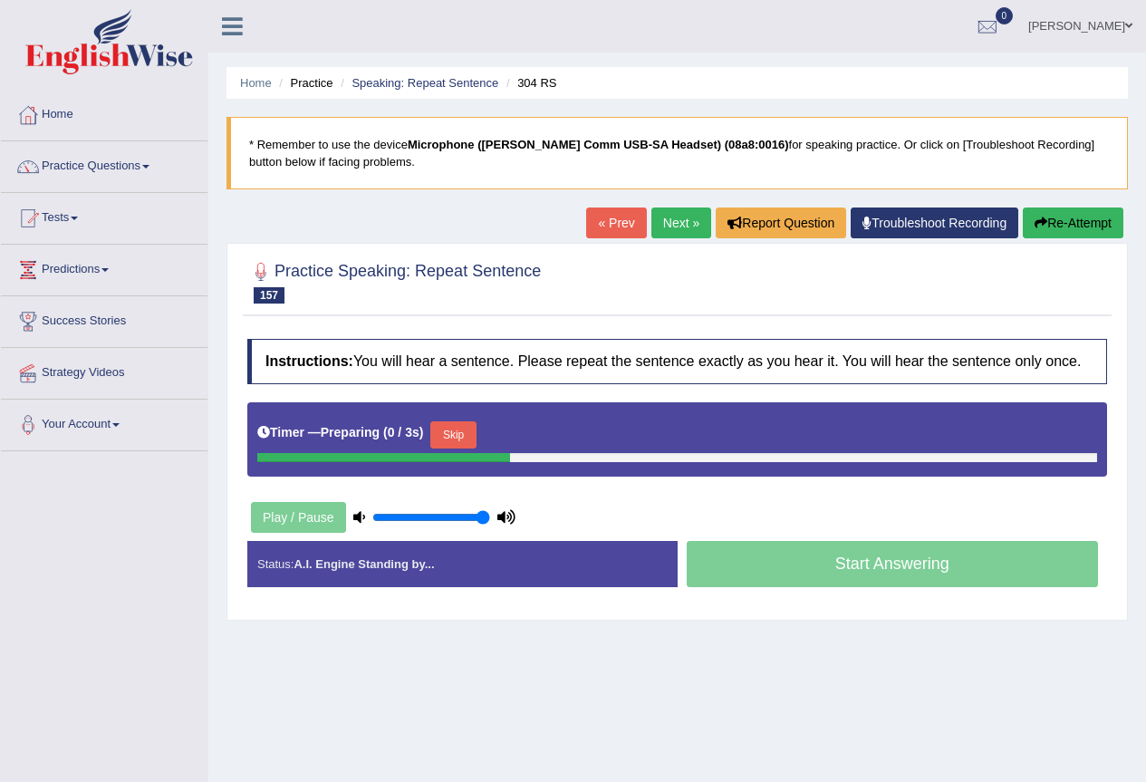
click at [475, 436] on button "Skip" at bounding box center [452, 434] width 45 height 27
click at [535, 437] on button "Skip" at bounding box center [532, 434] width 45 height 27
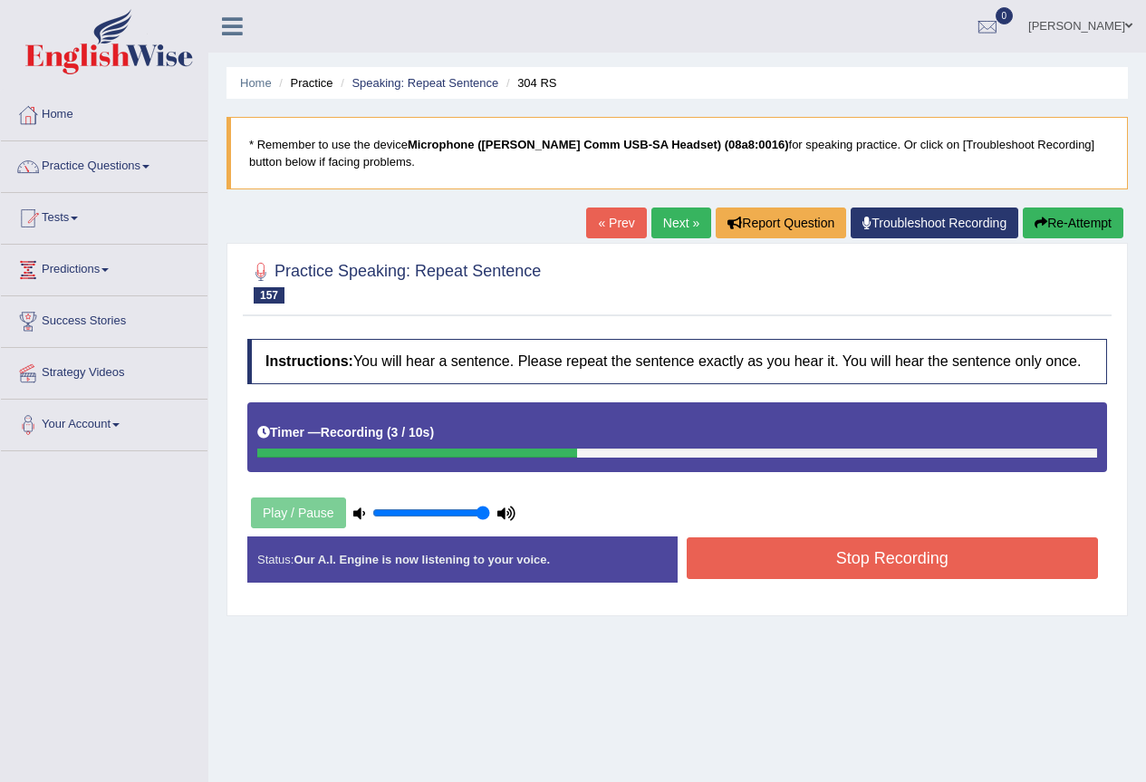
click at [872, 544] on button "Stop Recording" at bounding box center [893, 558] width 412 height 42
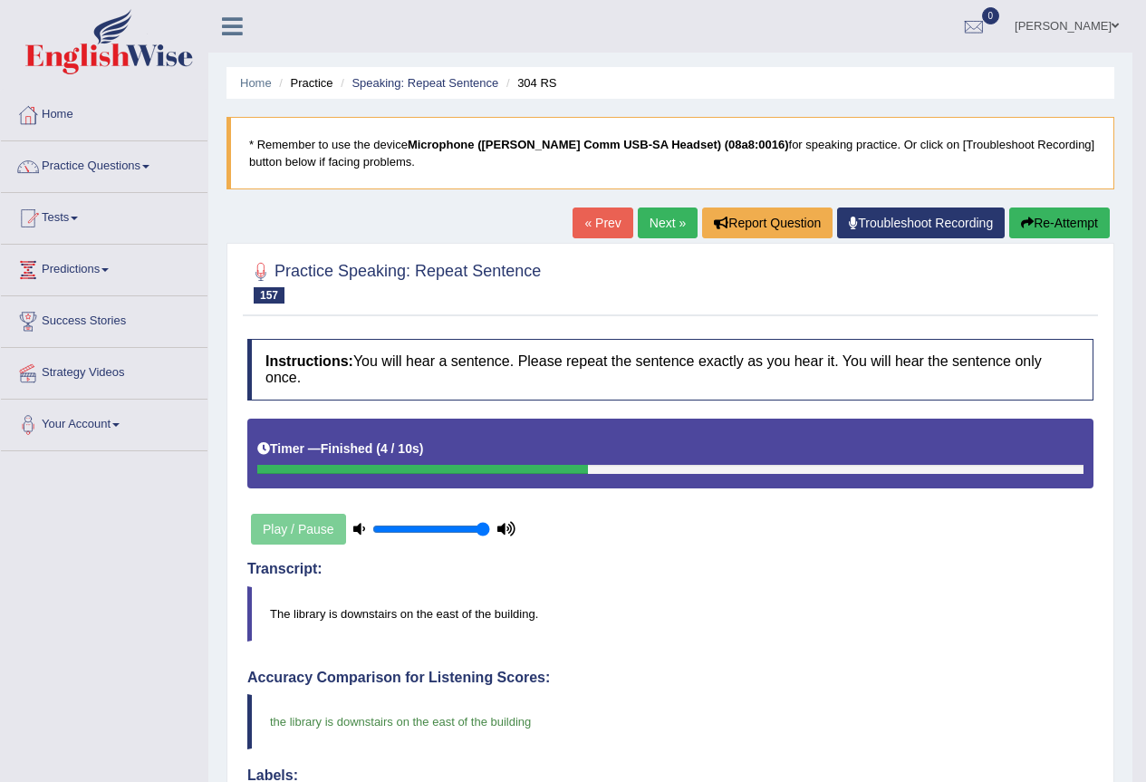
click at [642, 218] on link "Next »" at bounding box center [668, 222] width 60 height 31
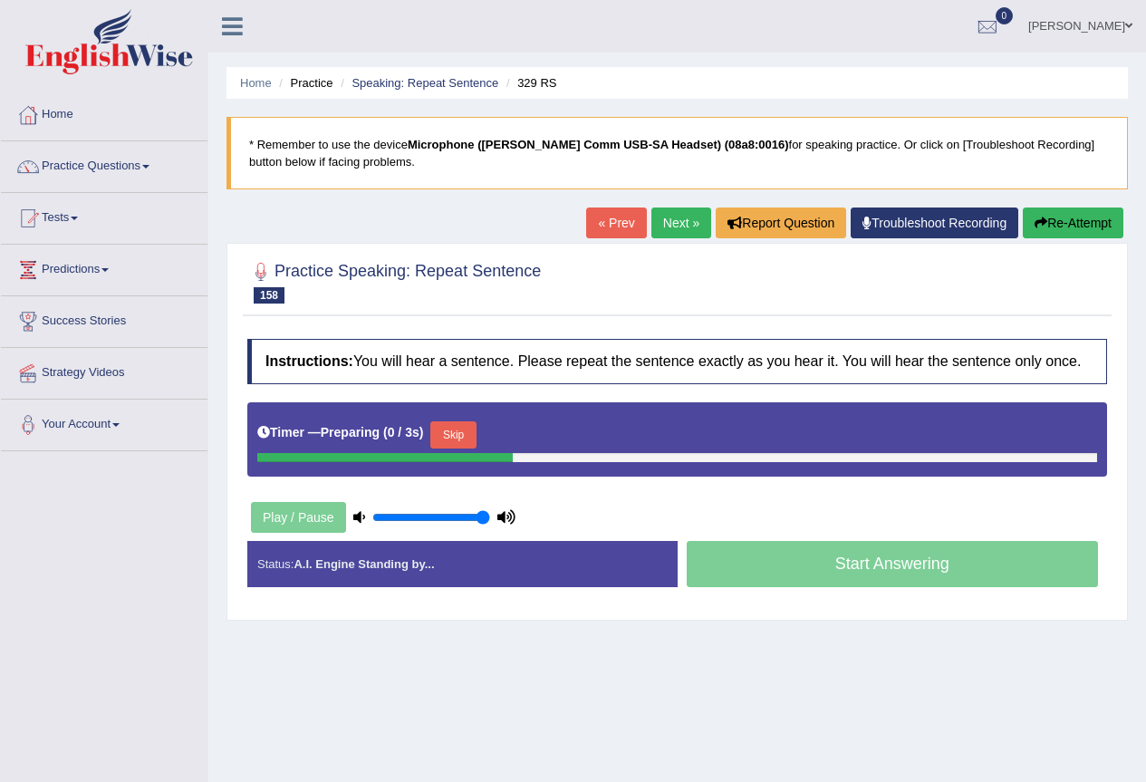
click at [460, 447] on button "Skip" at bounding box center [452, 434] width 45 height 27
click at [498, 435] on b "0 / 3s" at bounding box center [482, 432] width 32 height 14
click at [529, 435] on button "Skip" at bounding box center [532, 434] width 45 height 27
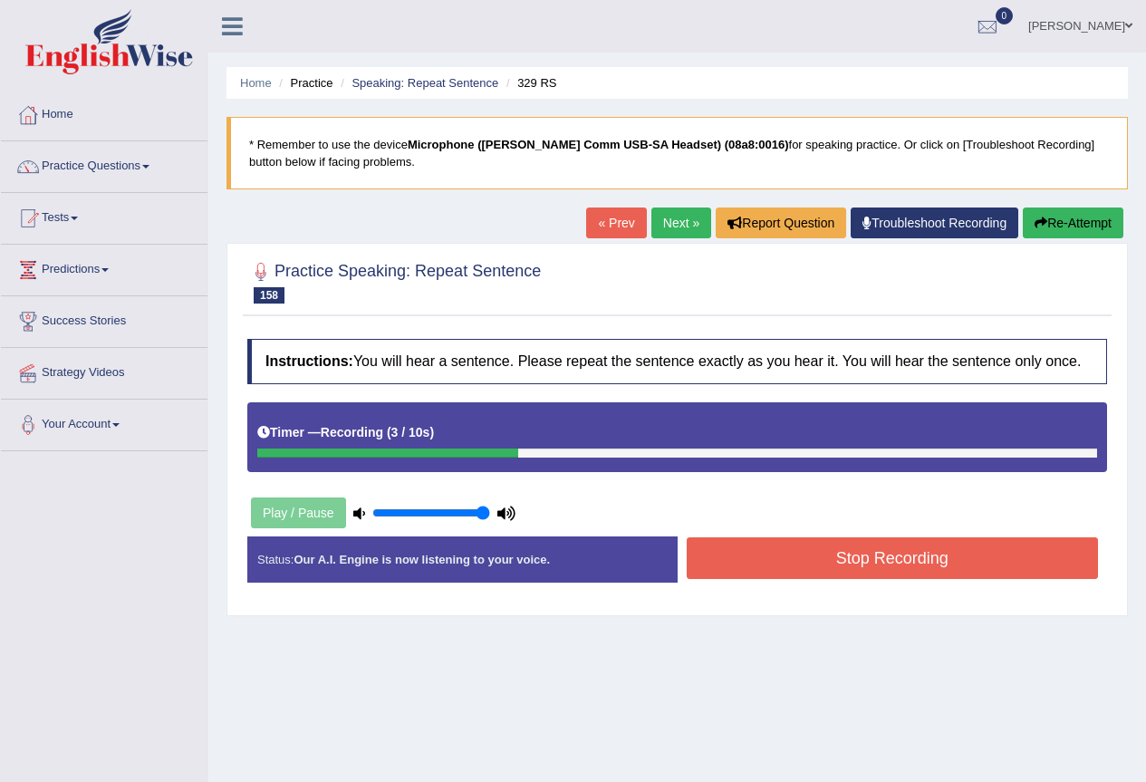
click at [919, 547] on button "Stop Recording" at bounding box center [893, 558] width 412 height 42
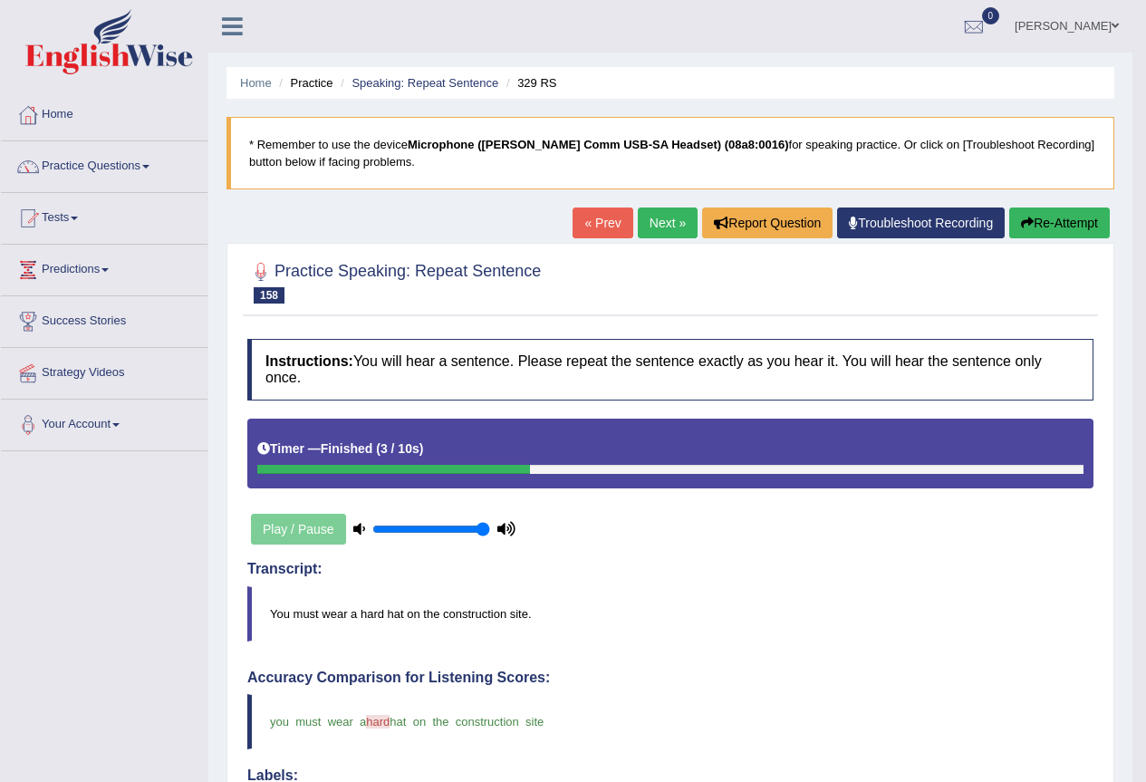
click at [662, 228] on link "Next »" at bounding box center [668, 222] width 60 height 31
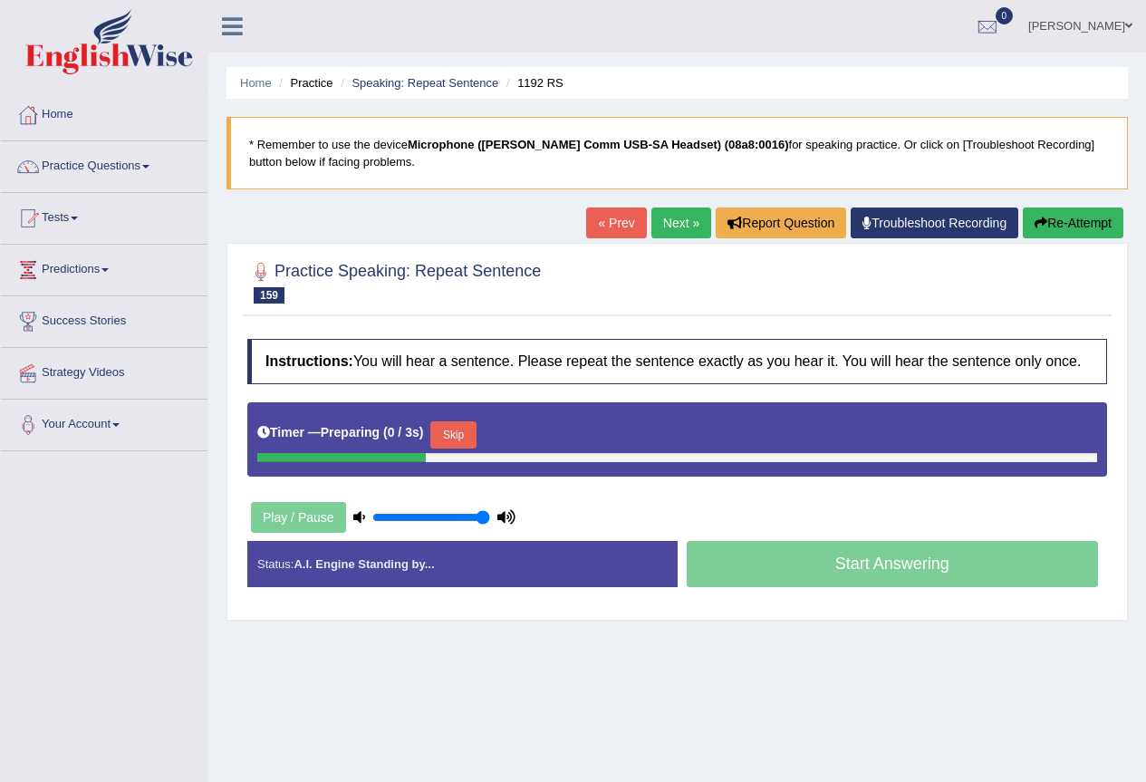
click at [444, 440] on button "Skip" at bounding box center [452, 434] width 45 height 27
click at [535, 437] on button "Skip" at bounding box center [532, 434] width 45 height 27
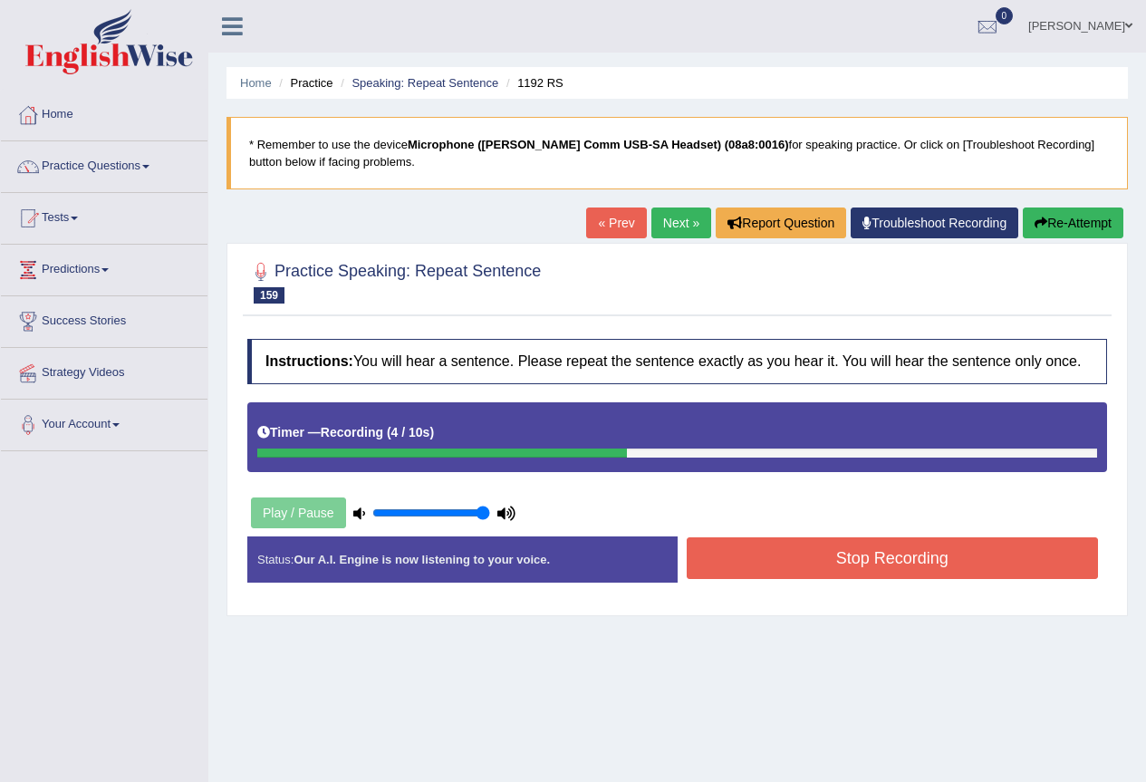
click at [742, 553] on button "Stop Recording" at bounding box center [893, 558] width 412 height 42
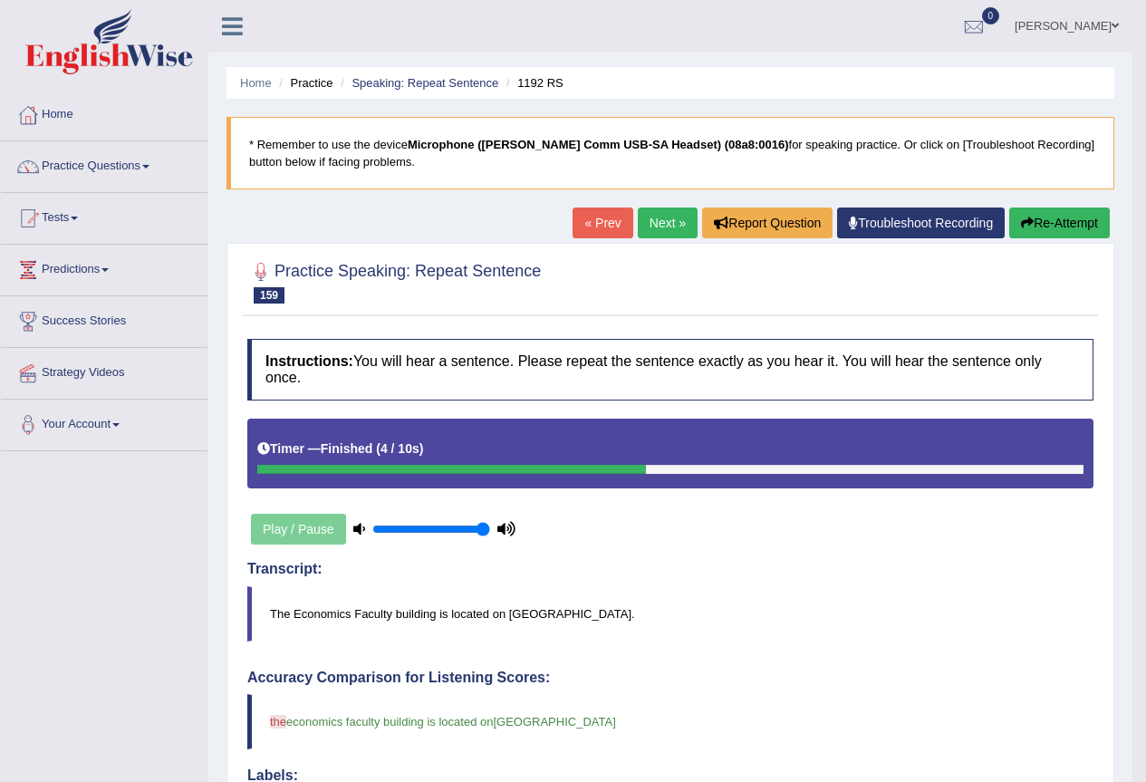
click at [646, 204] on div "Home Practice Speaking: Repeat Sentence 1192 RS * Remember to use the device Mi…" at bounding box center [670, 644] width 924 height 1288
click at [646, 222] on link "Next »" at bounding box center [668, 222] width 60 height 31
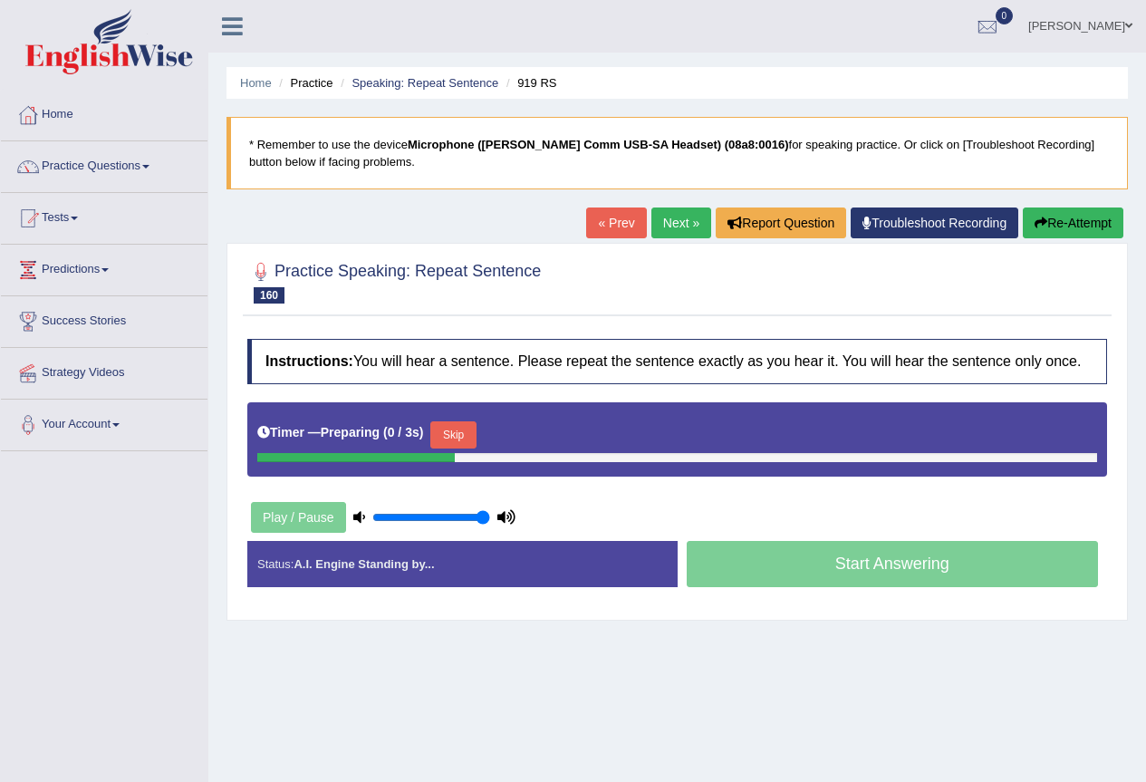
click at [455, 425] on button "Skip" at bounding box center [452, 434] width 45 height 27
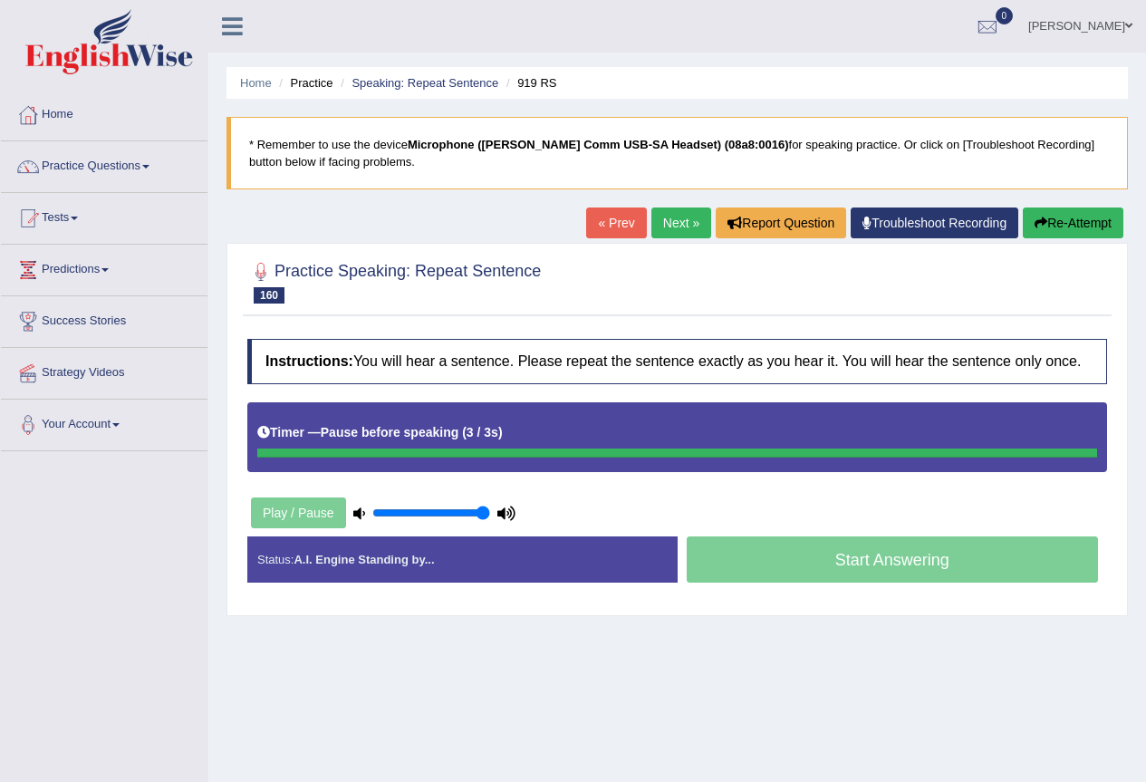
click at [547, 431] on div "Timer — Pause before speaking ( 3 / 3s )" at bounding box center [677, 433] width 840 height 32
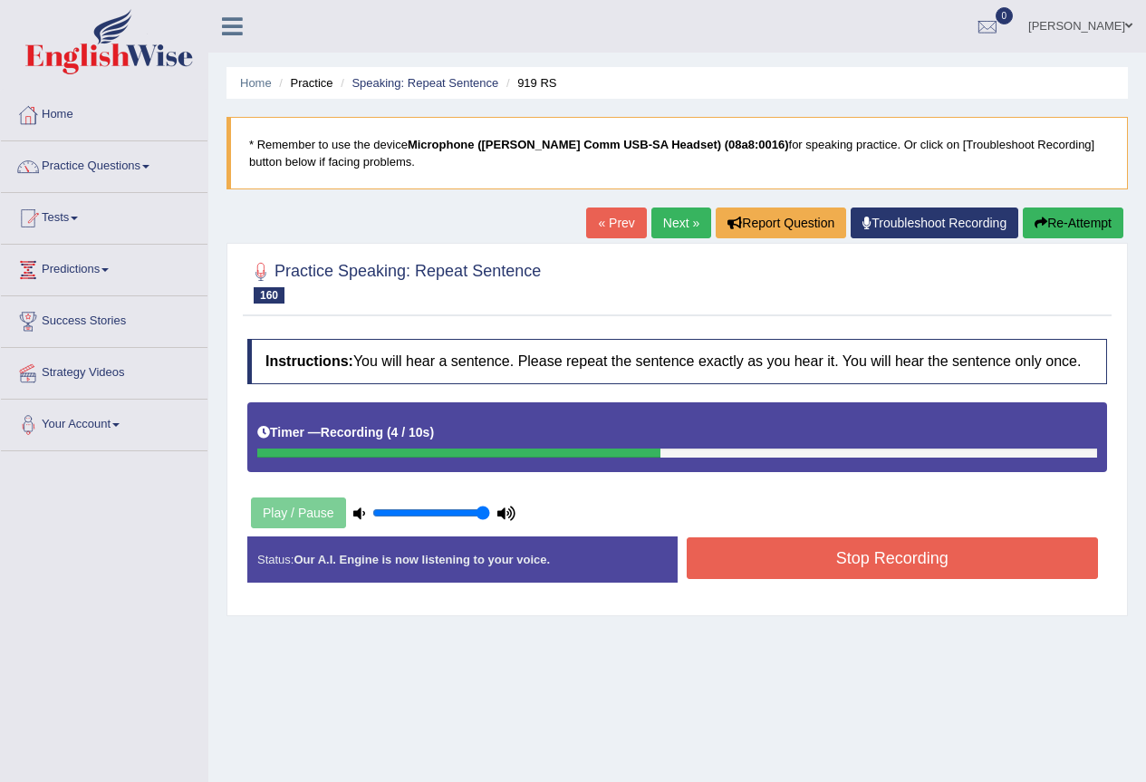
click at [879, 541] on button "Stop Recording" at bounding box center [893, 558] width 412 height 42
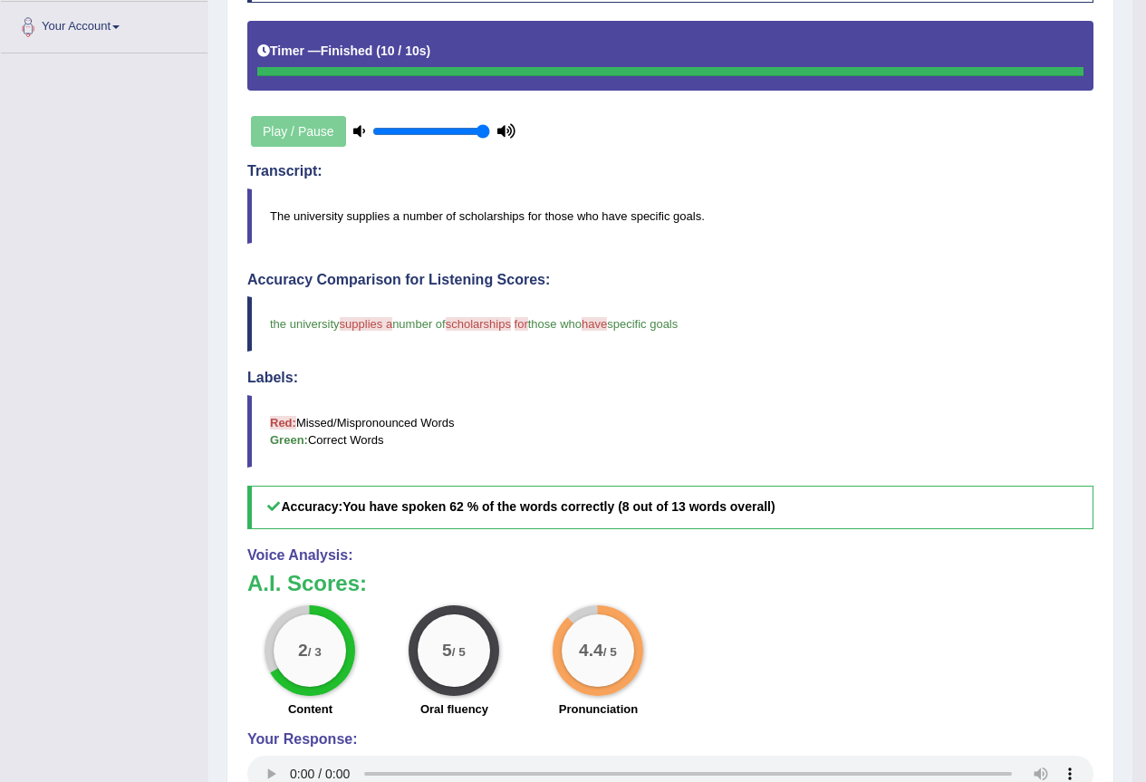
scroll to position [8, 0]
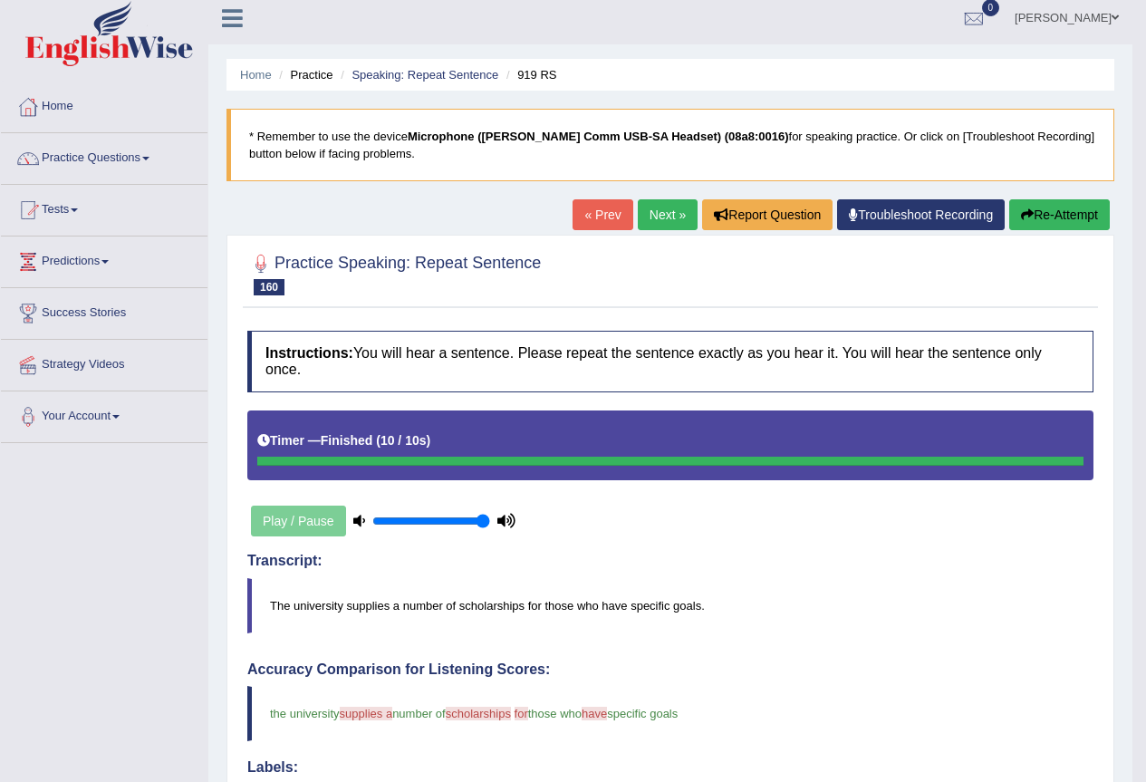
click at [664, 210] on link "Next »" at bounding box center [668, 214] width 60 height 31
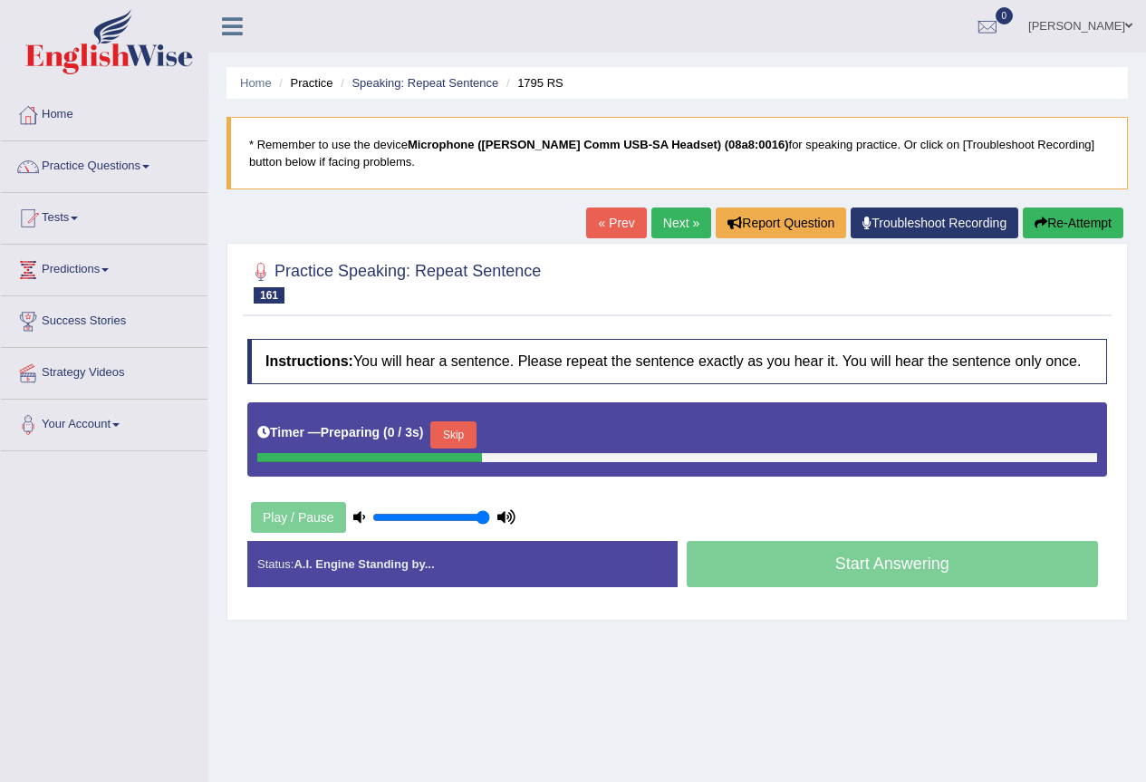
click at [472, 427] on button "Skip" at bounding box center [452, 434] width 45 height 27
click at [538, 429] on button "Skip" at bounding box center [532, 434] width 45 height 27
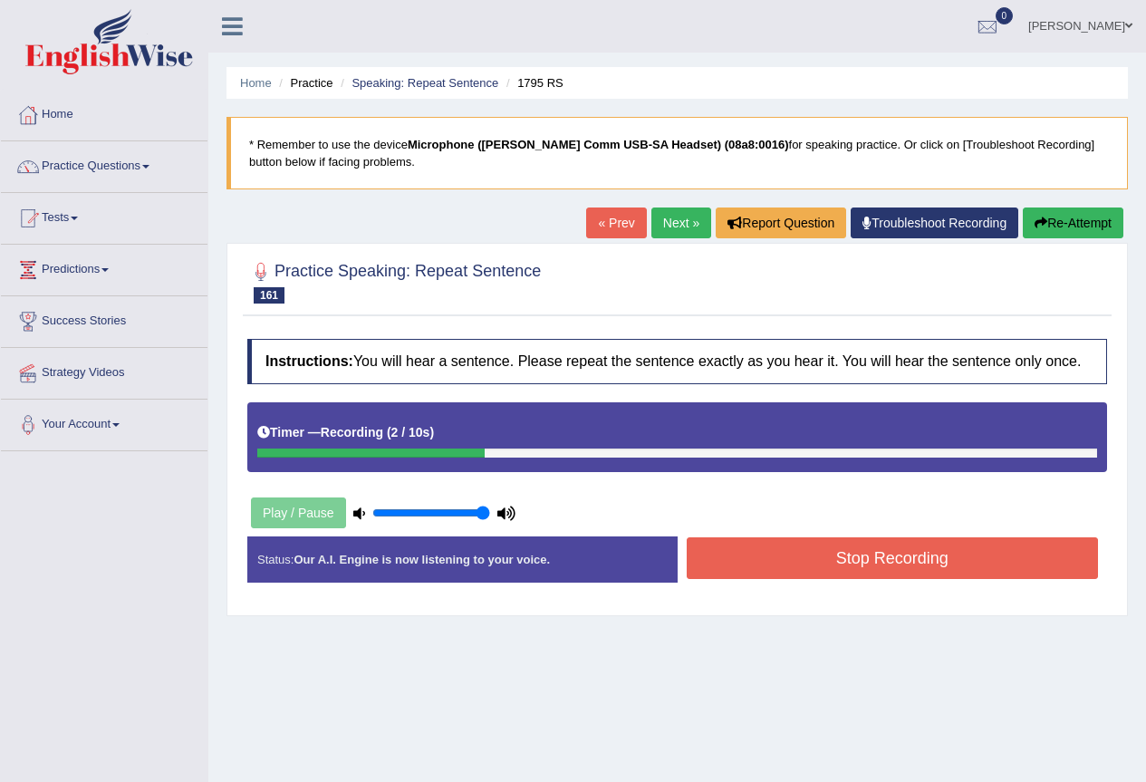
click at [891, 561] on button "Stop Recording" at bounding box center [893, 558] width 412 height 42
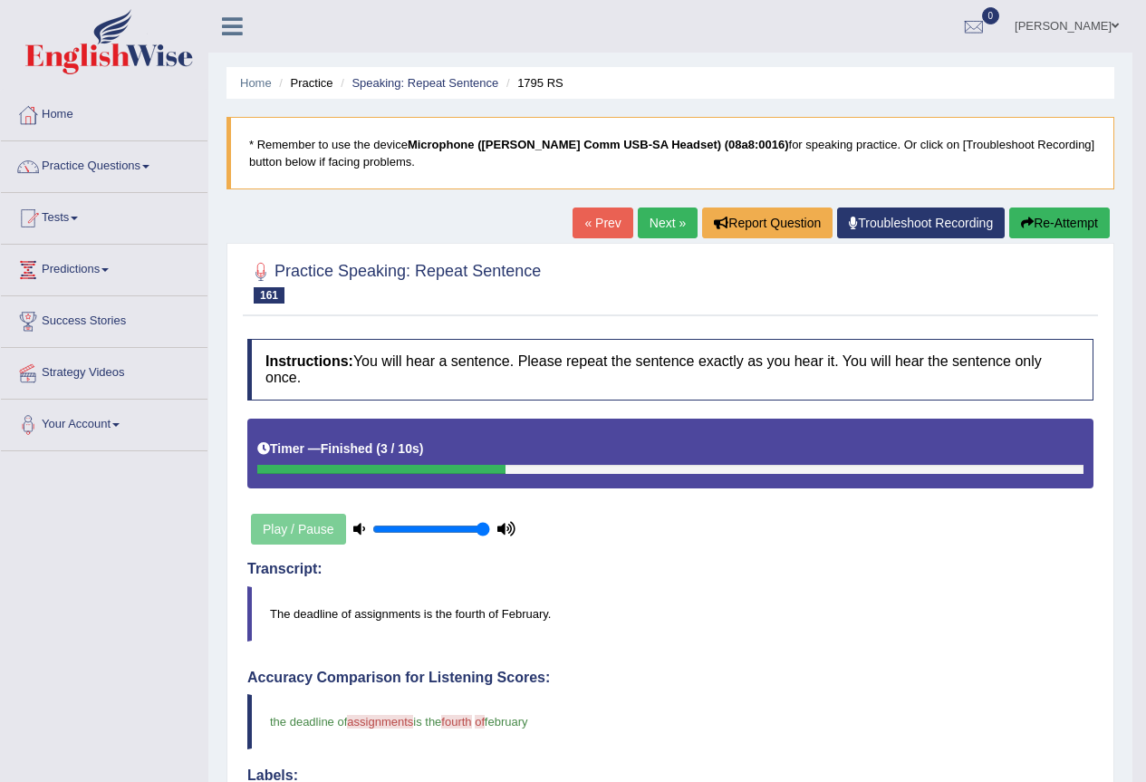
click at [677, 233] on link "Next »" at bounding box center [668, 222] width 60 height 31
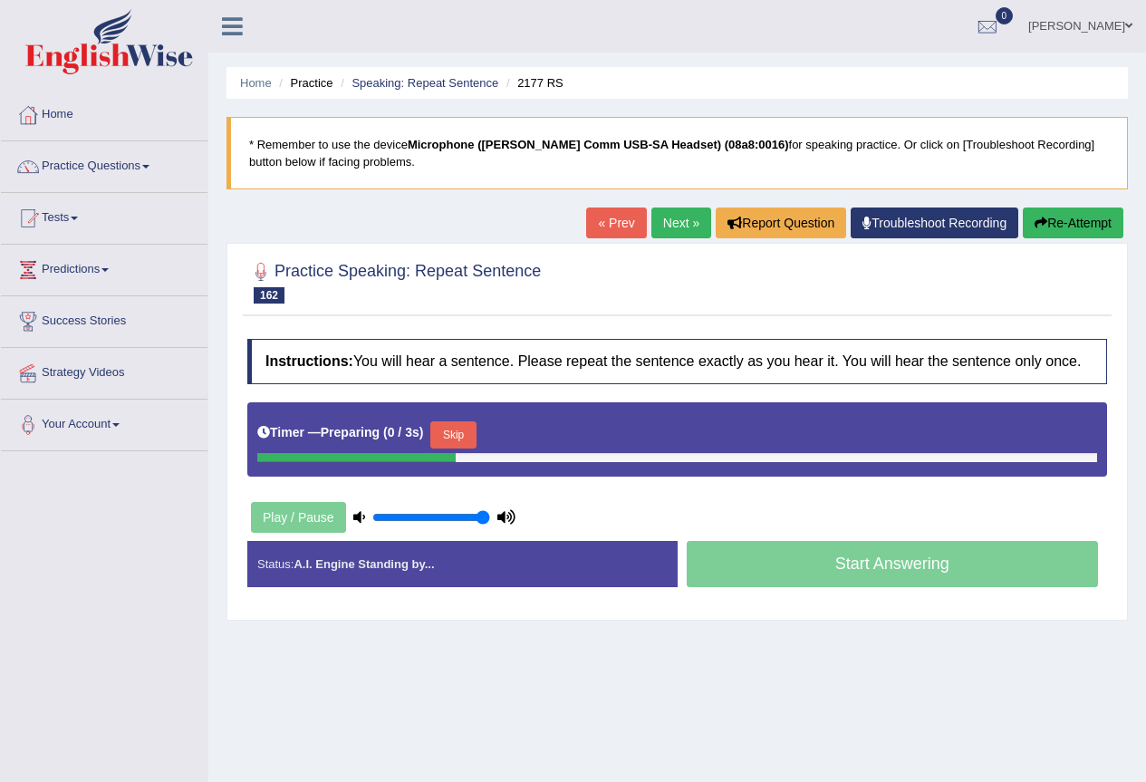
drag, startPoint x: 474, startPoint y: 427, endPoint x: 501, endPoint y: 448, distance: 34.8
click at [473, 427] on button "Skip" at bounding box center [452, 434] width 45 height 27
click at [546, 441] on button "Skip" at bounding box center [532, 434] width 45 height 27
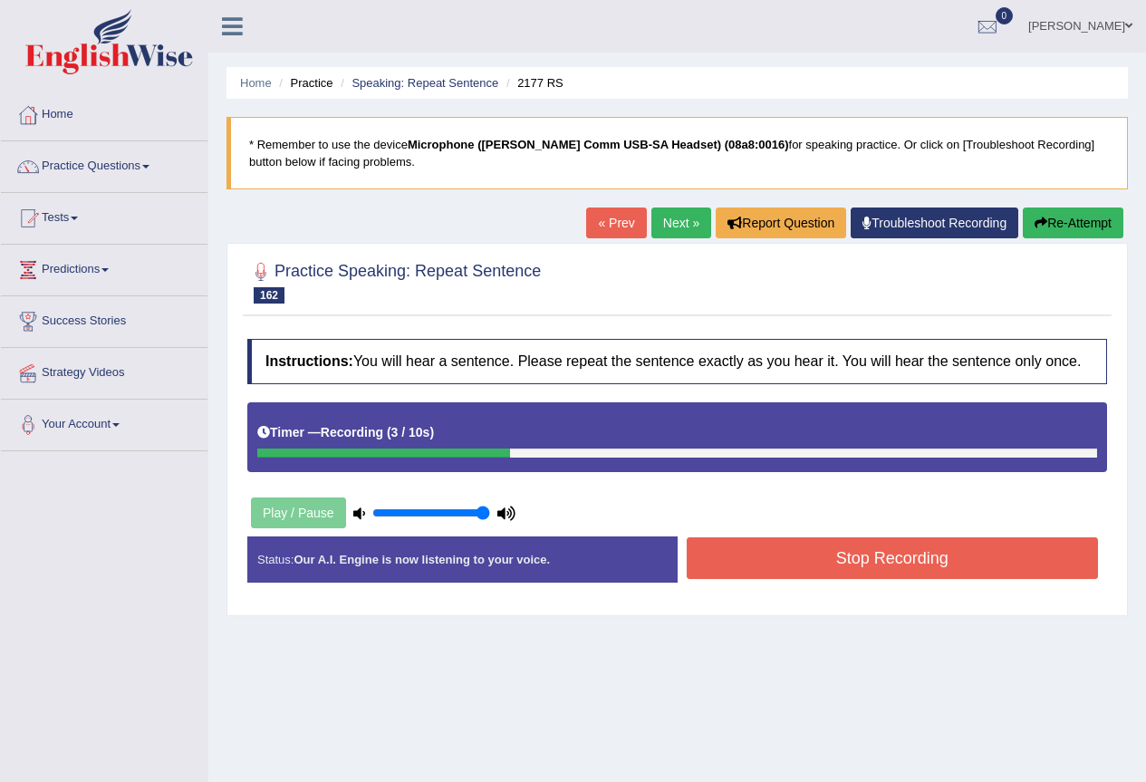
click at [950, 553] on button "Stop Recording" at bounding box center [893, 558] width 412 height 42
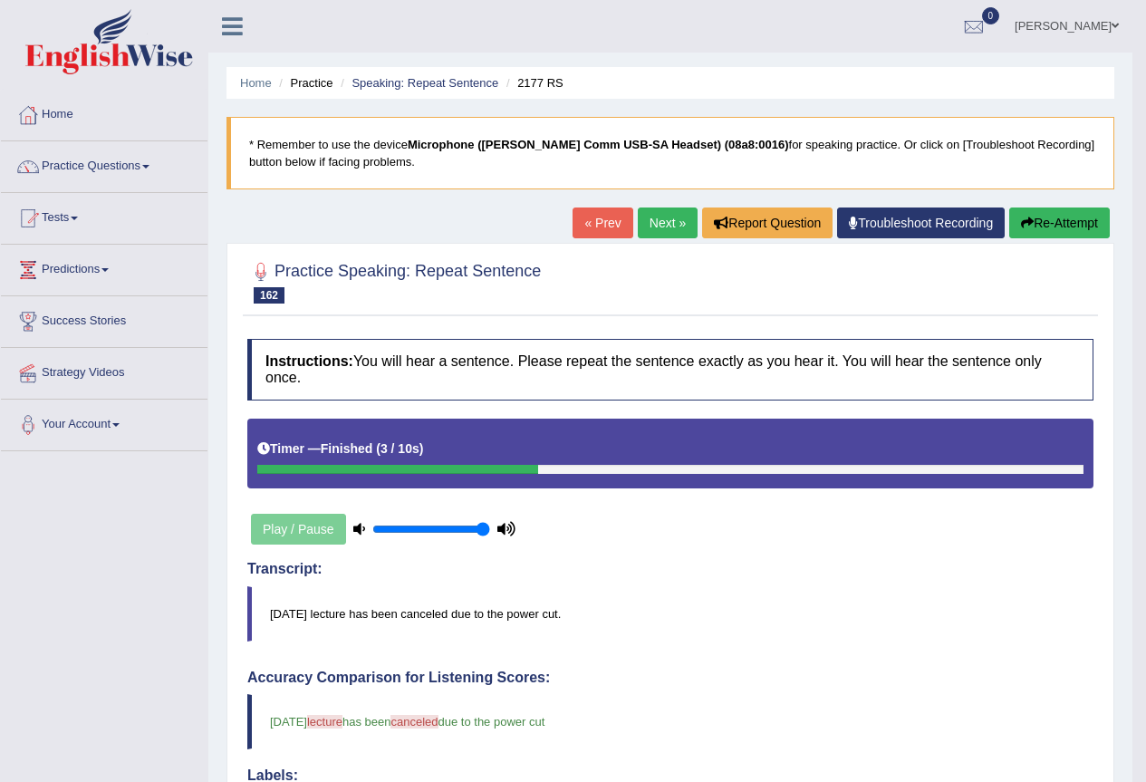
click at [681, 223] on link "Next »" at bounding box center [668, 222] width 60 height 31
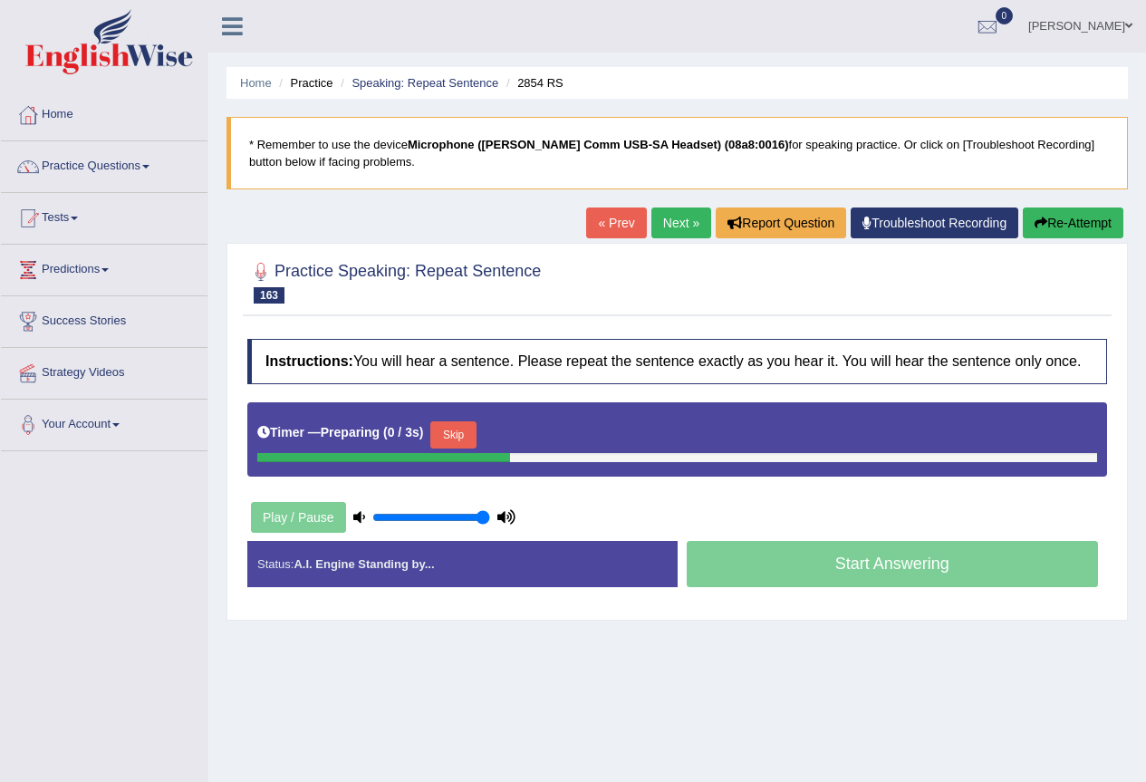
click at [469, 422] on button "Skip" at bounding box center [452, 434] width 45 height 27
click at [552, 433] on button "Skip" at bounding box center [532, 434] width 45 height 27
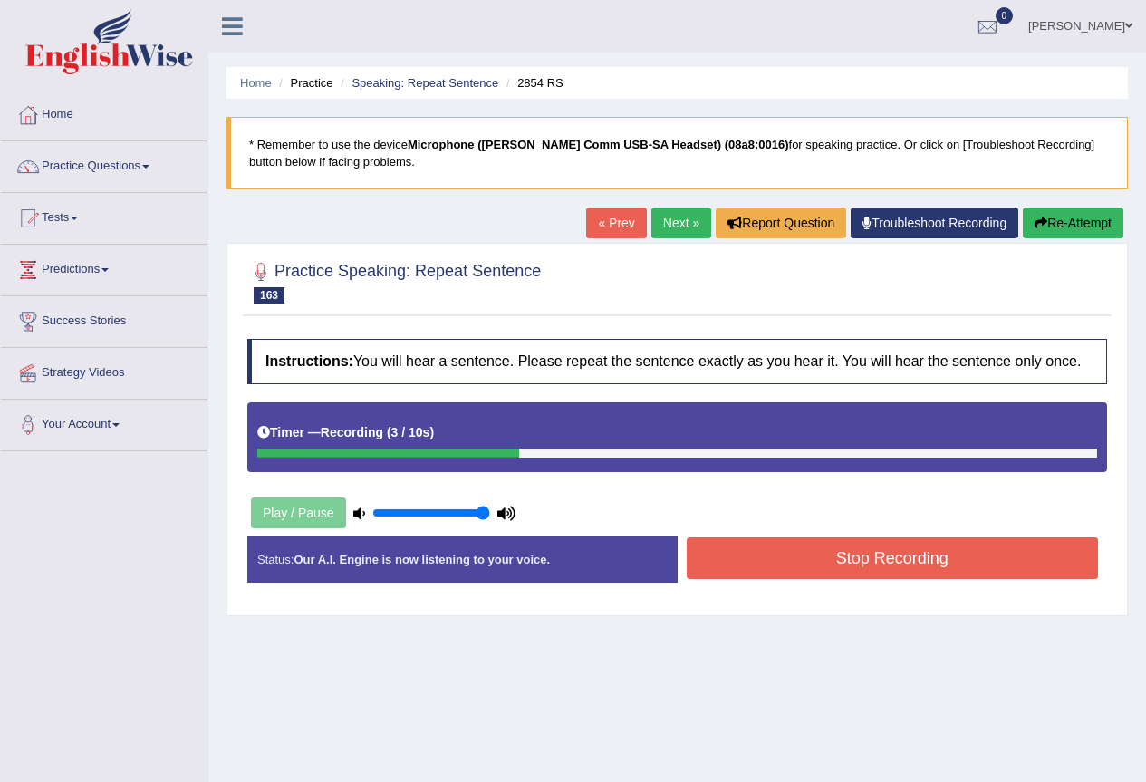
click at [911, 553] on button "Stop Recording" at bounding box center [893, 558] width 412 height 42
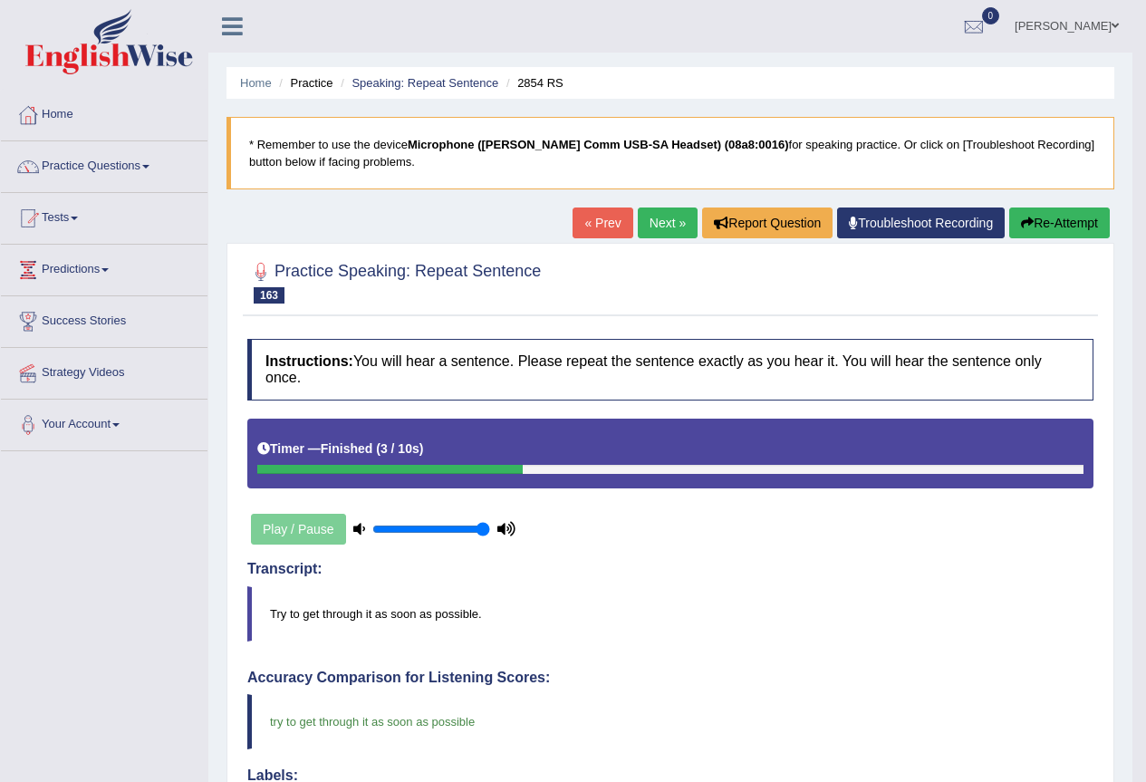
click at [655, 235] on link "Next »" at bounding box center [668, 222] width 60 height 31
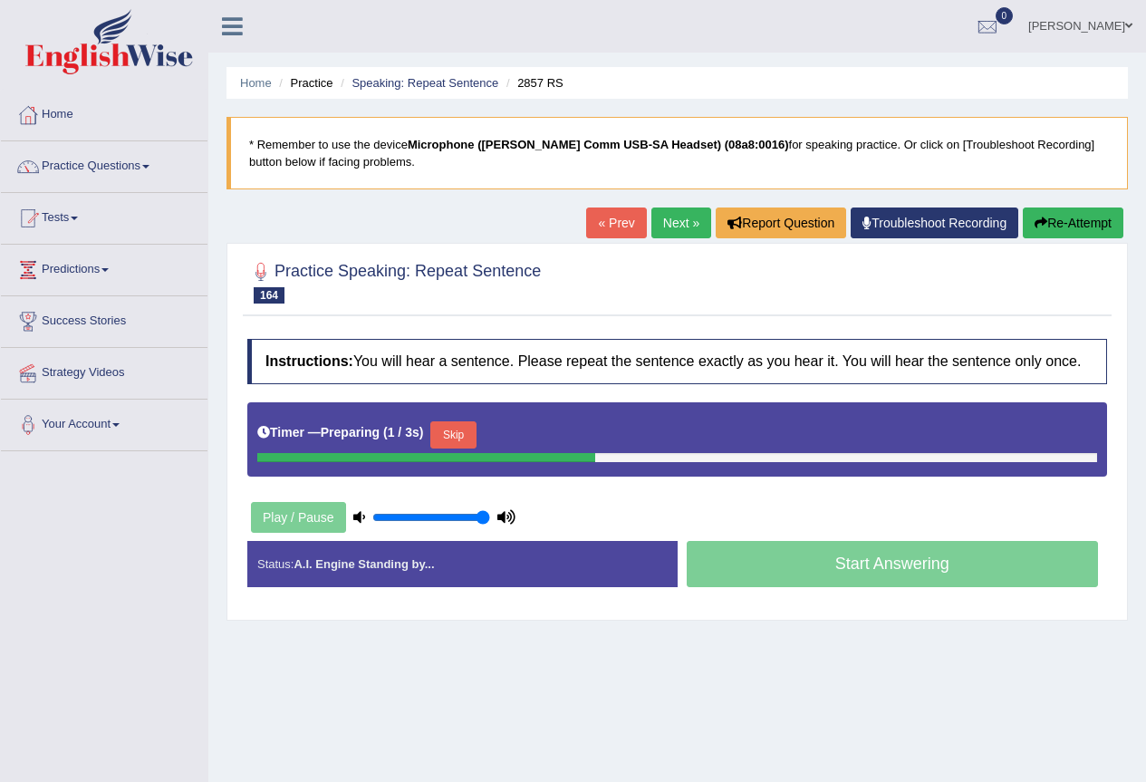
click at [471, 436] on button "Skip" at bounding box center [452, 434] width 45 height 27
click at [533, 427] on button "Skip" at bounding box center [532, 434] width 45 height 27
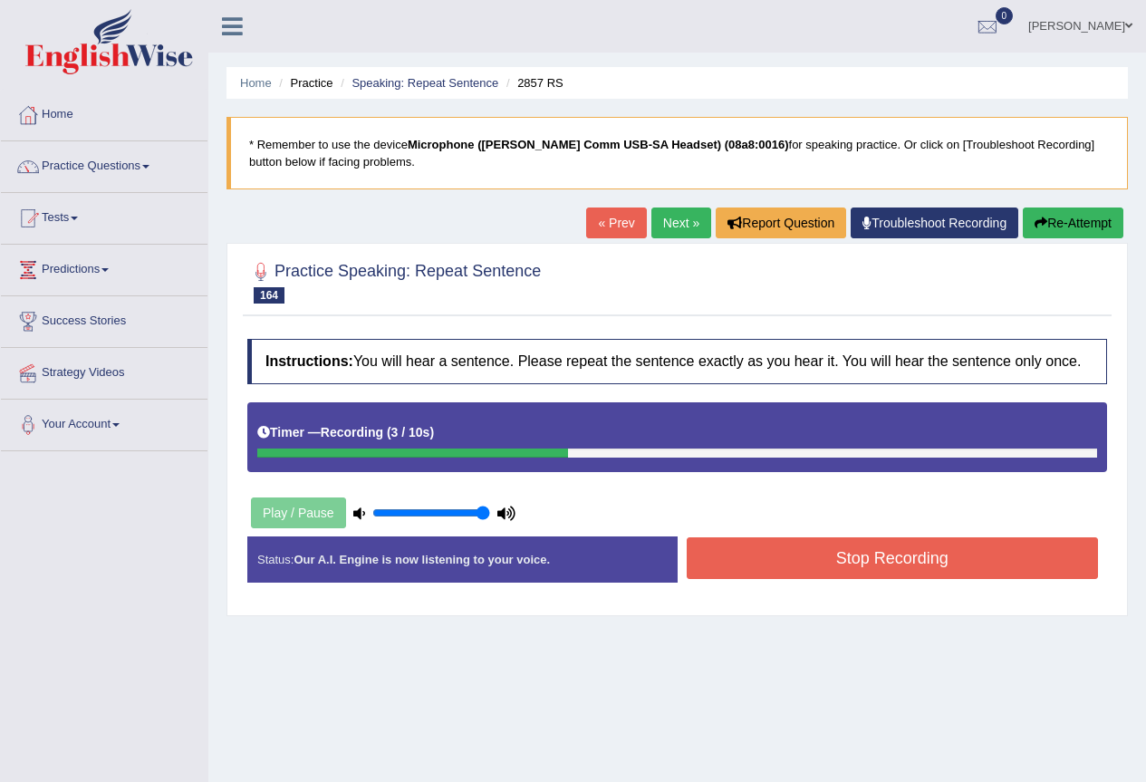
click at [792, 535] on div "Created with Highcharts 7.1.2 Great Too slow Too fast Time Speech pace meter: 0…" at bounding box center [896, 535] width 439 height 1
click at [795, 554] on button "Stop Recording" at bounding box center [893, 558] width 412 height 42
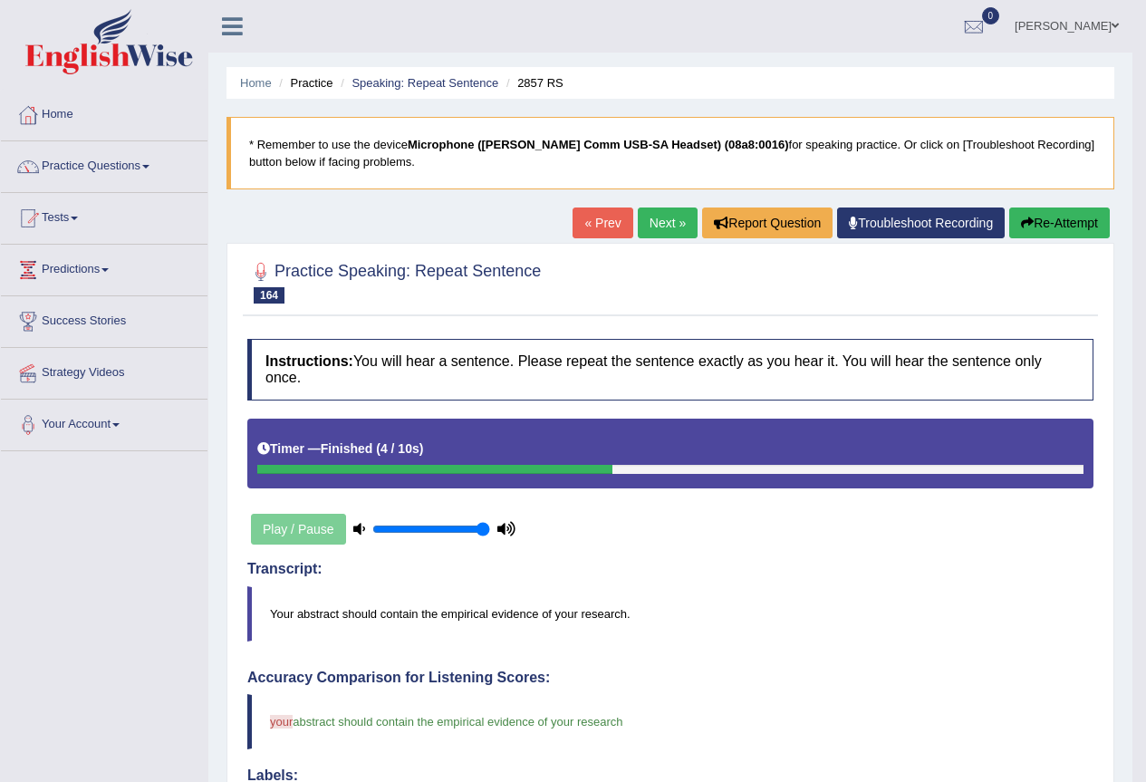
click at [668, 221] on link "Next »" at bounding box center [668, 222] width 60 height 31
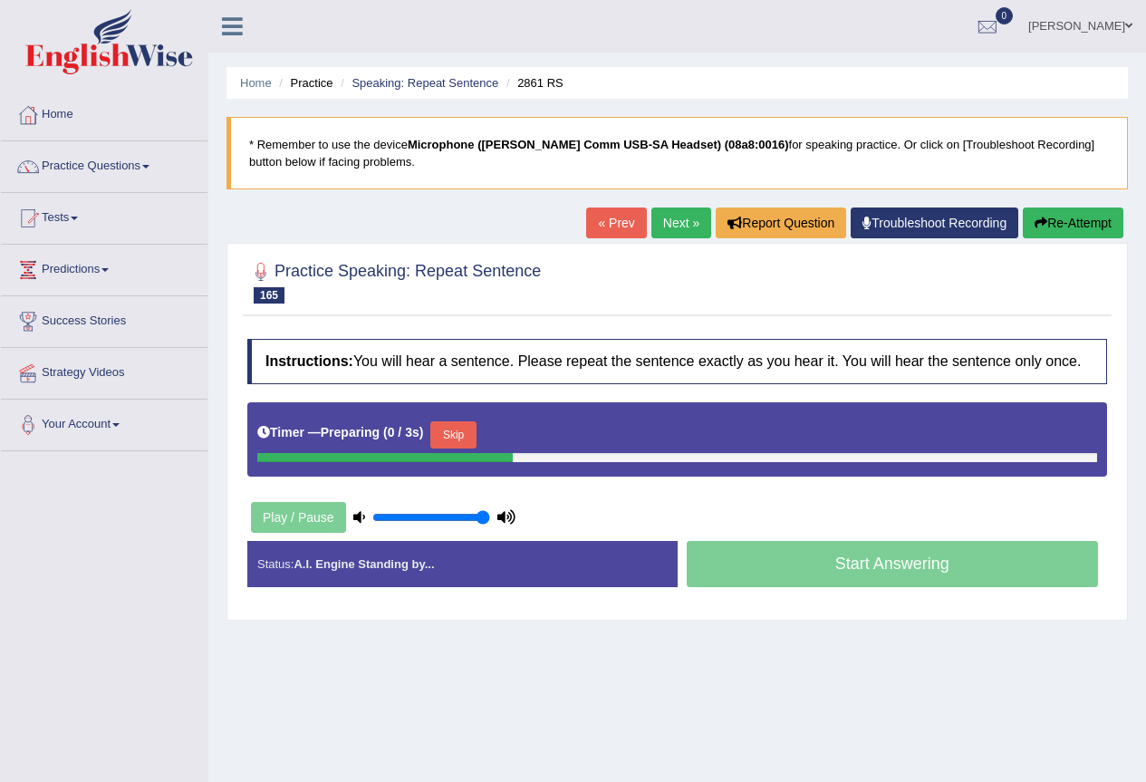
click at [440, 422] on button "Skip" at bounding box center [452, 434] width 45 height 27
drag, startPoint x: 511, startPoint y: 435, endPoint x: 540, endPoint y: 428, distance: 29.7
click at [513, 435] on div "Timer — Pause before speaking ( 0 / 3s ) Skip" at bounding box center [677, 435] width 840 height 36
click at [540, 428] on button "Skip" at bounding box center [532, 434] width 45 height 27
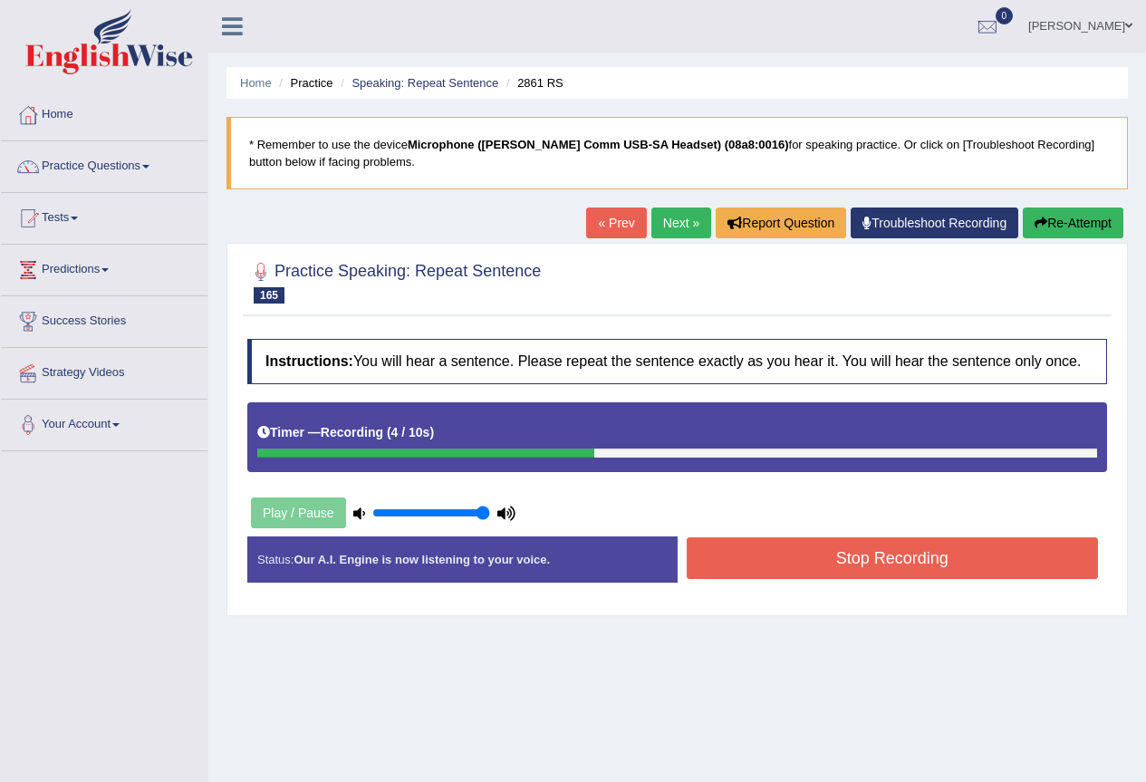
click at [860, 547] on button "Stop Recording" at bounding box center [893, 558] width 412 height 42
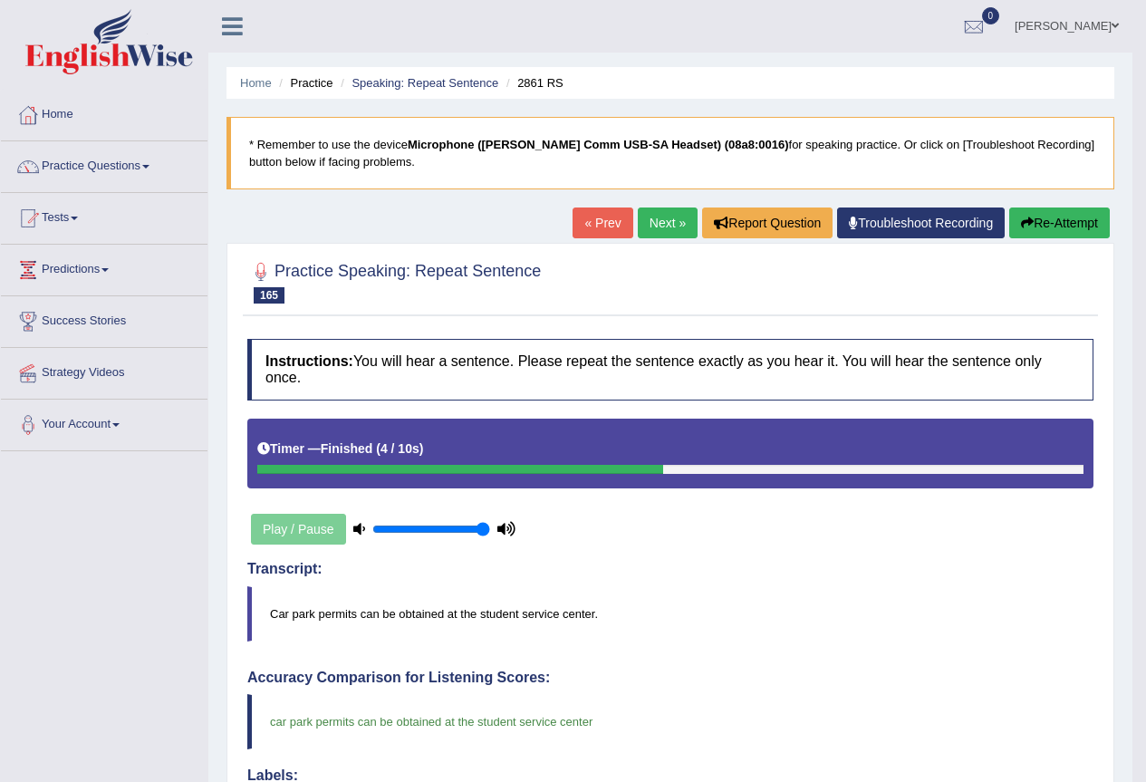
drag, startPoint x: 673, startPoint y: 207, endPoint x: 653, endPoint y: 232, distance: 32.3
click at [674, 207] on div "Home Practice Speaking: Repeat Sentence 2861 RS * Remember to use the device Mi…" at bounding box center [670, 644] width 924 height 1288
click at [651, 216] on link "Next »" at bounding box center [668, 222] width 60 height 31
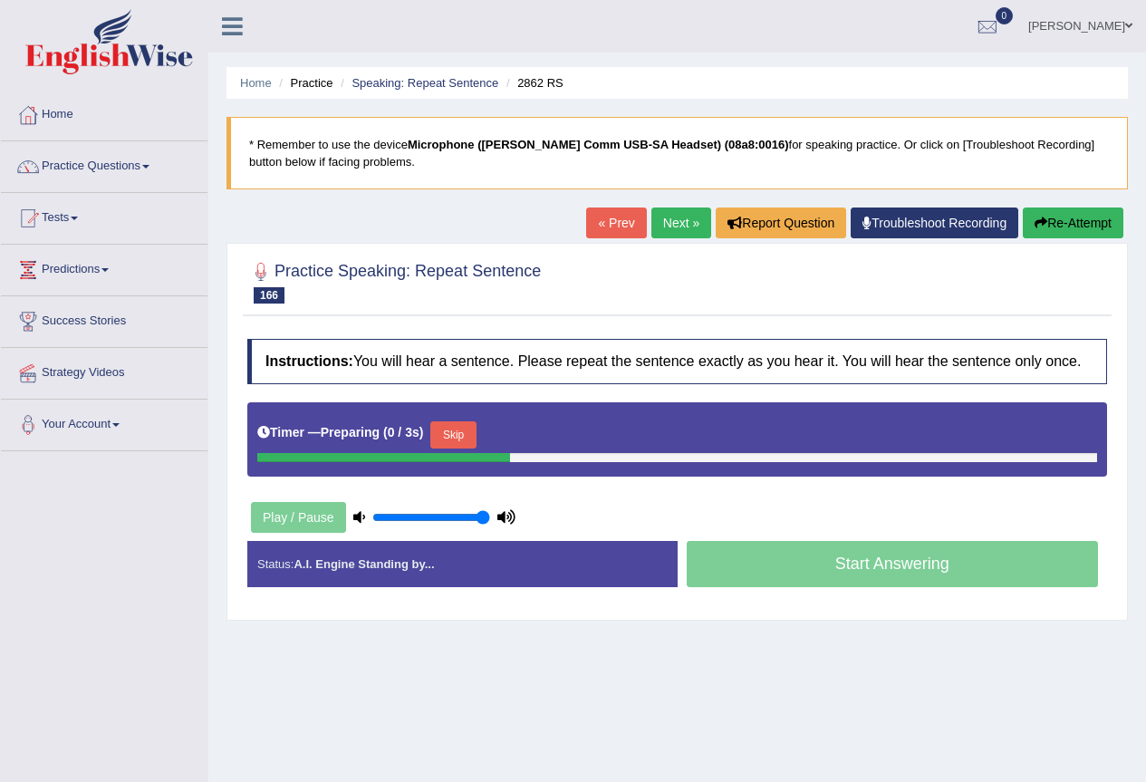
click at [471, 430] on button "Skip" at bounding box center [452, 434] width 45 height 27
click at [526, 419] on div "Timer — Pause before speaking ( 0 / 3s ) Skip" at bounding box center [677, 435] width 840 height 36
click at [532, 436] on button "Skip" at bounding box center [532, 434] width 45 height 27
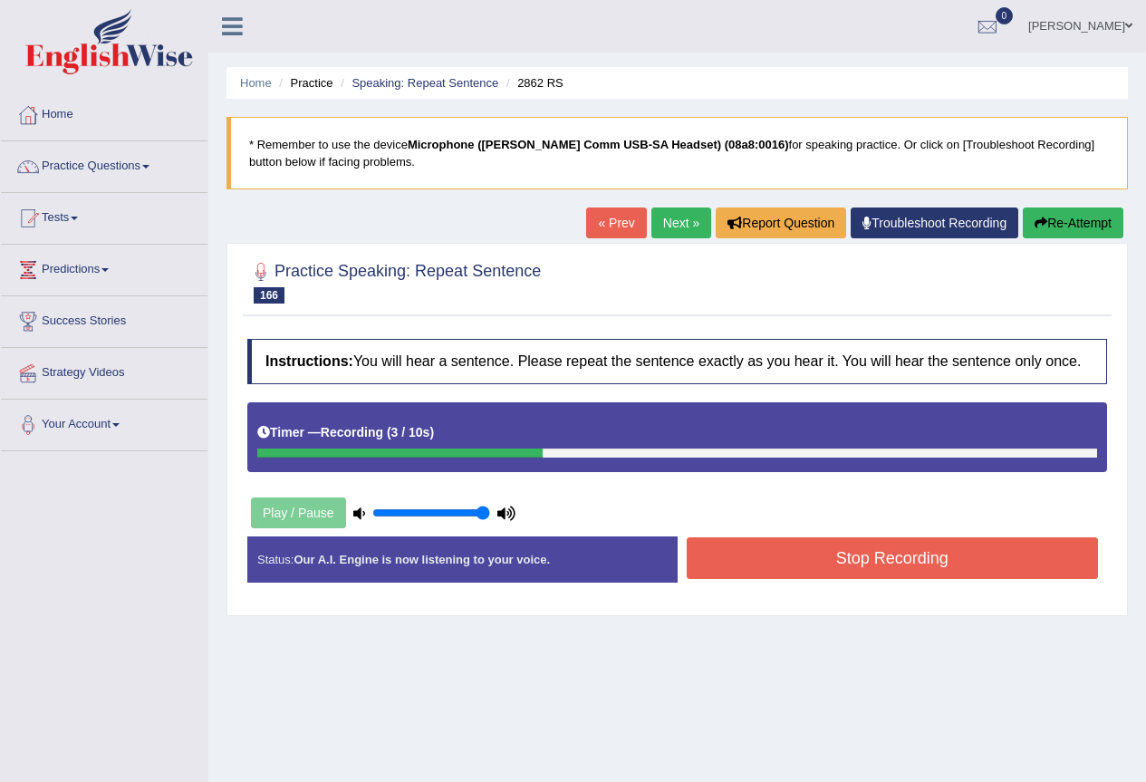
click at [802, 560] on button "Stop Recording" at bounding box center [893, 558] width 412 height 42
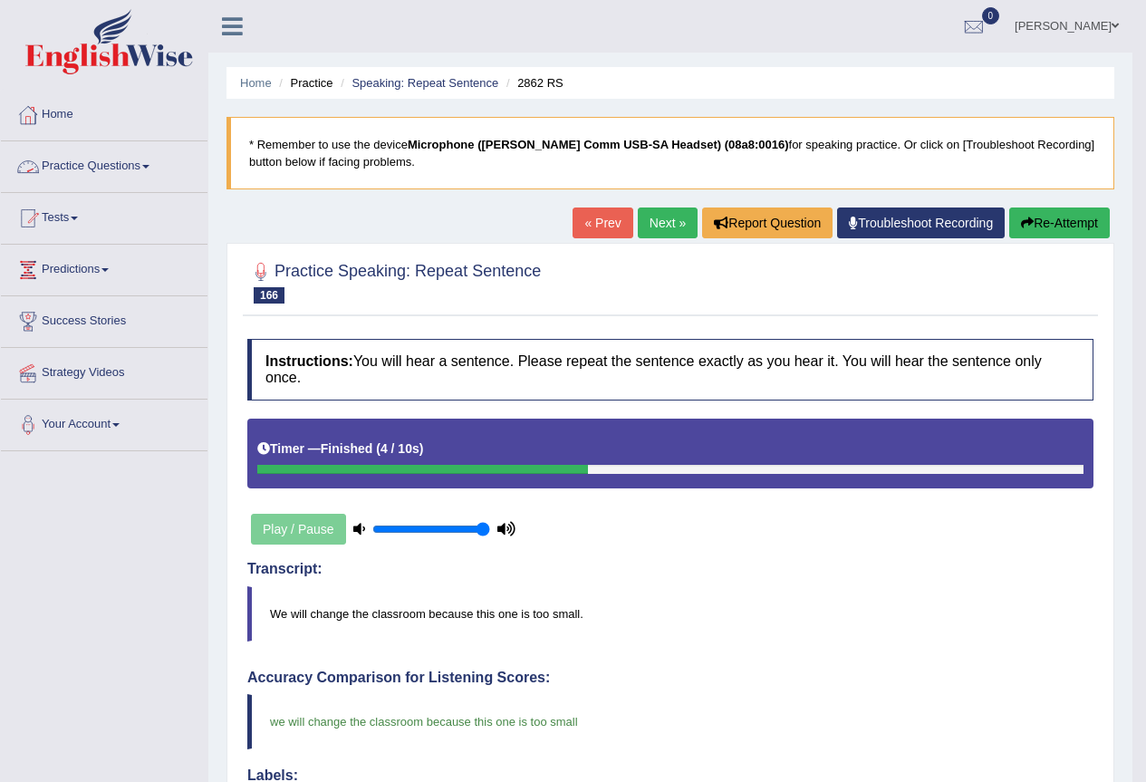
click at [86, 167] on link "Practice Questions" at bounding box center [104, 163] width 207 height 45
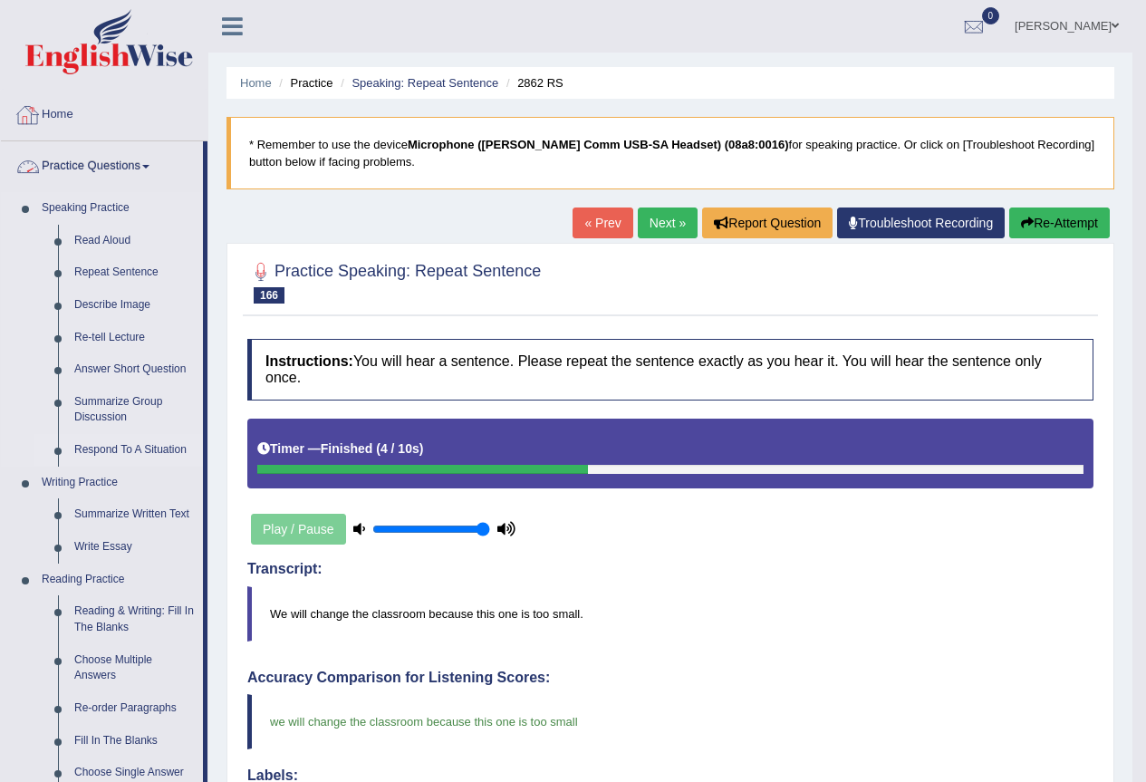
click at [135, 442] on link "Respond To A Situation" at bounding box center [134, 450] width 137 height 33
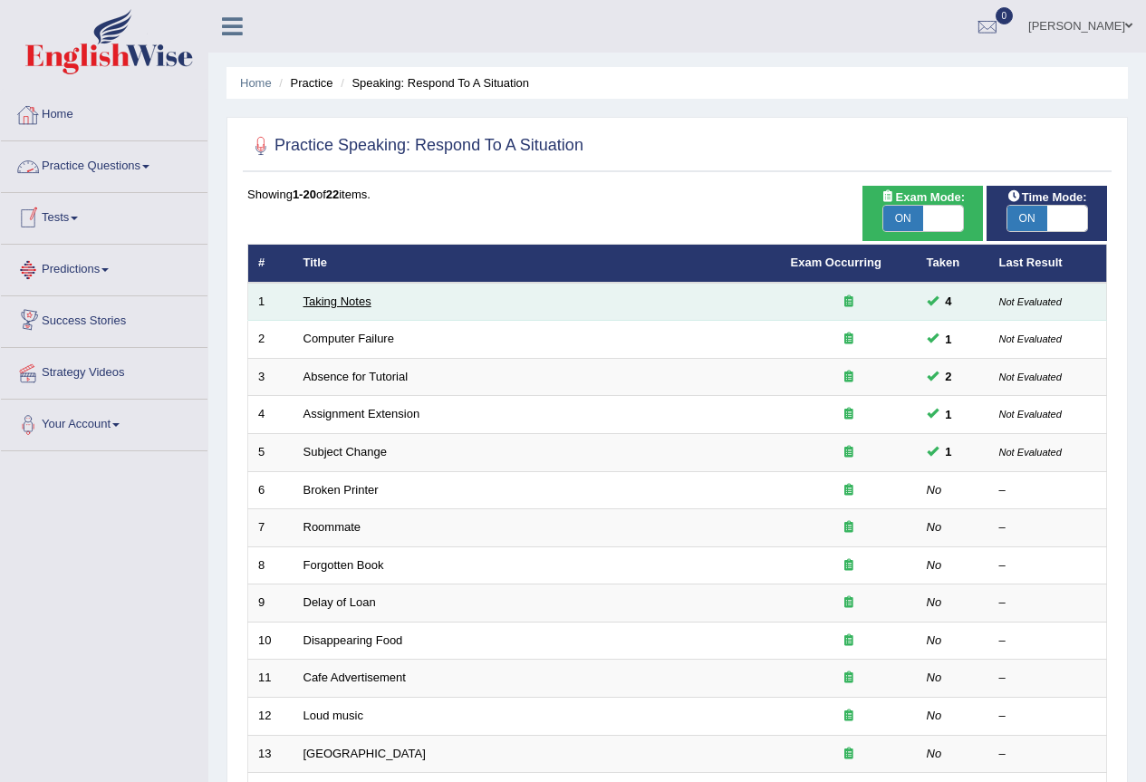
click at [337, 296] on link "Taking Notes" at bounding box center [337, 301] width 68 height 14
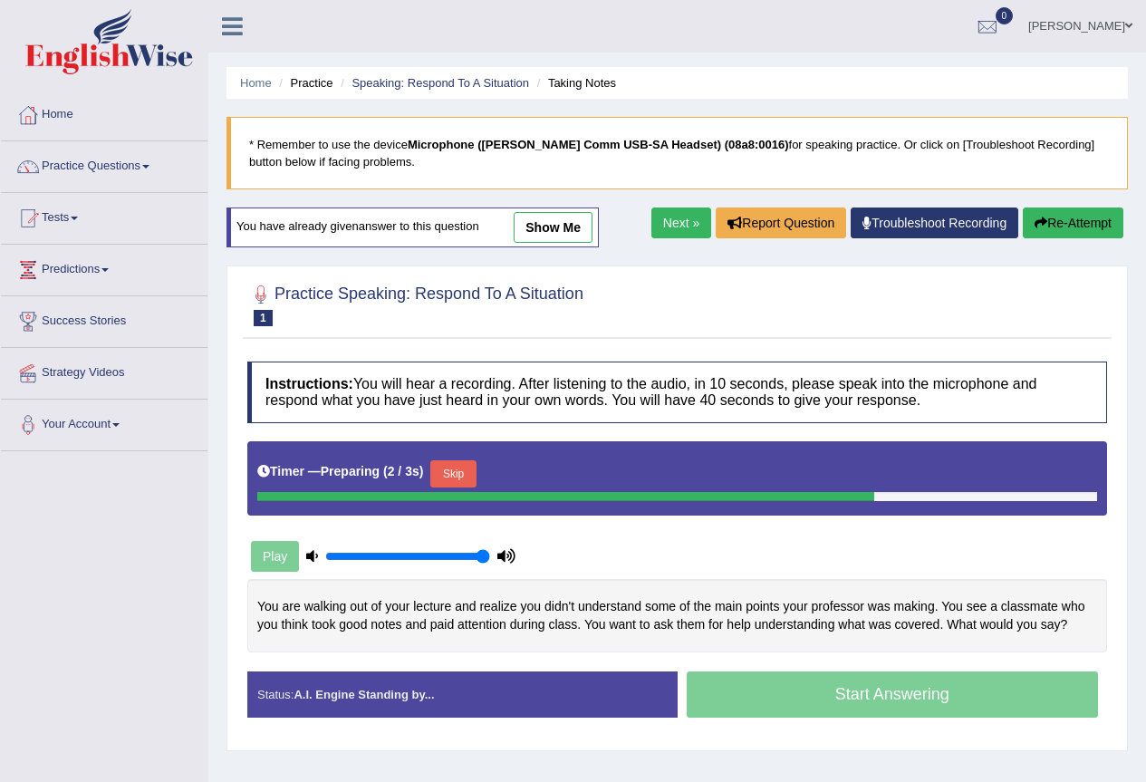
click at [554, 226] on link "show me" at bounding box center [553, 227] width 79 height 31
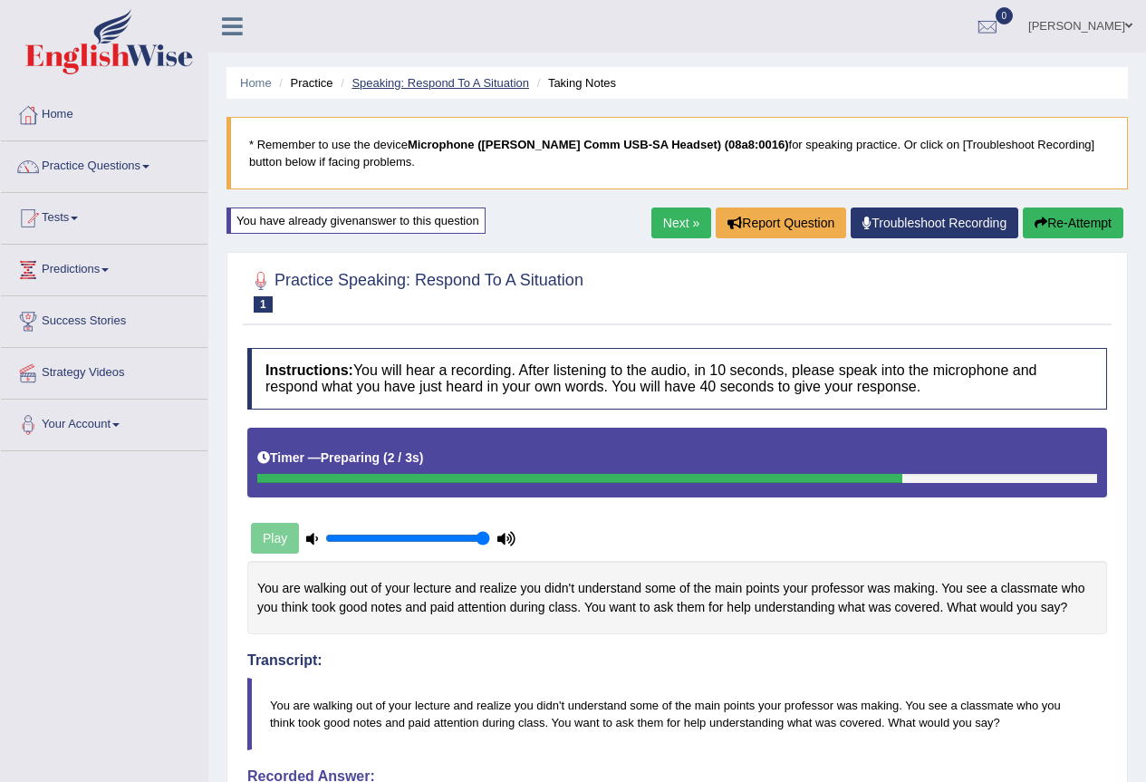
click at [512, 85] on link "Speaking: Respond To A Situation" at bounding box center [440, 83] width 178 height 14
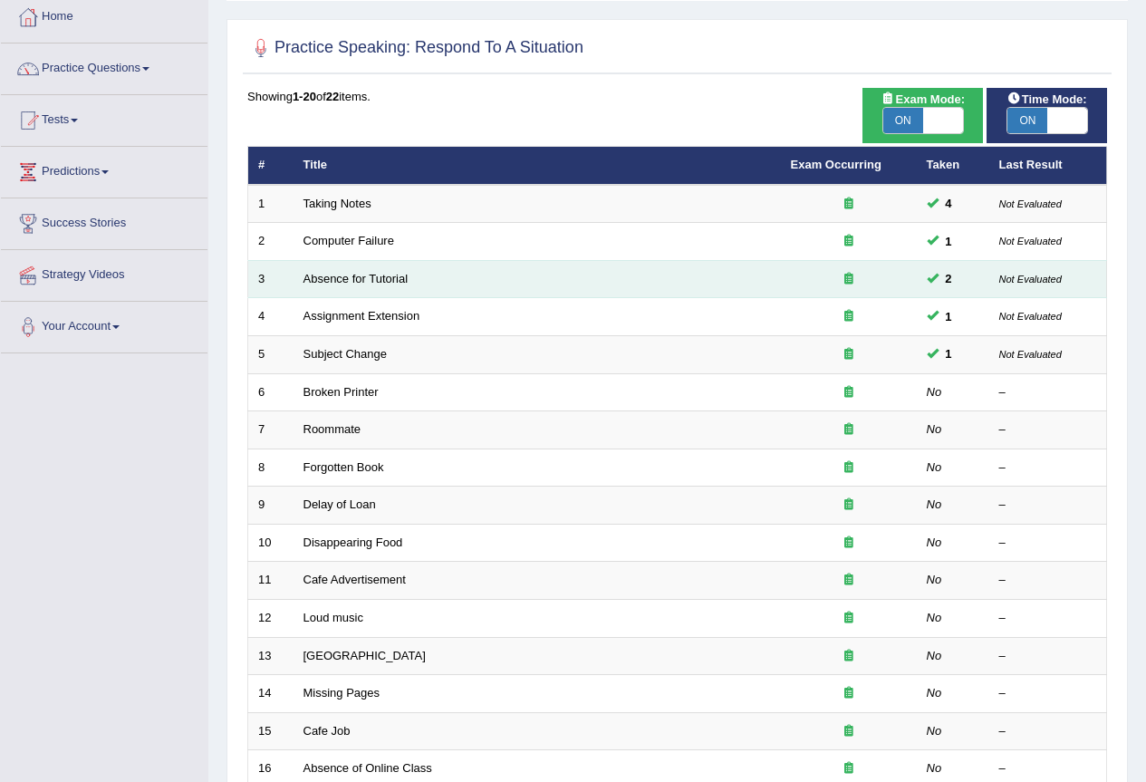
scroll to position [91, 0]
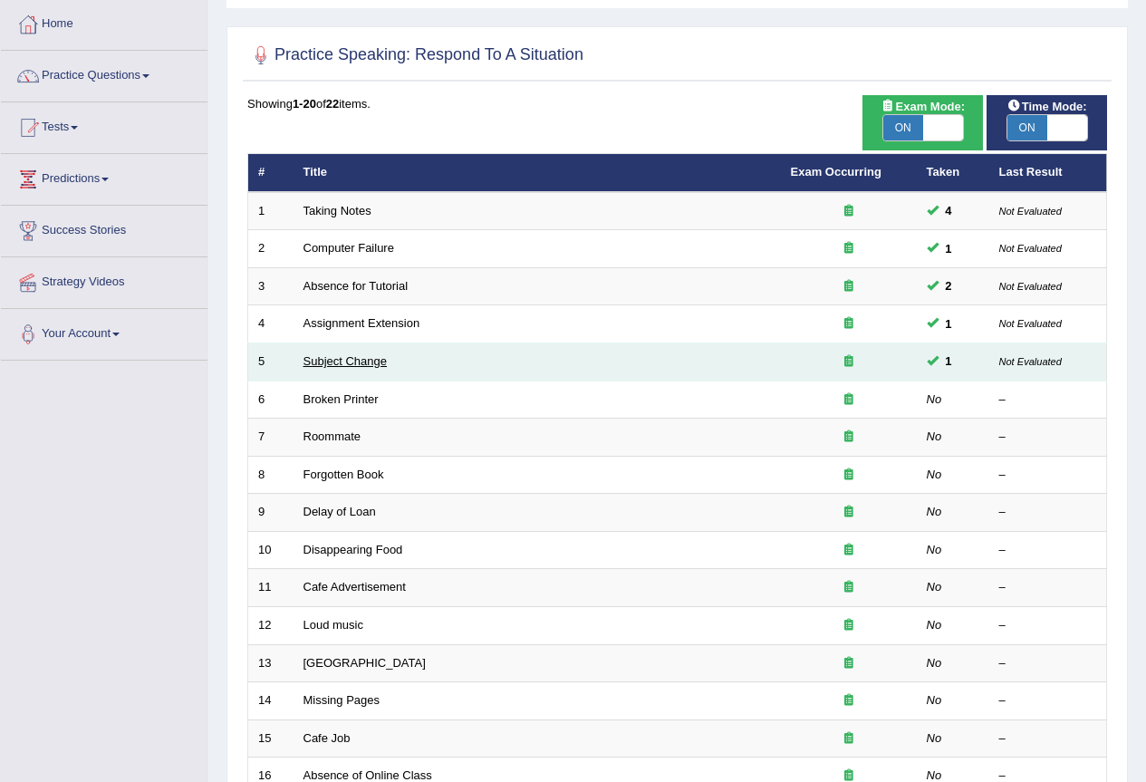
click at [351, 359] on link "Subject Change" at bounding box center [345, 361] width 84 height 14
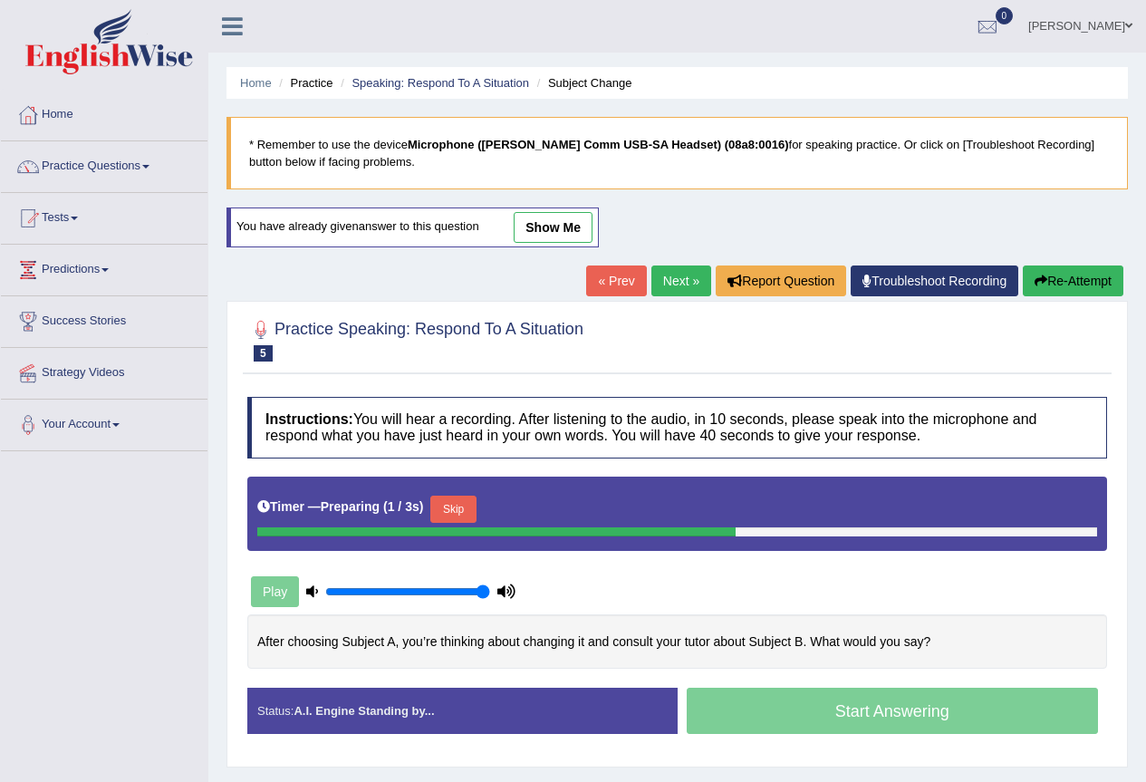
click at [563, 221] on link "show me" at bounding box center [553, 227] width 79 height 31
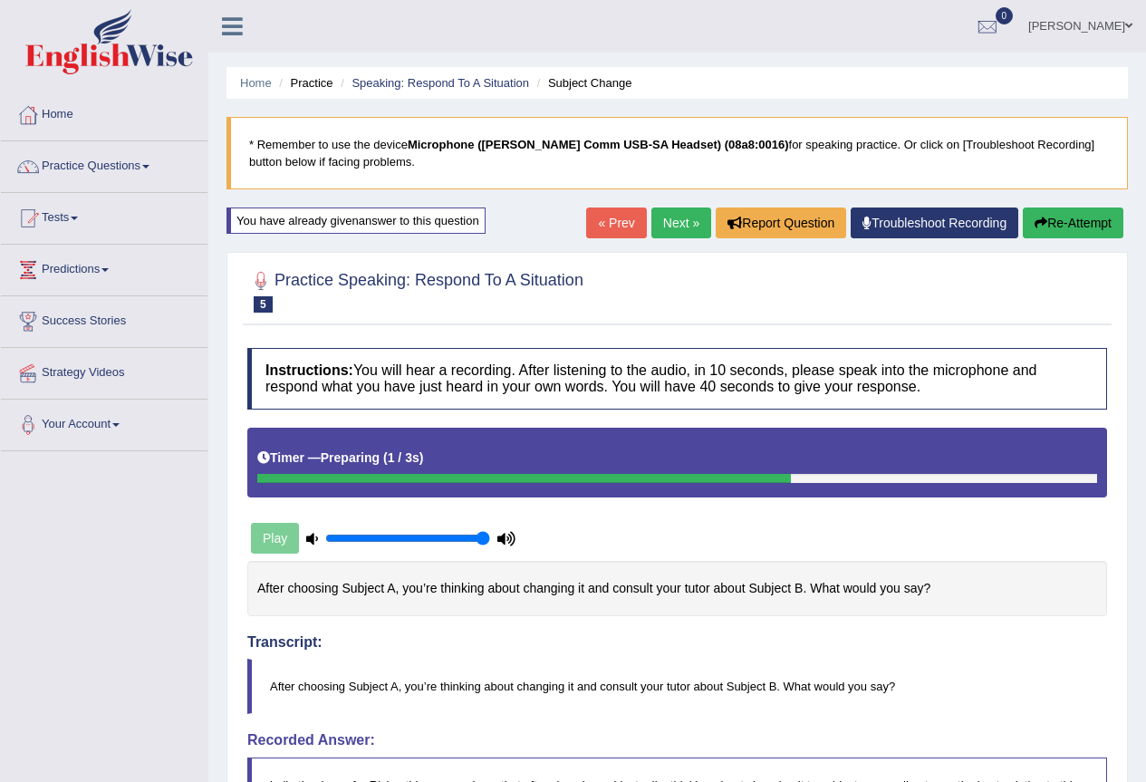
click at [618, 224] on link "« Prev" at bounding box center [616, 222] width 60 height 31
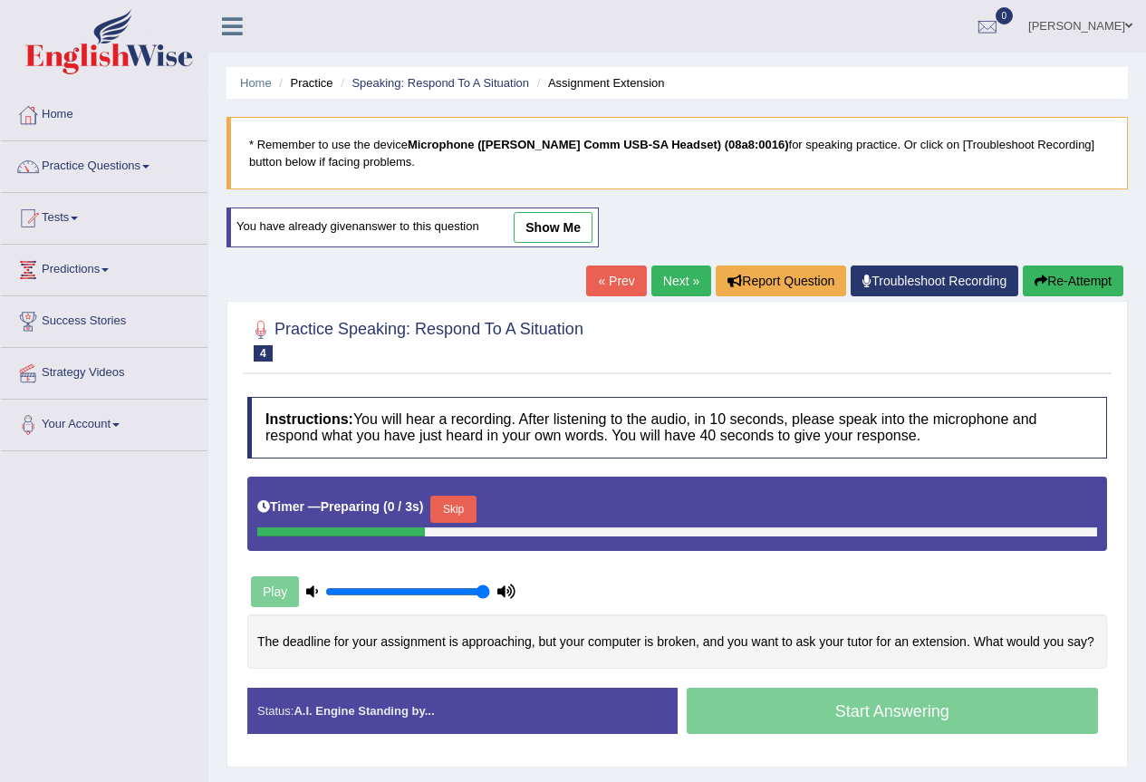
click at [545, 233] on link "show me" at bounding box center [553, 227] width 79 height 31
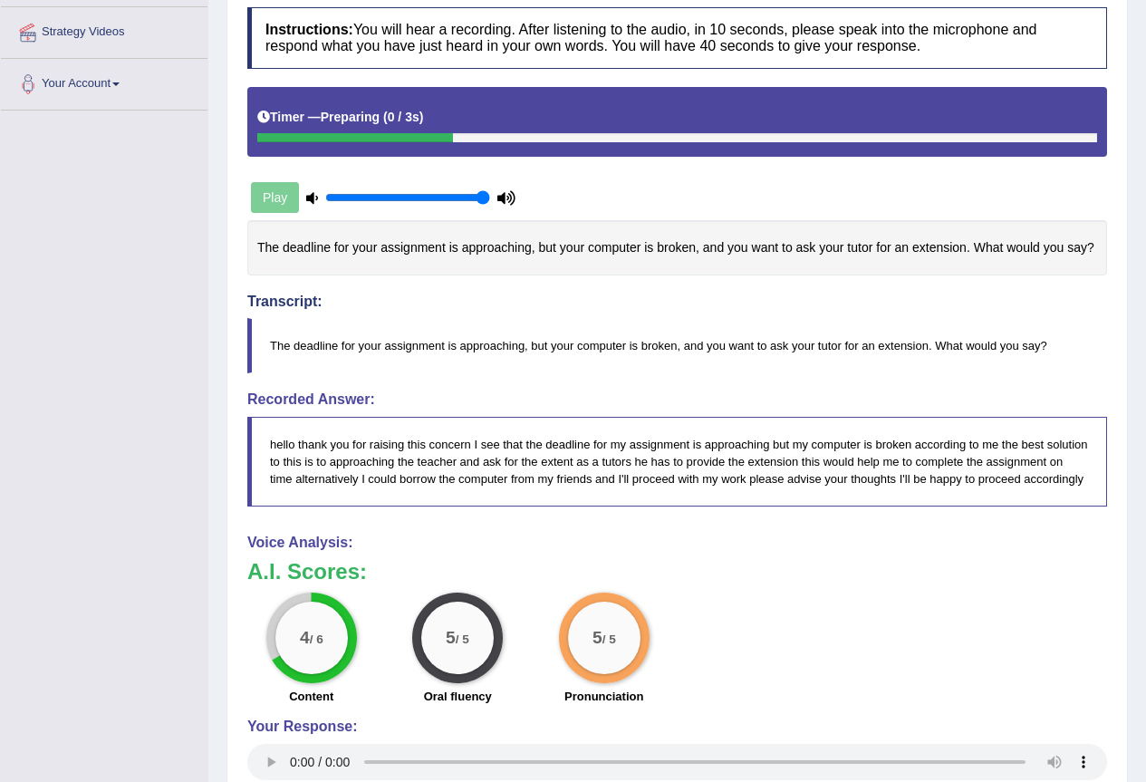
scroll to position [590, 0]
